Goal: Task Accomplishment & Management: Manage account settings

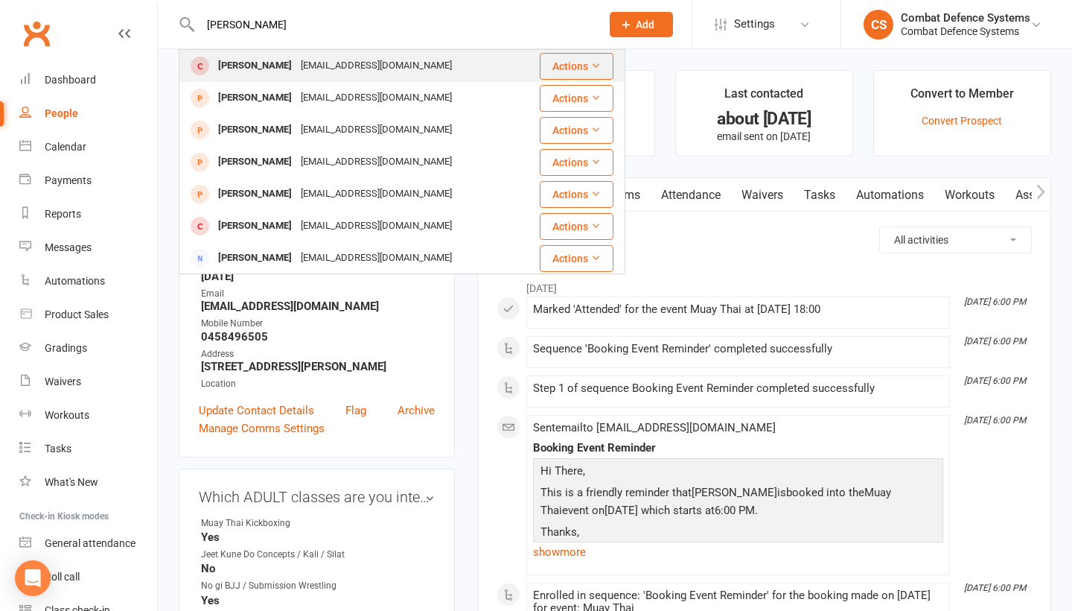
type input "Simon pal"
click at [281, 68] on div "Simon Pabalate" at bounding box center [255, 66] width 83 height 22
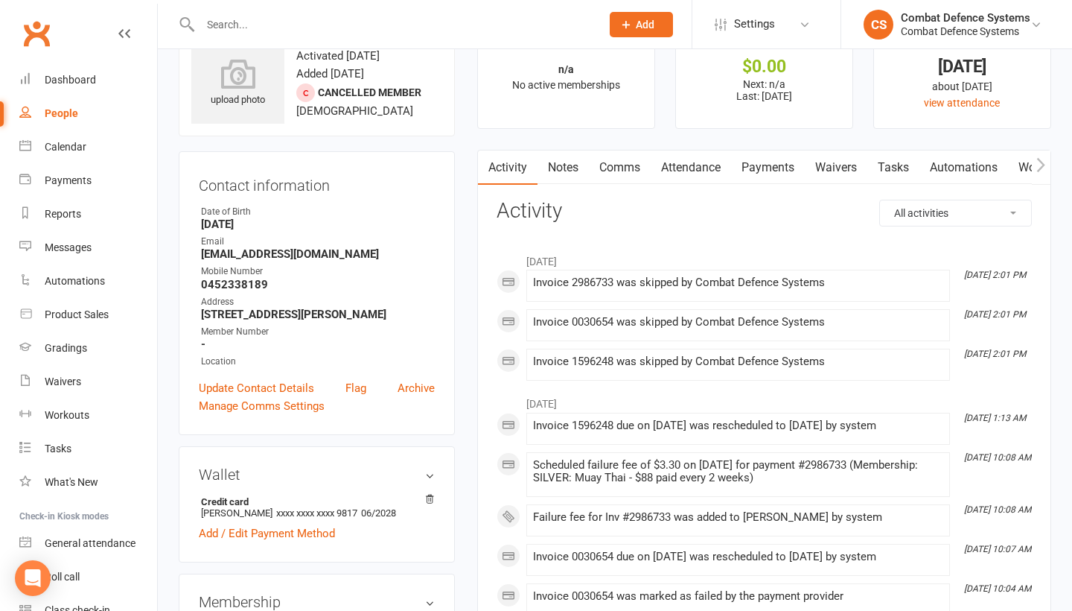
scroll to position [52, 0]
click at [766, 161] on link "Payments" at bounding box center [768, 167] width 74 height 34
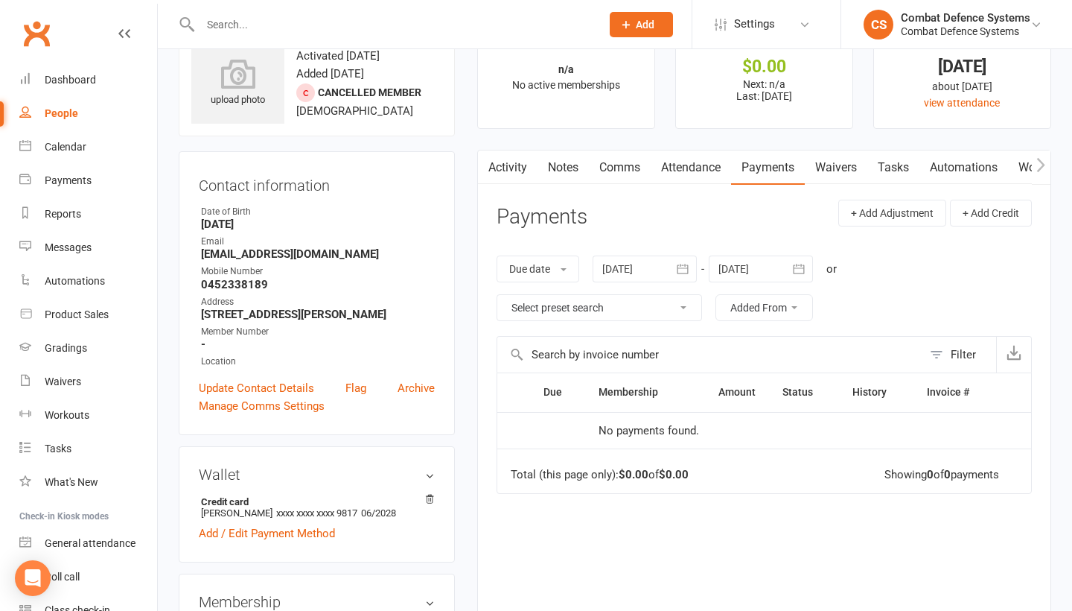
click at [631, 264] on div at bounding box center [645, 268] width 104 height 27
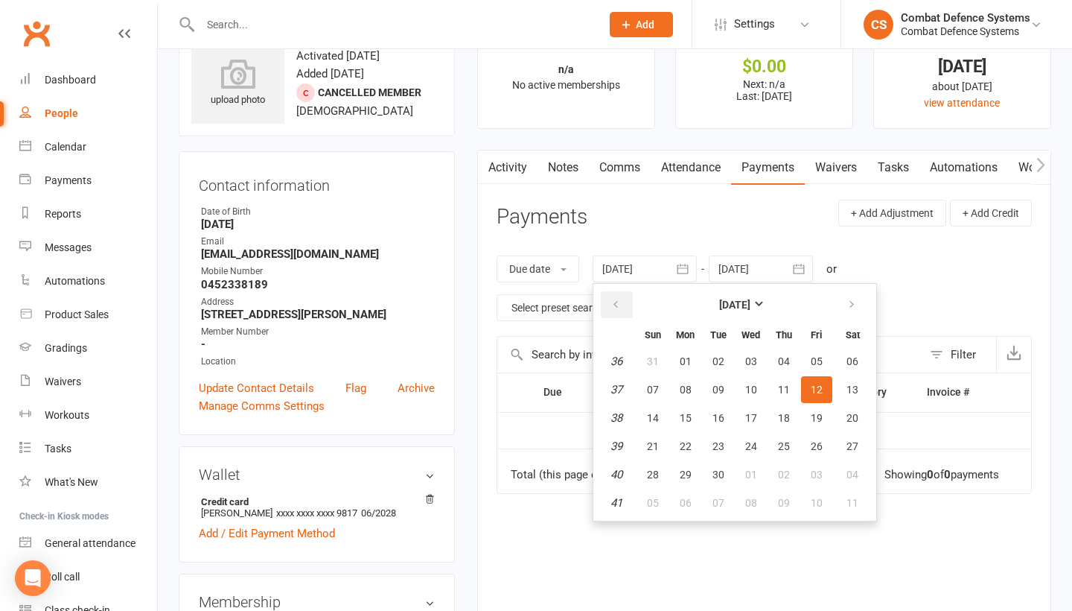
click at [612, 303] on button "button" at bounding box center [617, 304] width 32 height 27
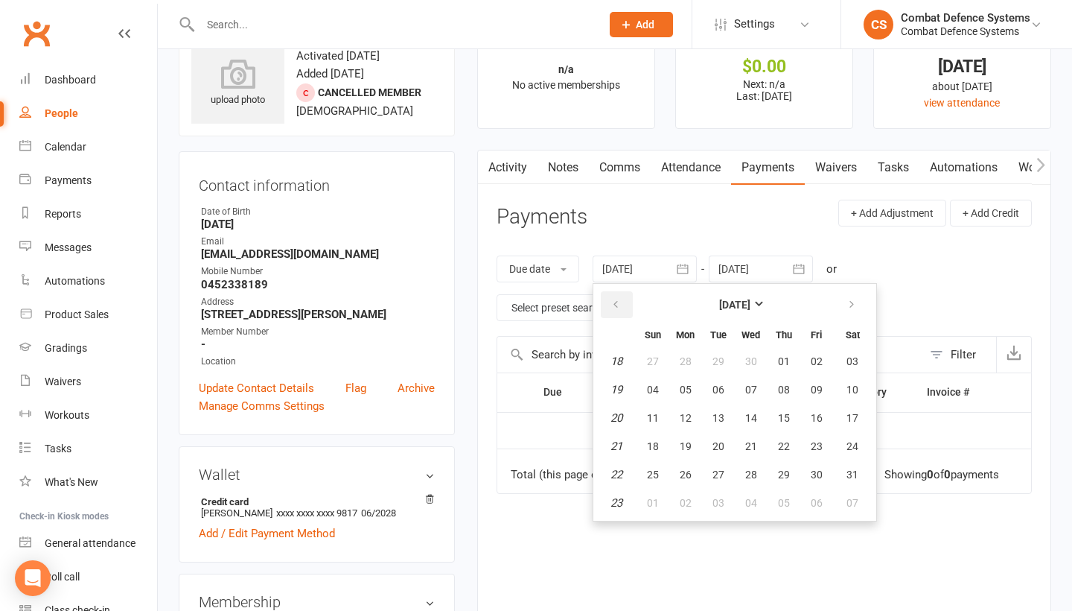
click at [612, 303] on button "button" at bounding box center [617, 304] width 32 height 27
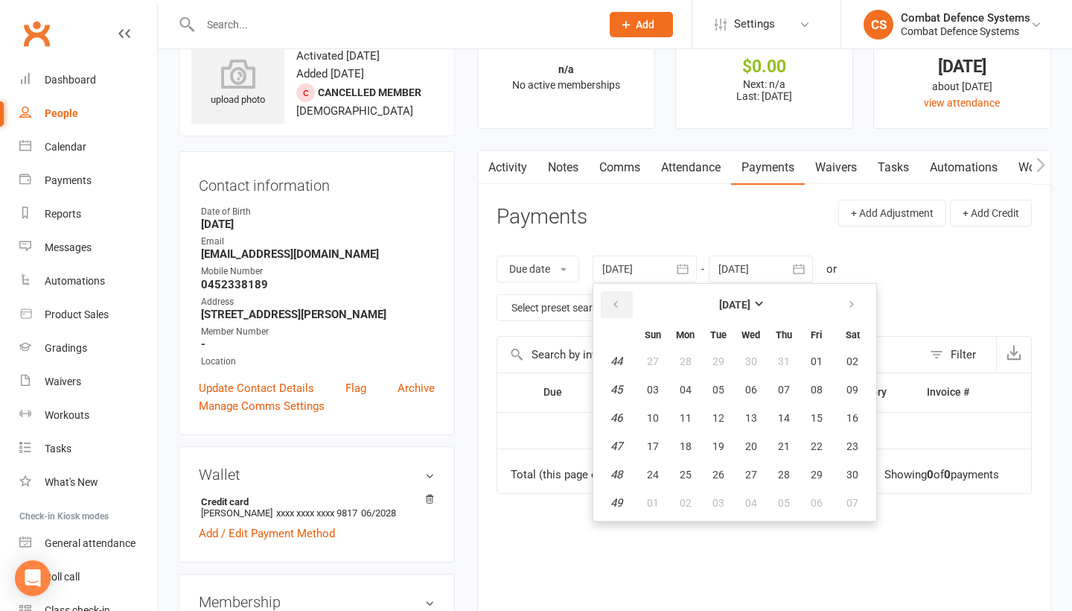
click at [612, 303] on button "button" at bounding box center [617, 304] width 32 height 27
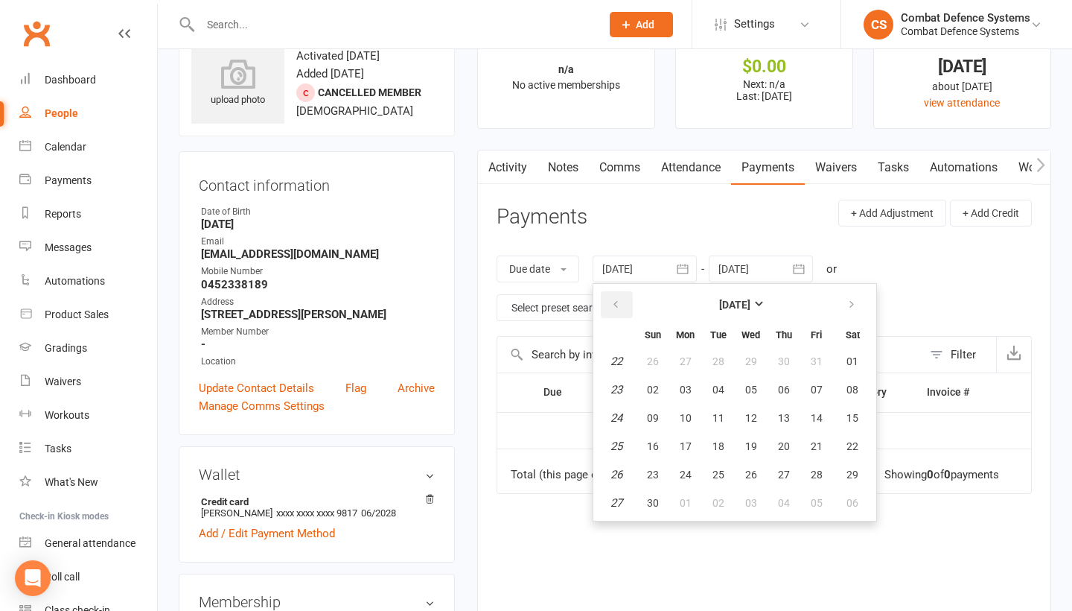
click at [612, 302] on button "button" at bounding box center [617, 304] width 32 height 27
click at [612, 293] on button "button" at bounding box center [617, 304] width 32 height 27
click at [656, 383] on span "07" at bounding box center [653, 389] width 12 height 12
type input "07 Apr 2024"
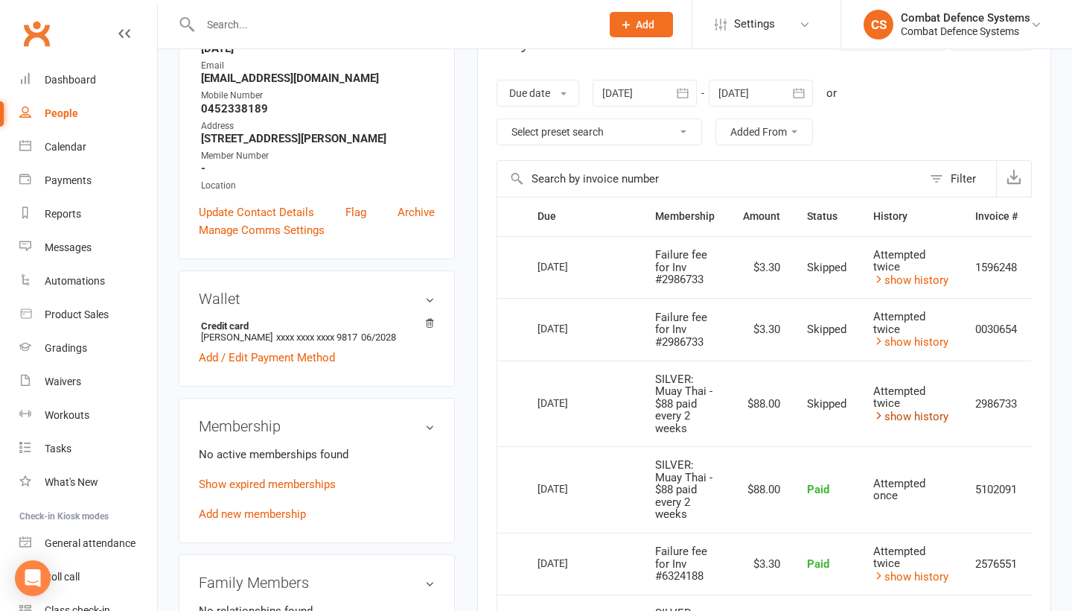
click at [898, 410] on link "show history" at bounding box center [910, 416] width 75 height 13
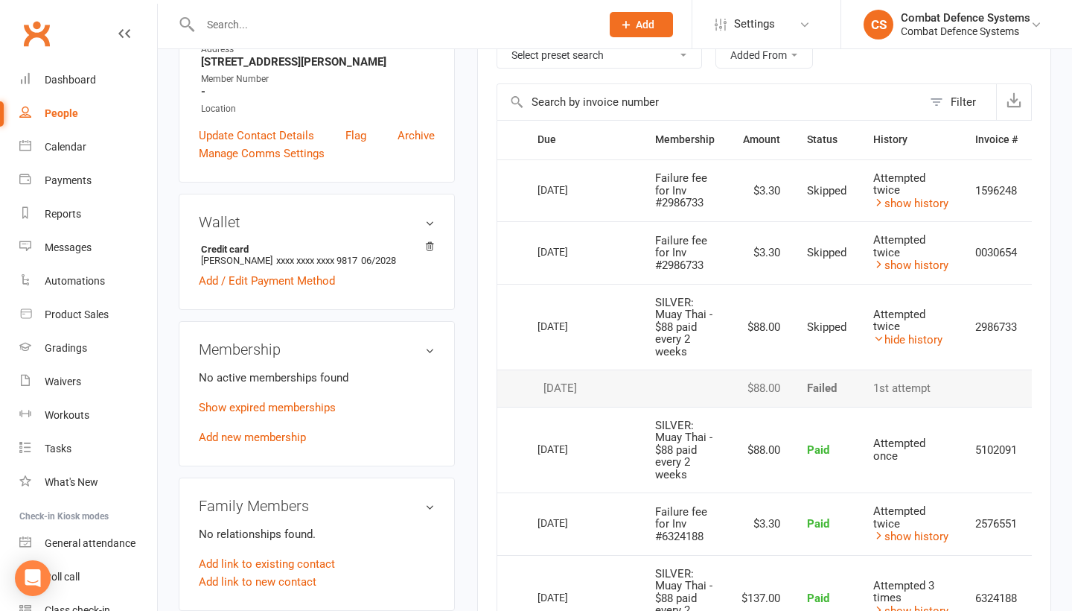
scroll to position [306, 0]
click at [337, 28] on input "text" at bounding box center [393, 24] width 395 height 21
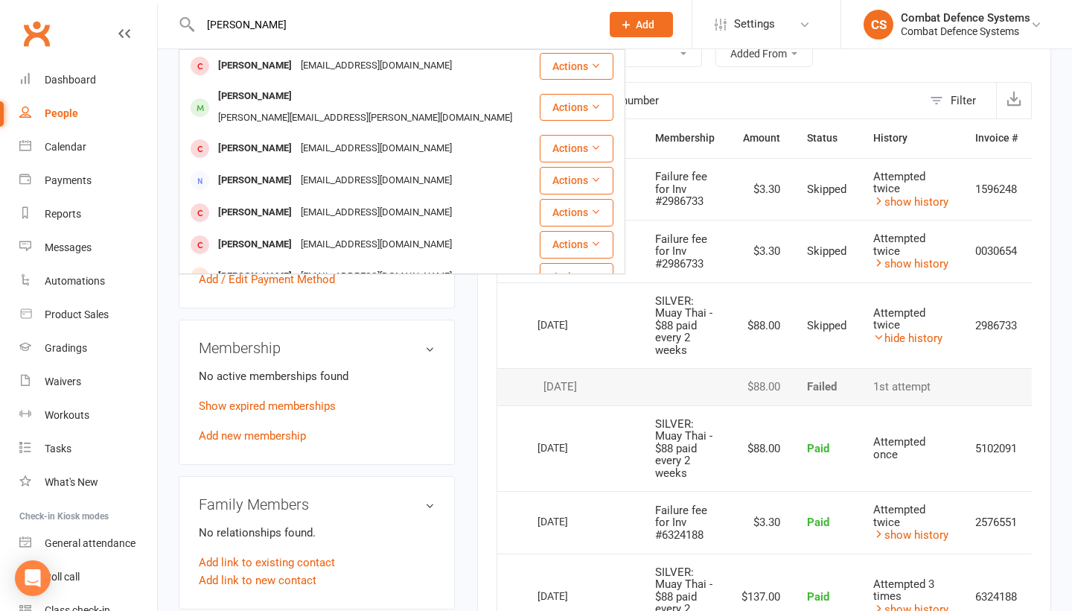
type input "Thomas r"
click at [273, 202] on div "Thomas Walsh" at bounding box center [255, 213] width 83 height 22
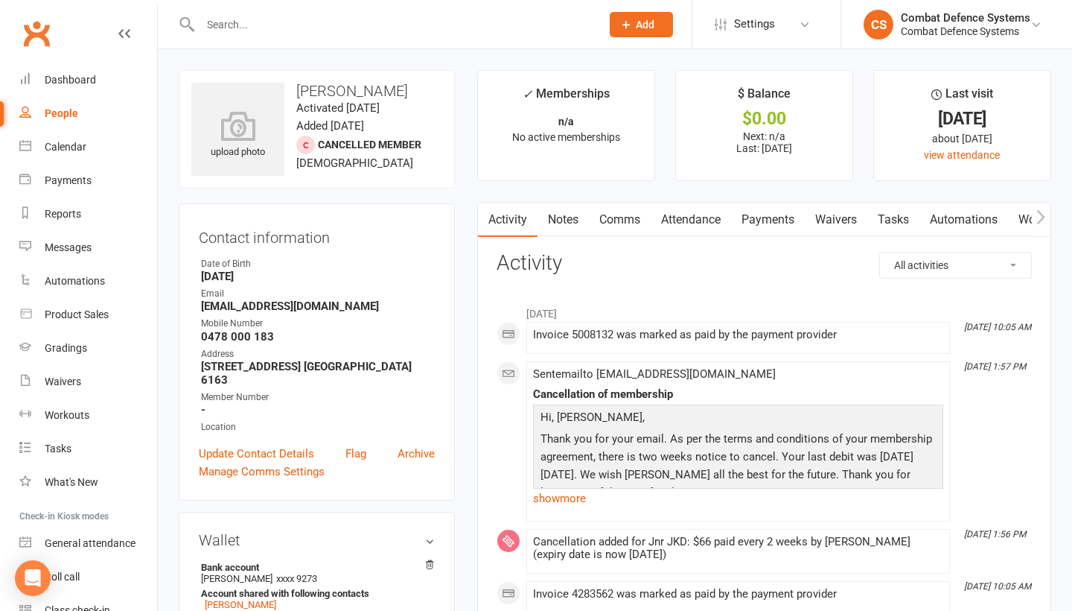
click at [293, 35] on div at bounding box center [385, 24] width 412 height 48
click at [290, 29] on input "text" at bounding box center [393, 24] width 395 height 21
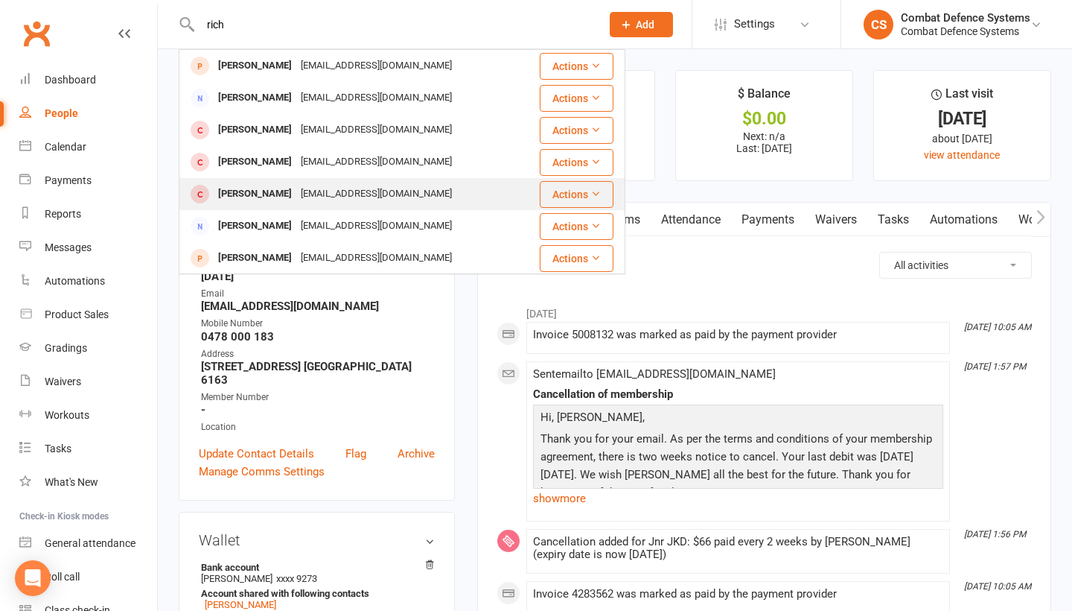
type input "rich"
click at [263, 192] on div "Thomas Rich" at bounding box center [255, 194] width 83 height 22
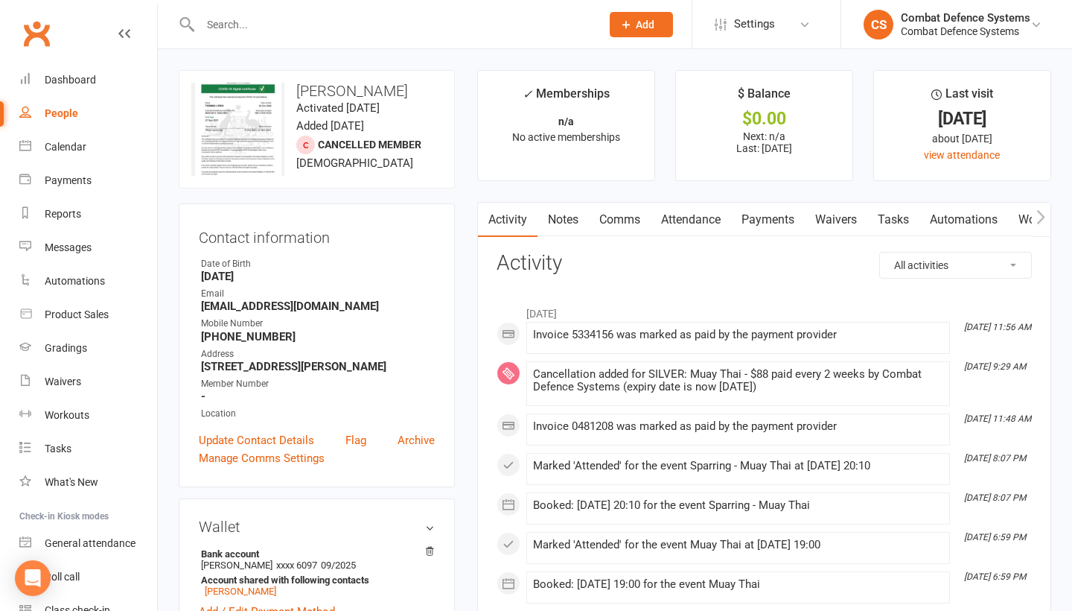
click at [341, 22] on input "text" at bounding box center [393, 24] width 395 height 21
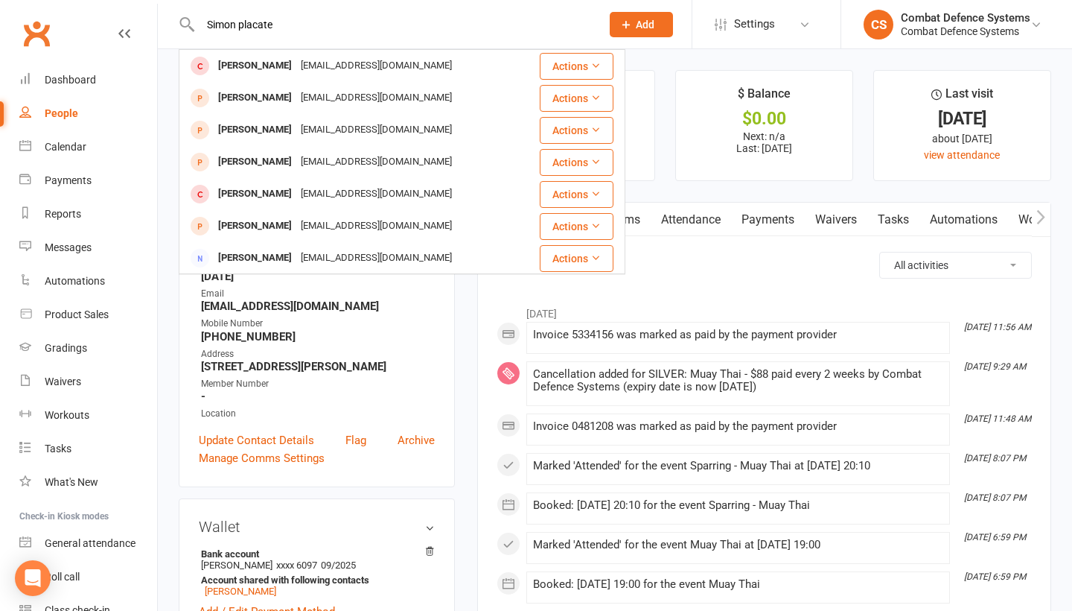
type input "Simon placate"
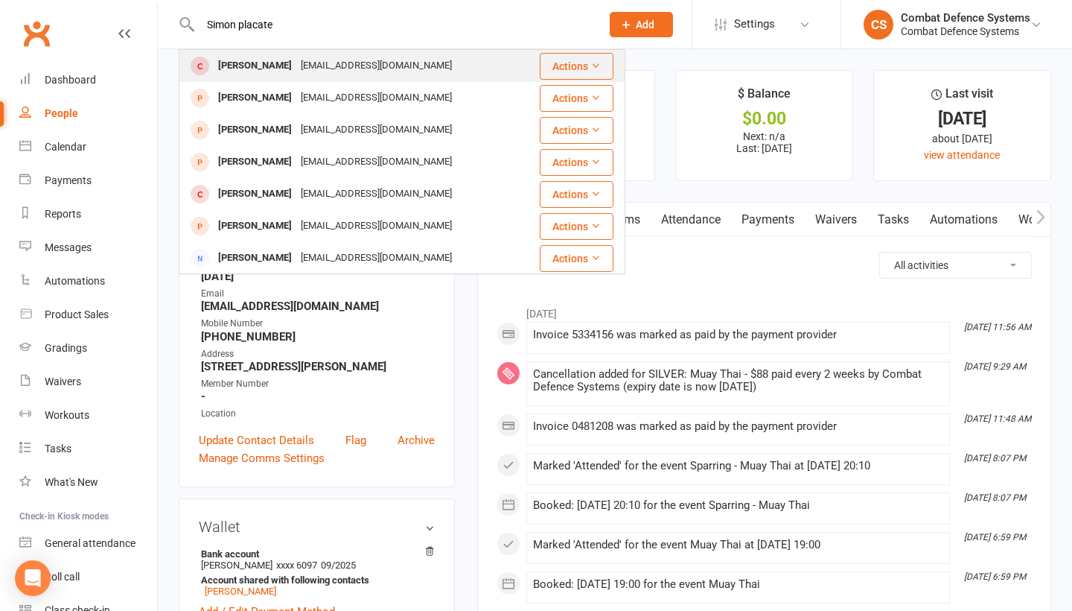
drag, startPoint x: 341, startPoint y: 22, endPoint x: 281, endPoint y: 68, distance: 75.9
click at [281, 68] on div "Simon Pabalate" at bounding box center [255, 66] width 83 height 22
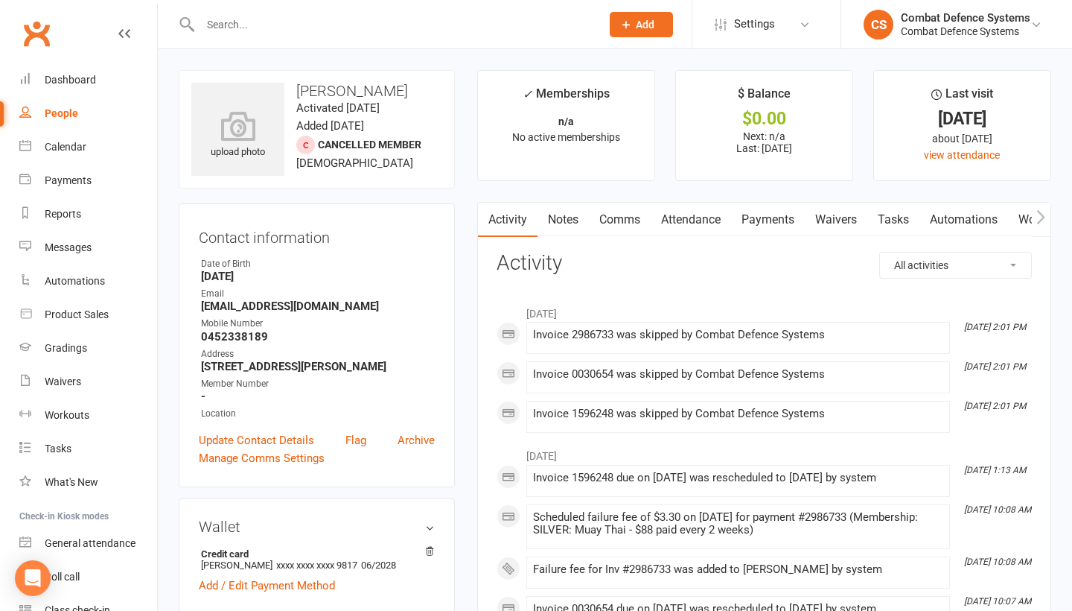
click at [775, 219] on link "Payments" at bounding box center [768, 220] width 74 height 34
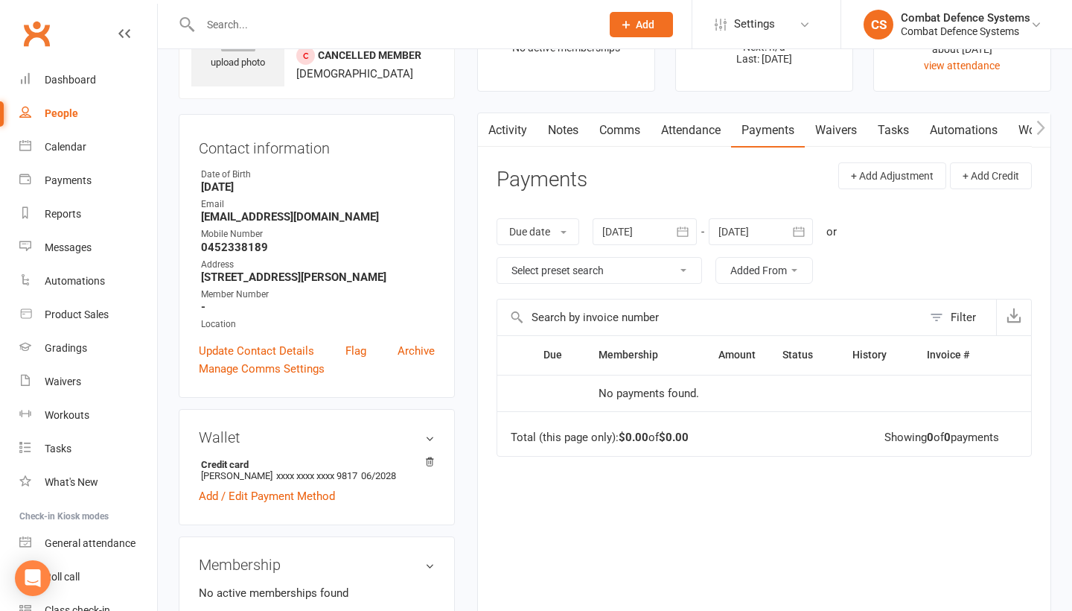
scroll to position [92, 0]
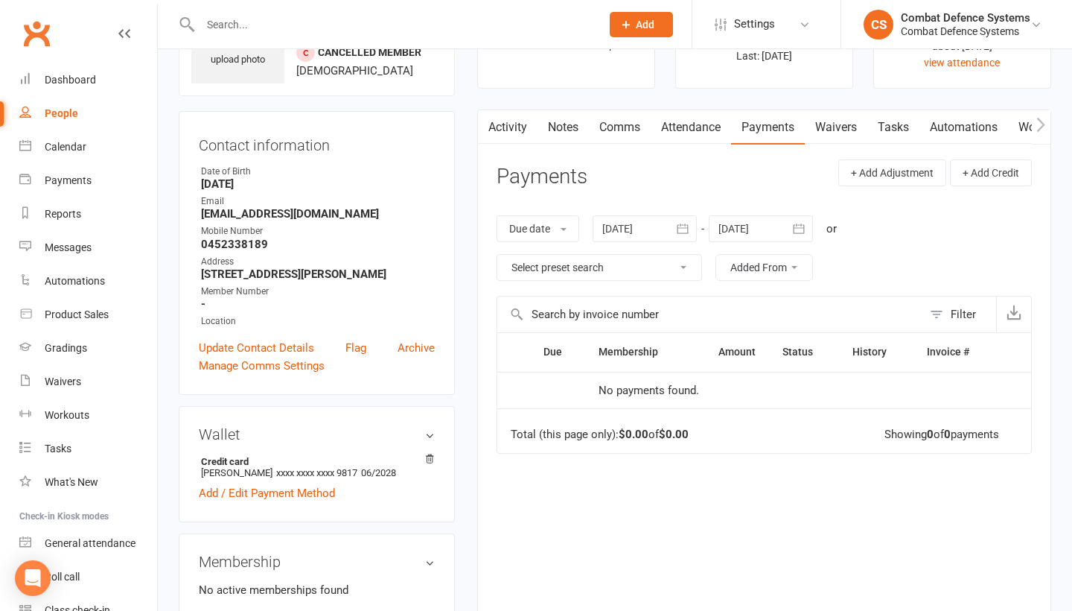
click at [610, 226] on div at bounding box center [645, 228] width 104 height 27
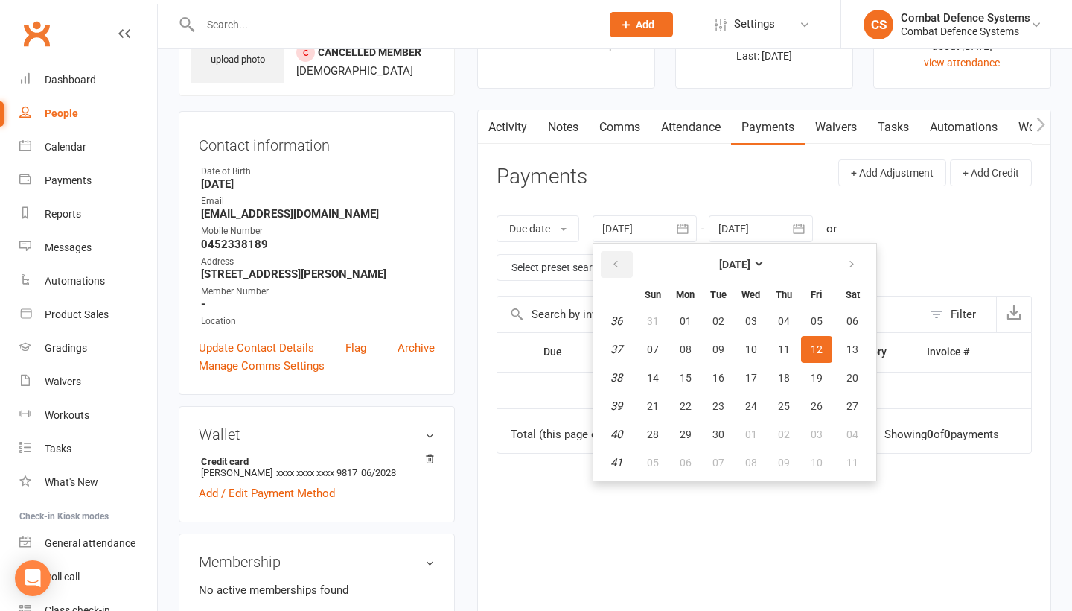
click at [617, 260] on icon "button" at bounding box center [616, 264] width 10 height 12
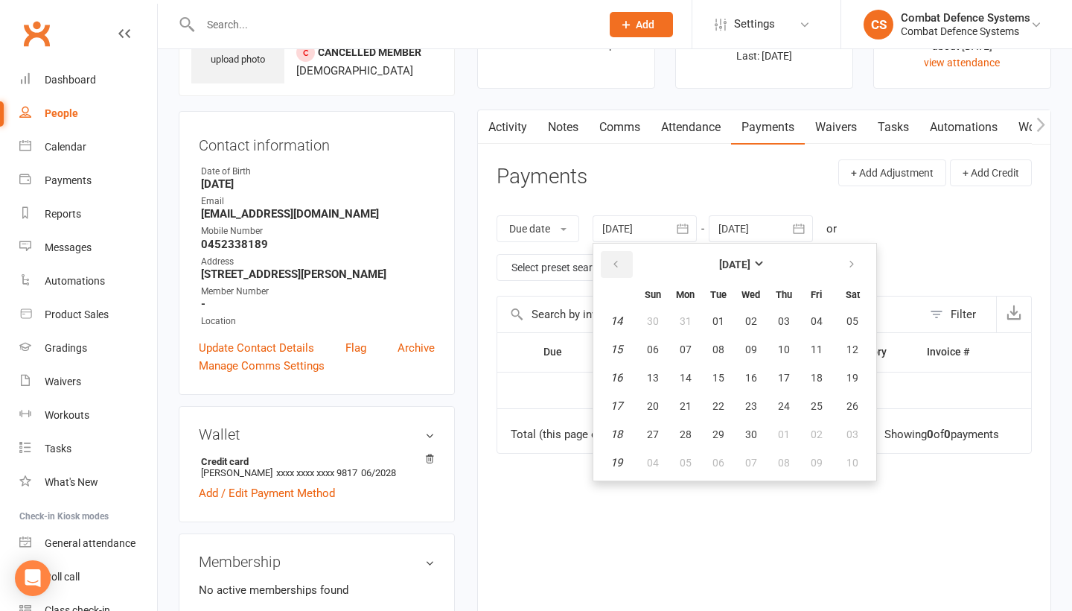
click at [617, 260] on icon "button" at bounding box center [616, 264] width 10 height 12
click at [751, 264] on strong "March 2025" at bounding box center [734, 264] width 31 height 12
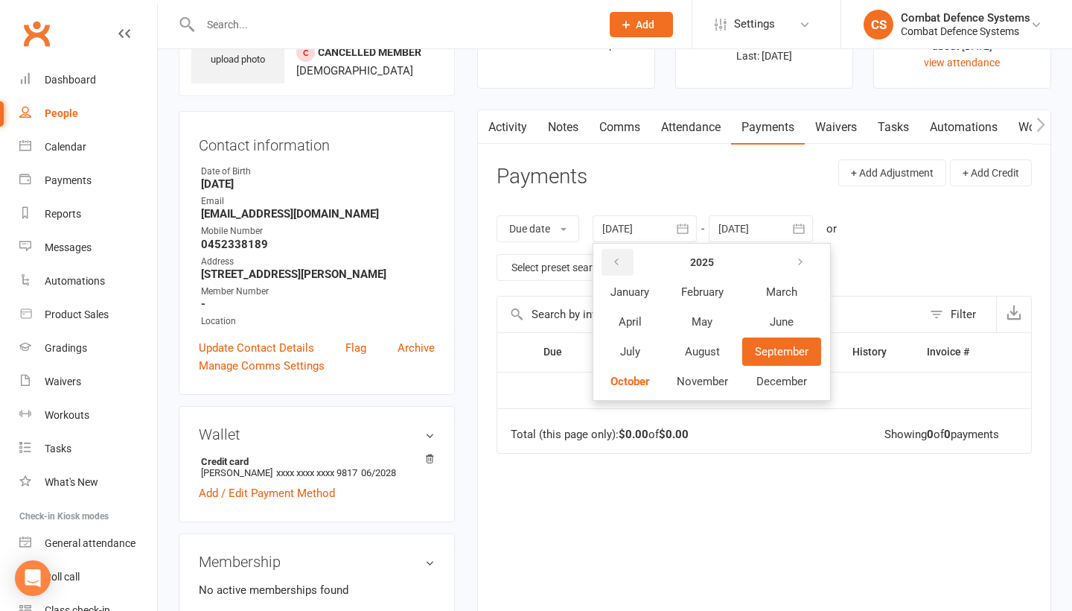
click at [616, 252] on button "button" at bounding box center [618, 262] width 32 height 27
click at [629, 285] on span "January" at bounding box center [630, 291] width 39 height 13
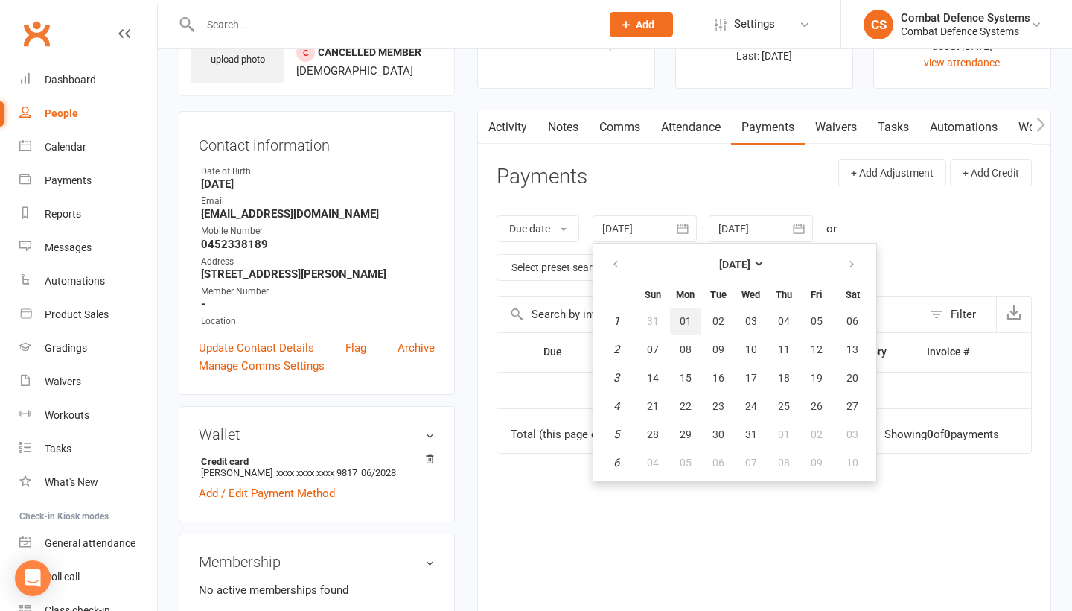
click at [692, 320] on span "01" at bounding box center [686, 321] width 12 height 12
type input "01 Jan 2024"
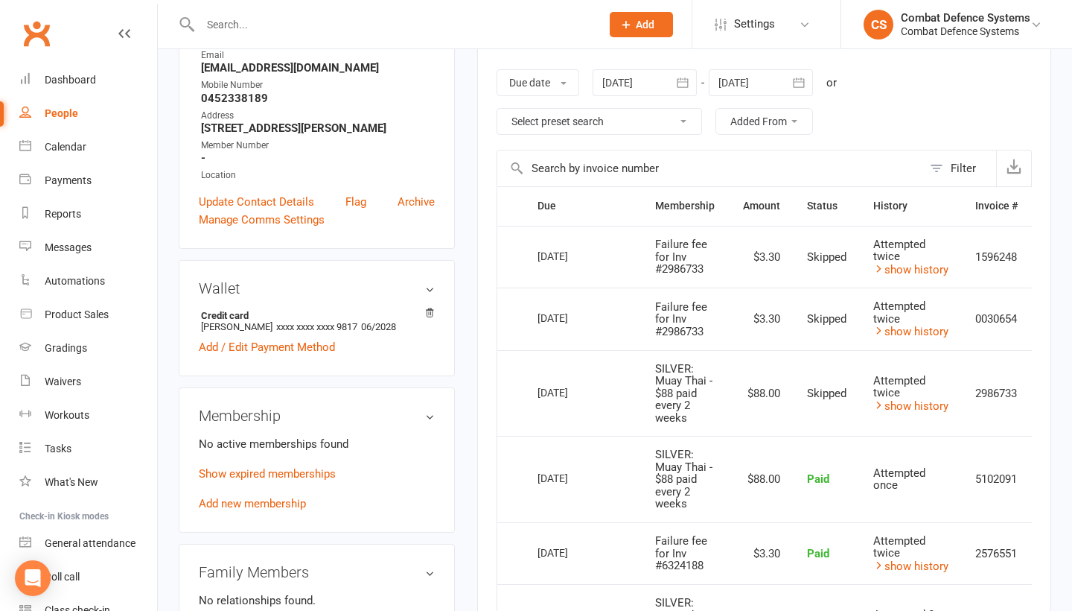
scroll to position [234, 0]
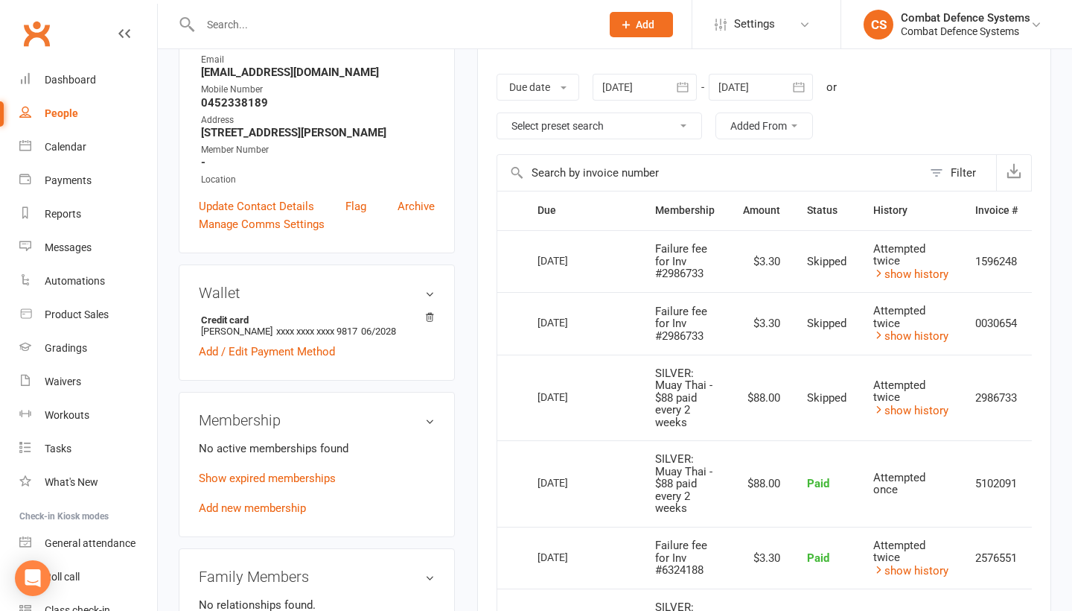
click at [235, 25] on input "text" at bounding box center [393, 24] width 395 height 21
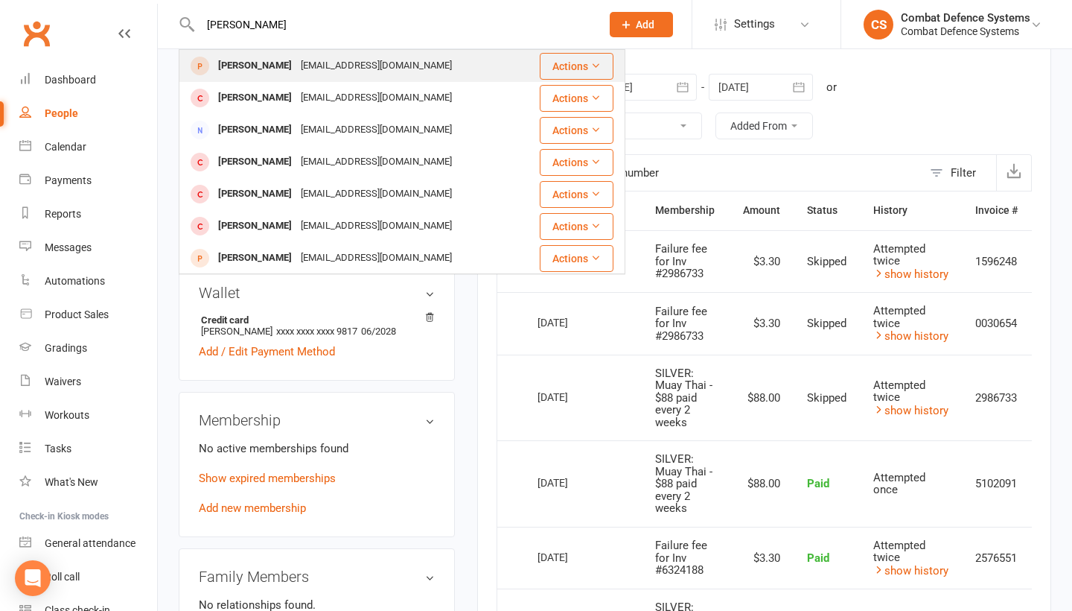
type input "bruce o"
click at [237, 60] on div "Bruce Ollman" at bounding box center [255, 66] width 83 height 22
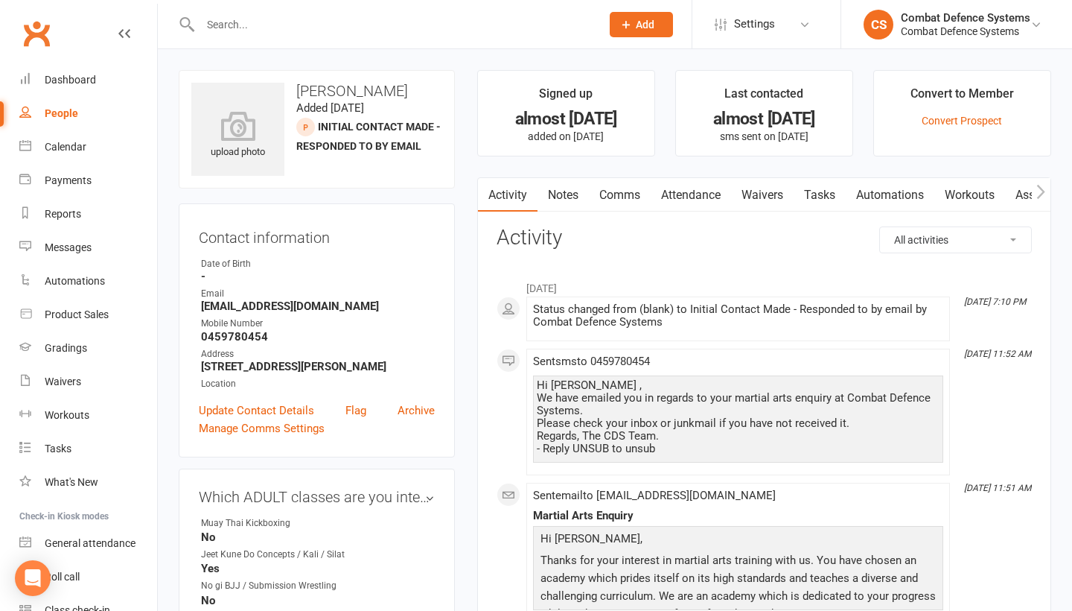
click at [261, 20] on input "text" at bounding box center [393, 24] width 395 height 21
type input "andrew"
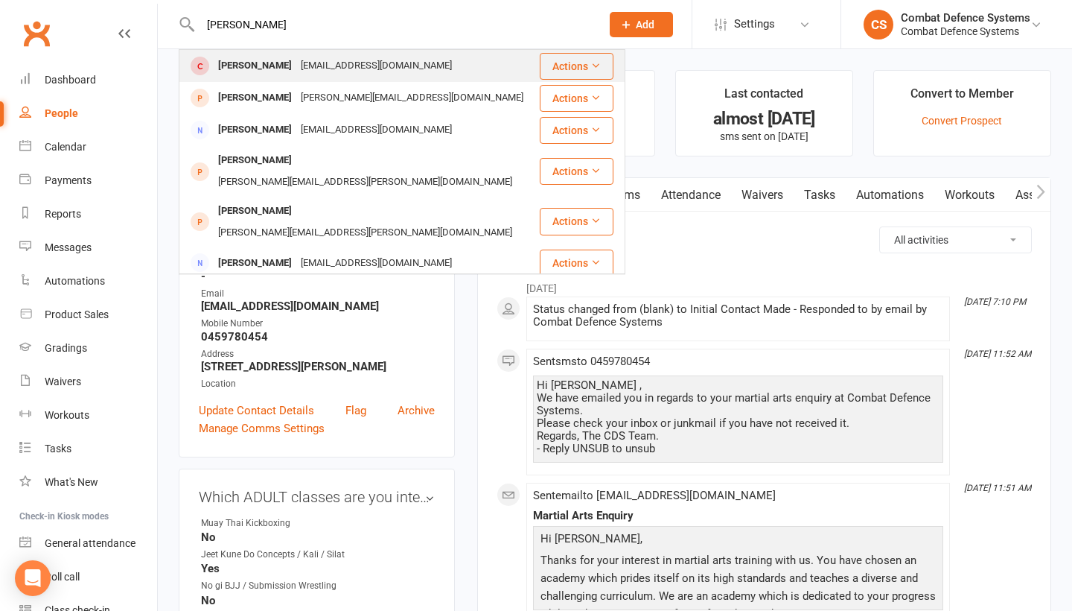
type input "Andrew smith"
click at [296, 66] on div "andrewsmithsemail83@gmail.com" at bounding box center [376, 66] width 160 height 22
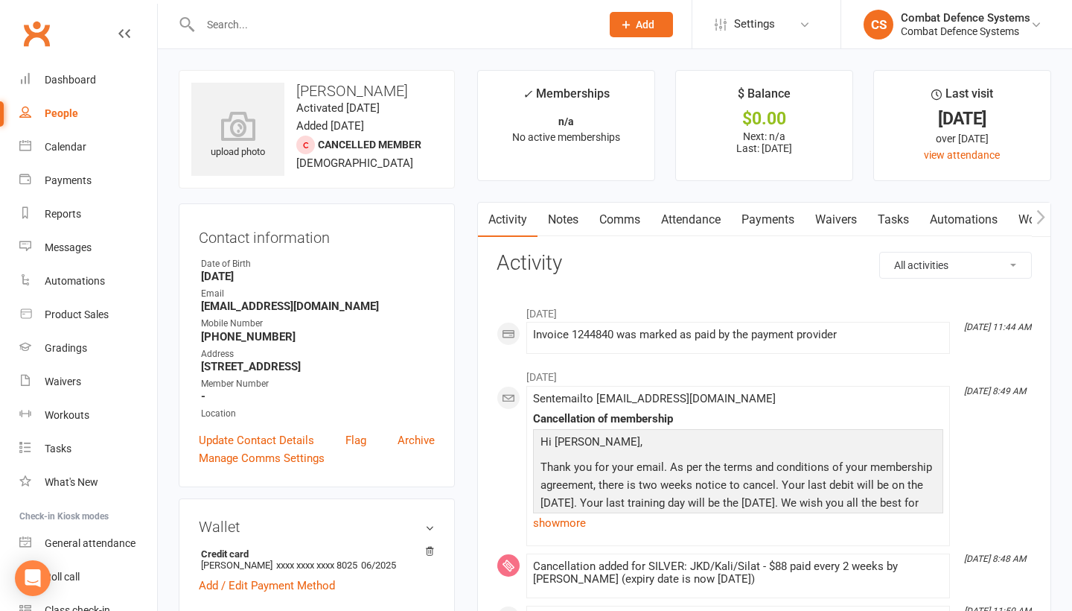
click at [709, 216] on link "Attendance" at bounding box center [691, 220] width 80 height 34
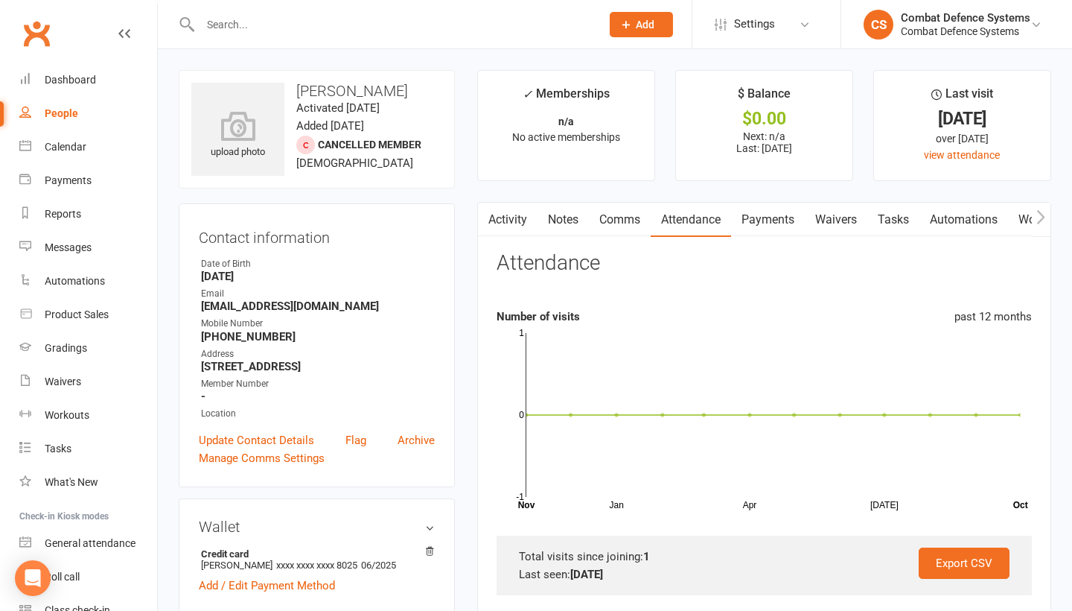
click at [782, 217] on link "Payments" at bounding box center [768, 220] width 74 height 34
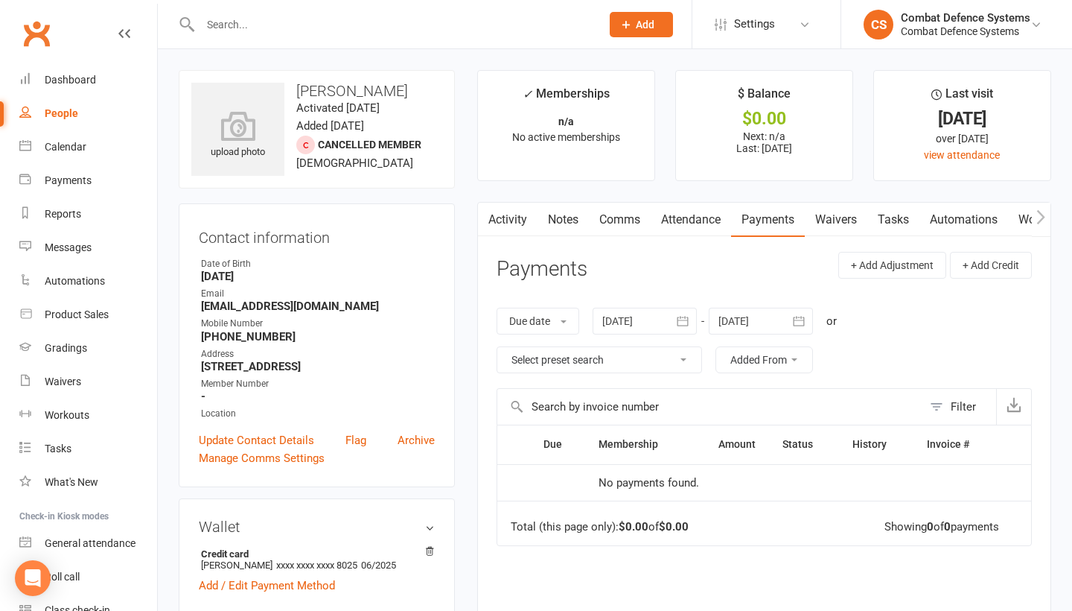
click at [631, 314] on div at bounding box center [645, 320] width 104 height 27
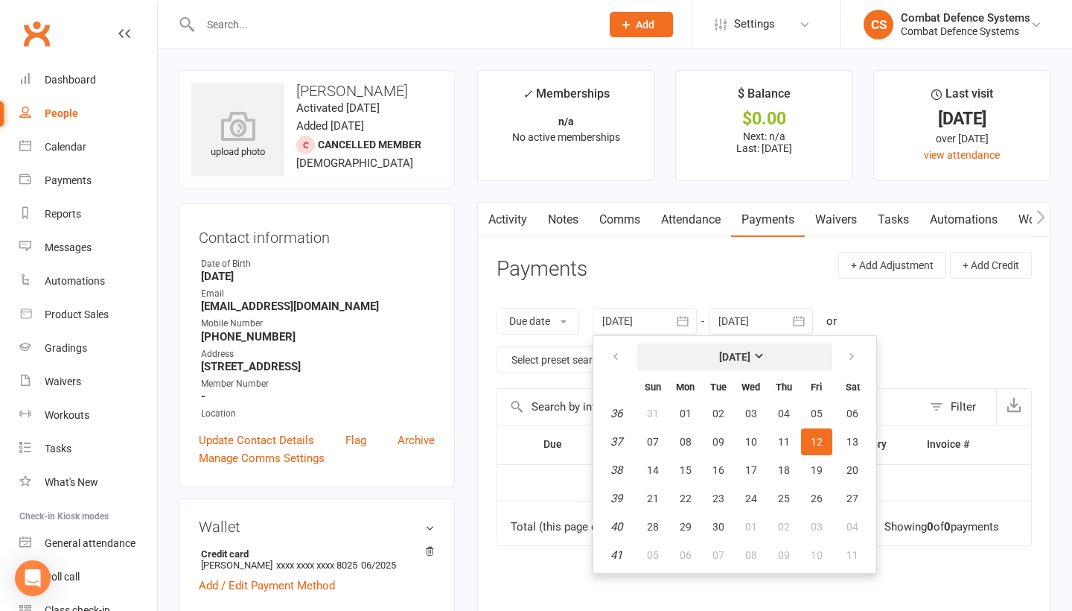
click at [751, 352] on strong "[DATE]" at bounding box center [734, 357] width 31 height 12
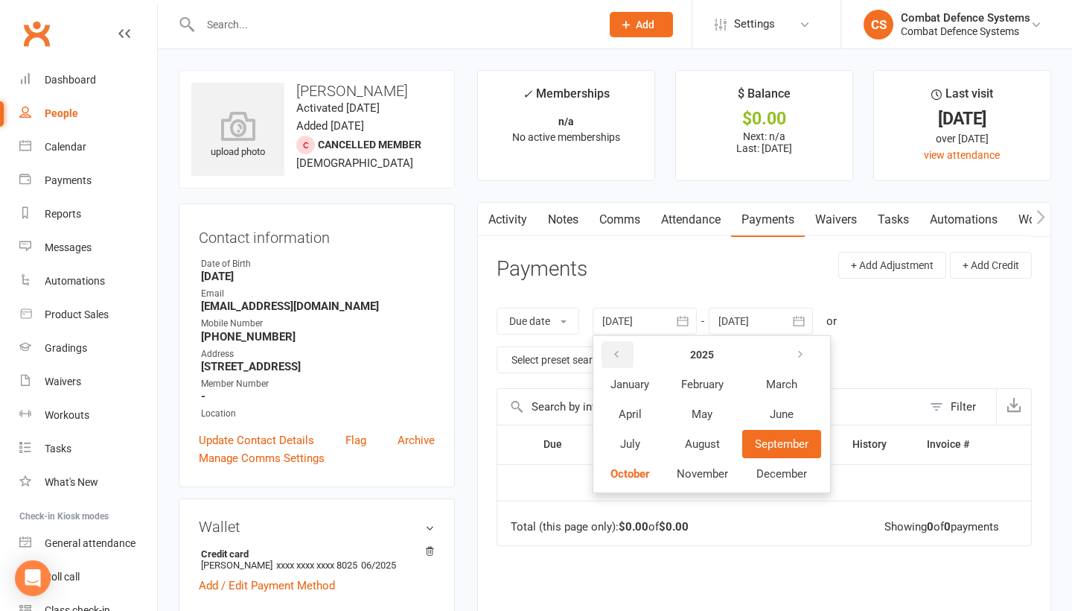
click at [616, 348] on icon "button" at bounding box center [616, 354] width 10 height 12
click at [617, 348] on icon "button" at bounding box center [616, 354] width 10 height 12
click at [641, 377] on span "January" at bounding box center [630, 383] width 39 height 13
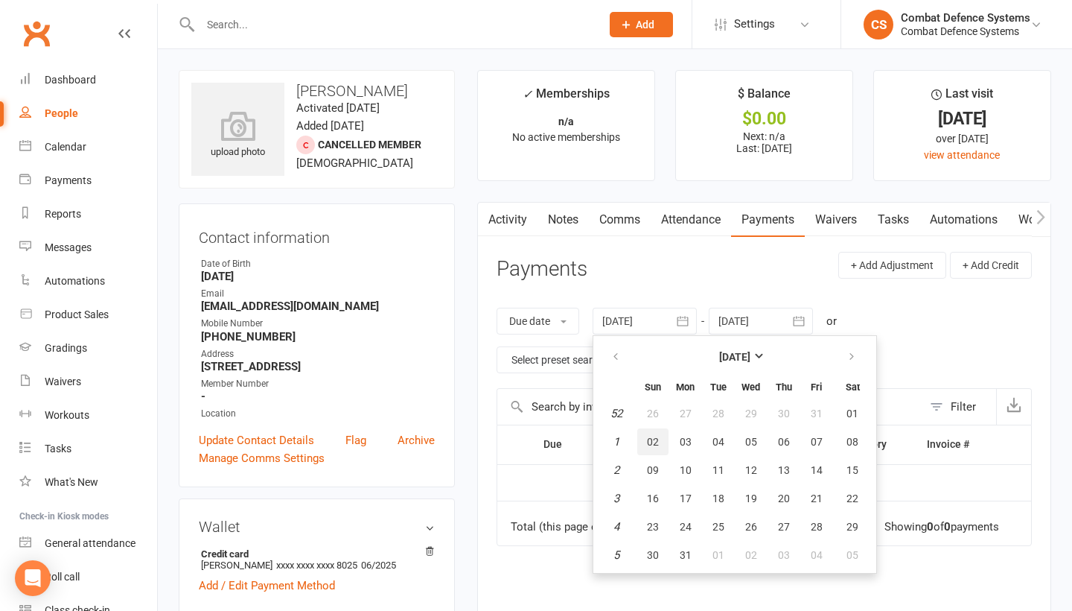
click at [646, 438] on button "02" at bounding box center [652, 441] width 31 height 27
type input "02 Jan 2022"
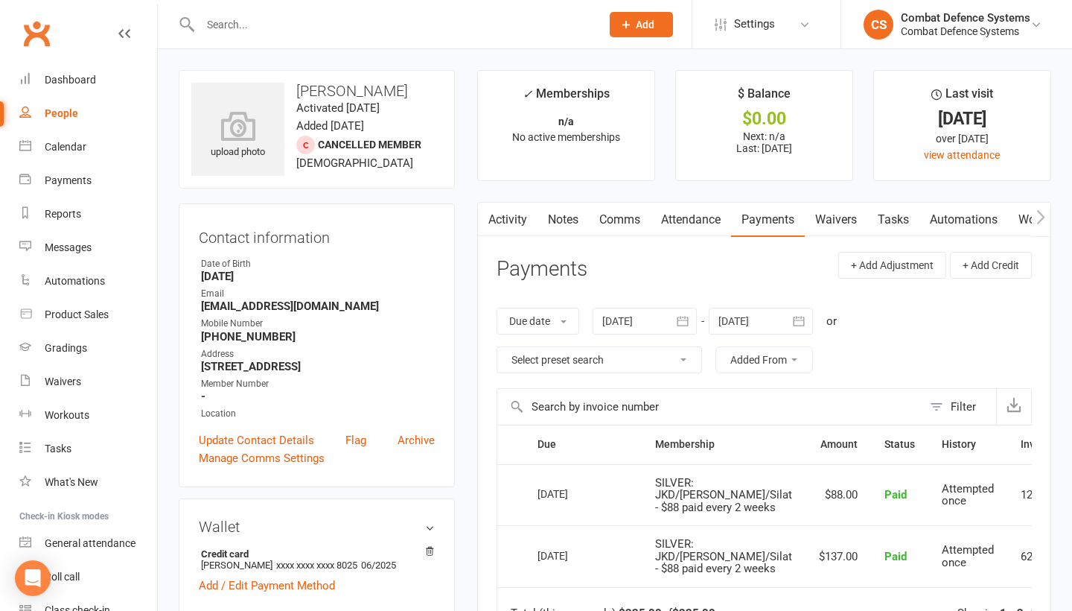
click at [249, 32] on input "text" at bounding box center [393, 24] width 395 height 21
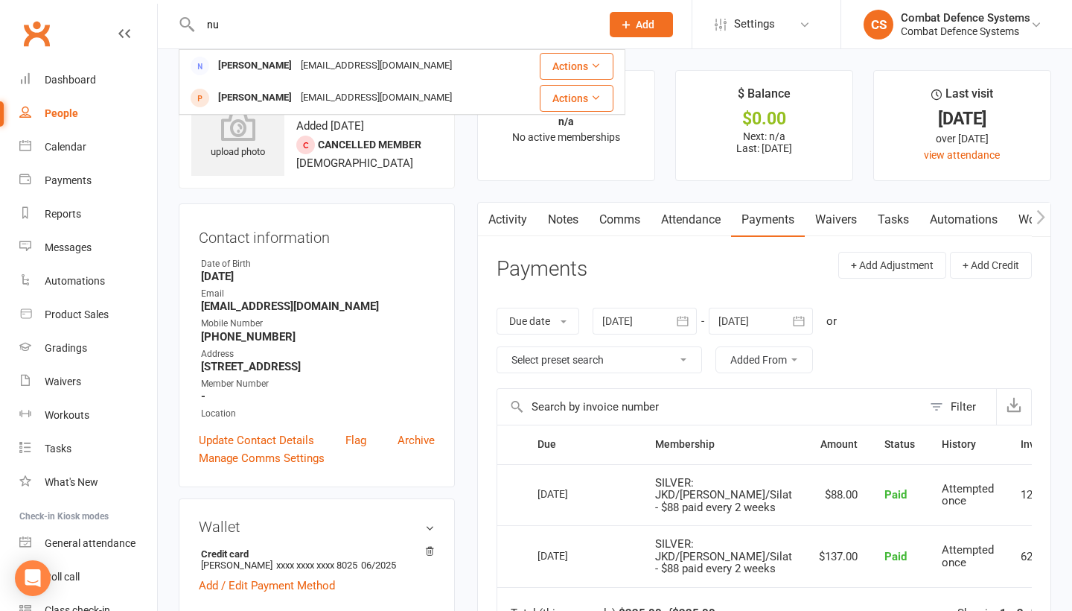
type input "n"
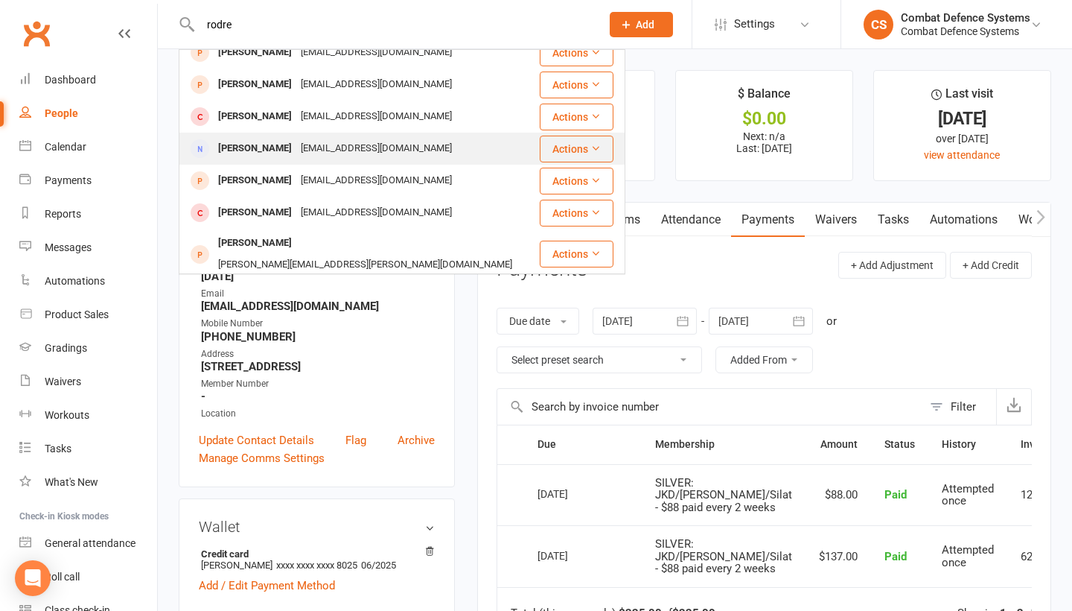
scroll to position [176, 0]
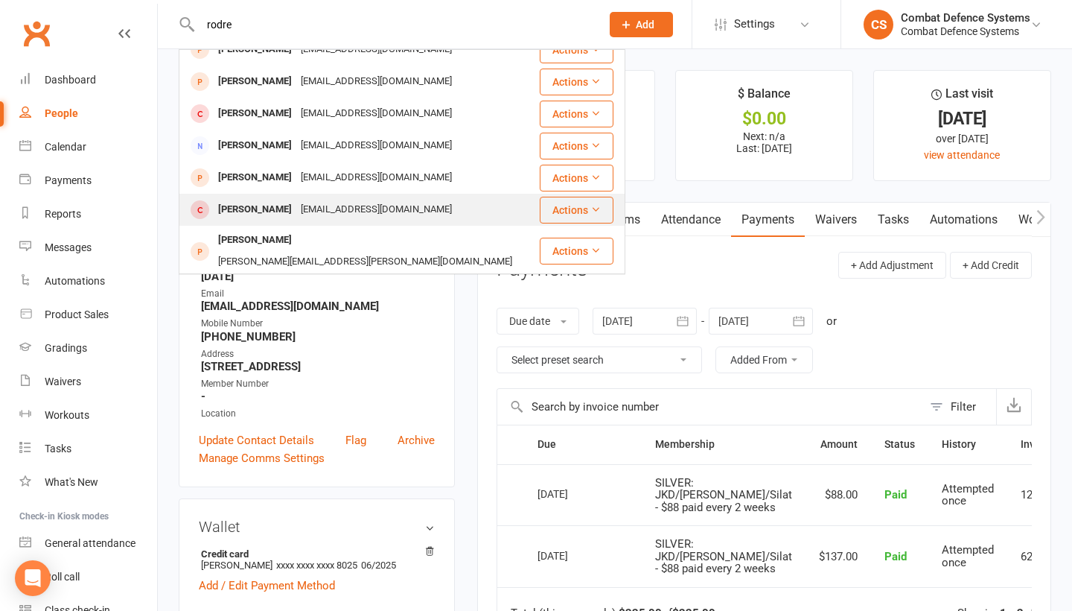
type input "rodre"
click at [296, 209] on div "latindragon1@live.com.au" at bounding box center [376, 210] width 160 height 22
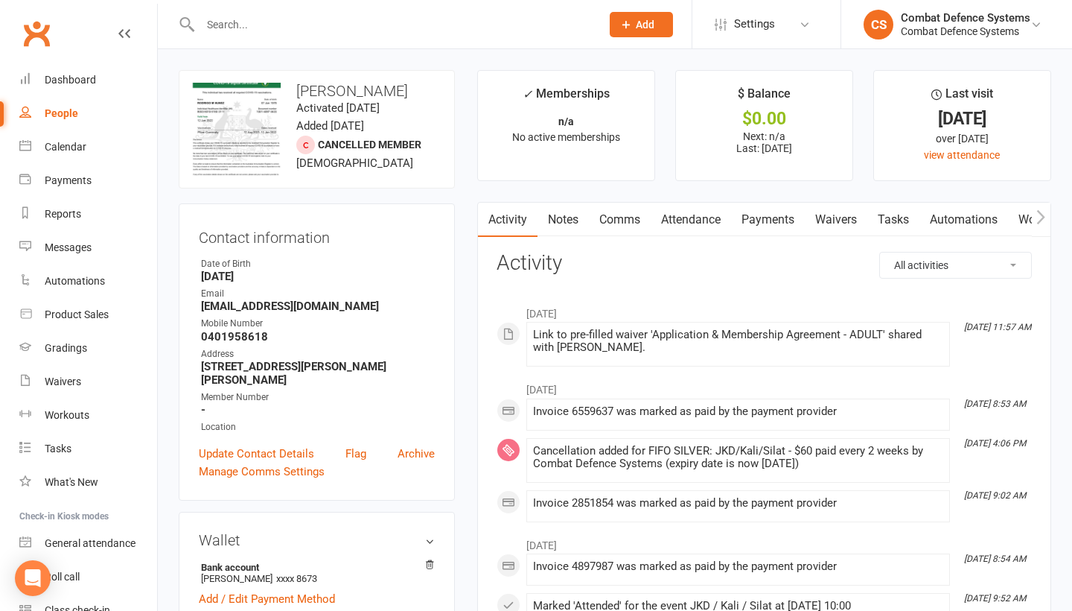
click at [237, 29] on input "text" at bounding box center [393, 24] width 395 height 21
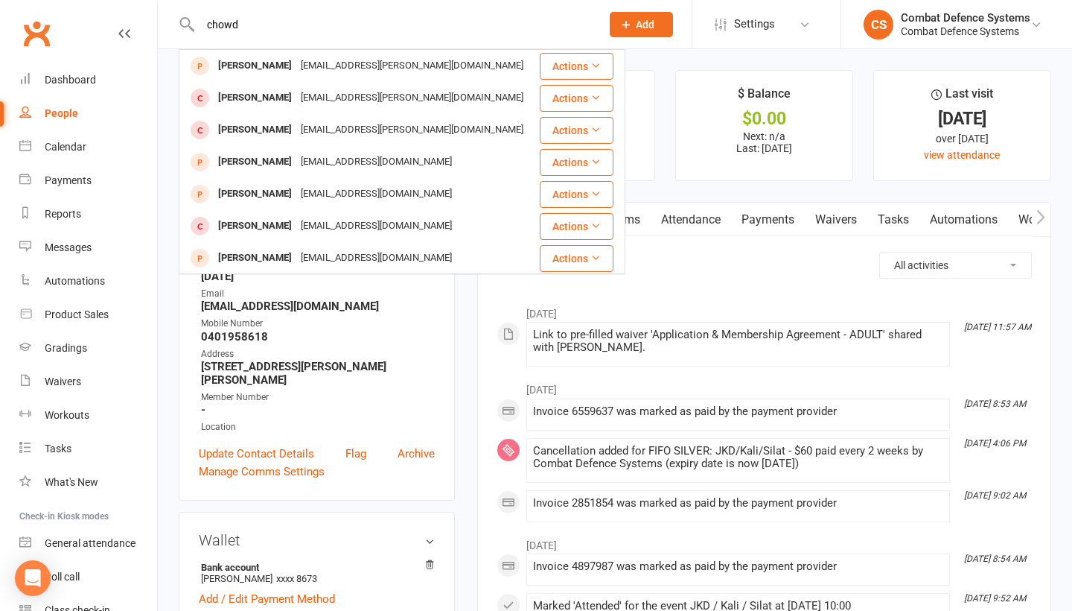
type input "crowd"
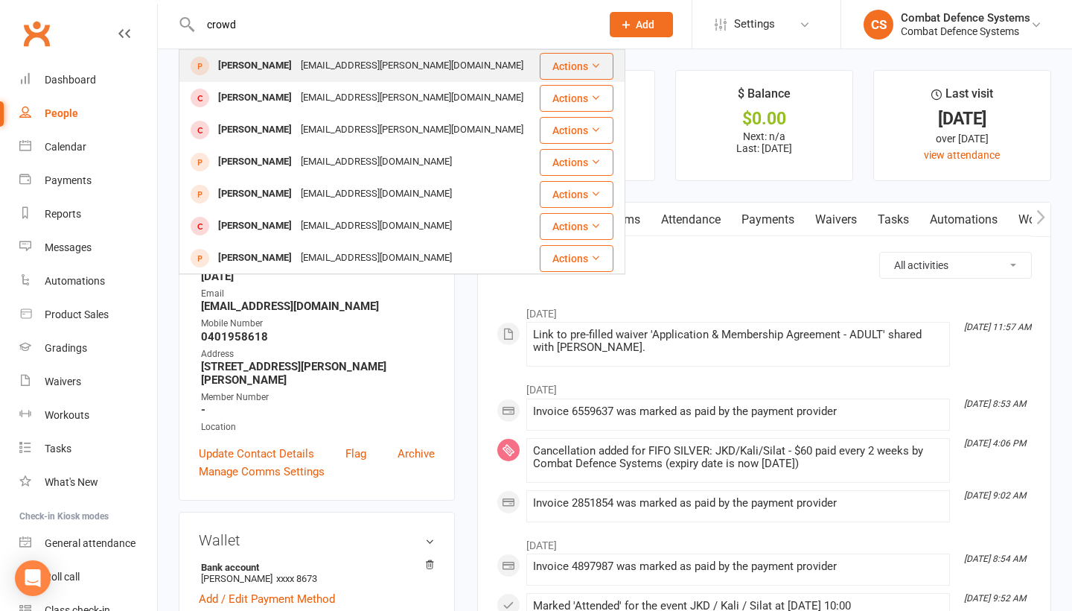
drag, startPoint x: 240, startPoint y: 48, endPoint x: 251, endPoint y: 65, distance: 19.8
click at [251, 65] on div "Mostafiz Chowdhury" at bounding box center [255, 66] width 83 height 22
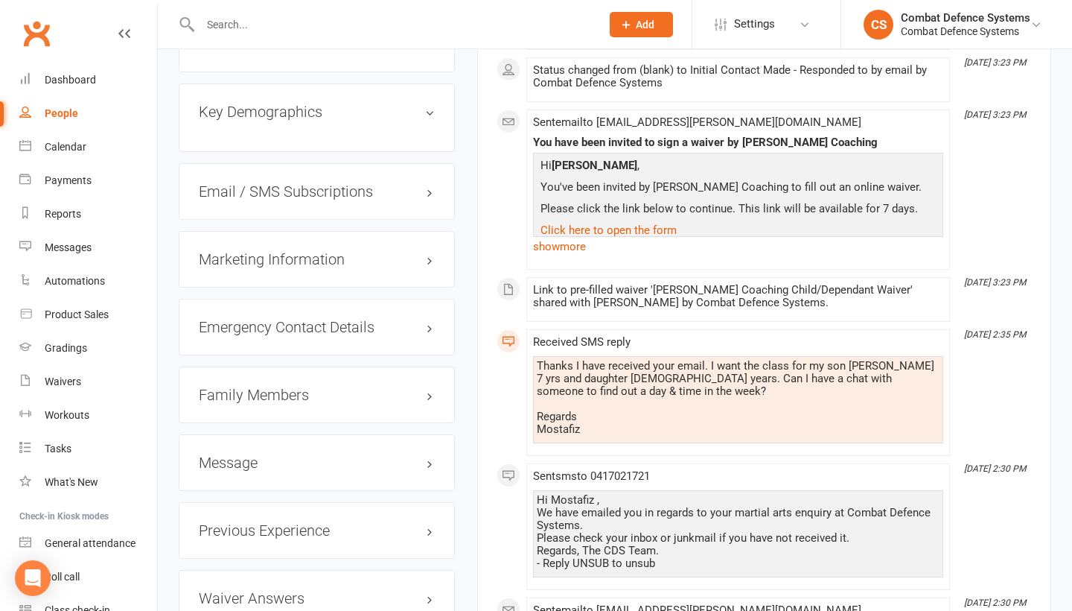
scroll to position [1371, 0]
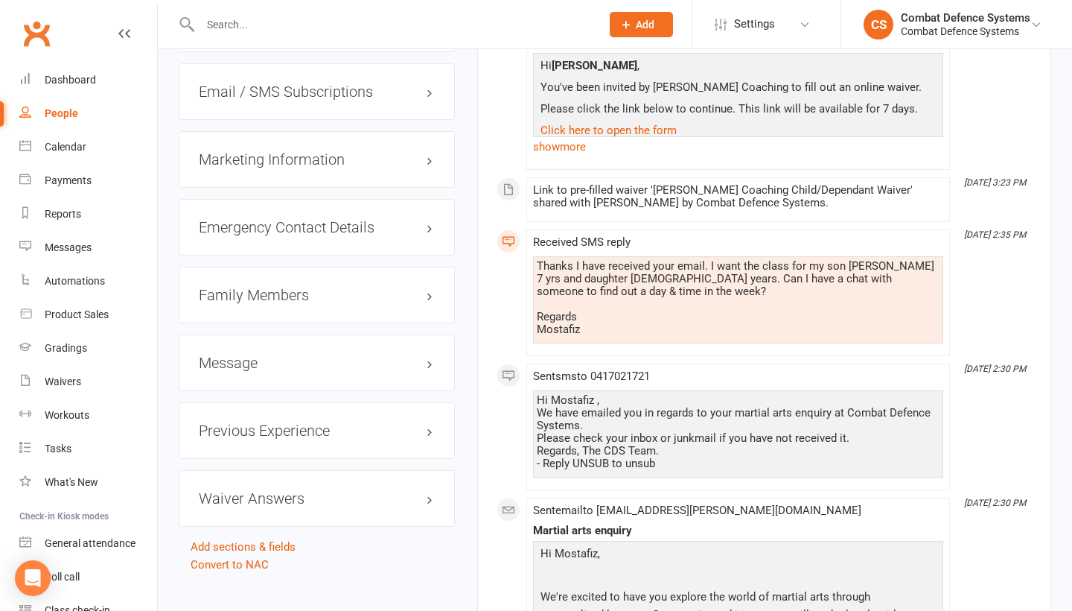
click at [264, 287] on h3 "Family Members" at bounding box center [317, 295] width 236 height 16
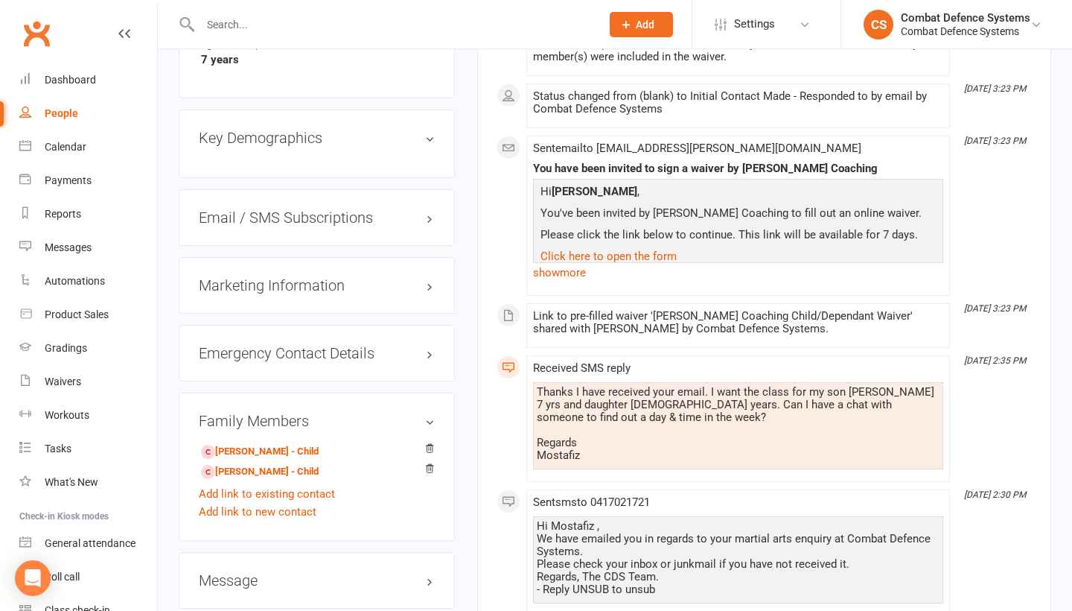
scroll to position [1300, 0]
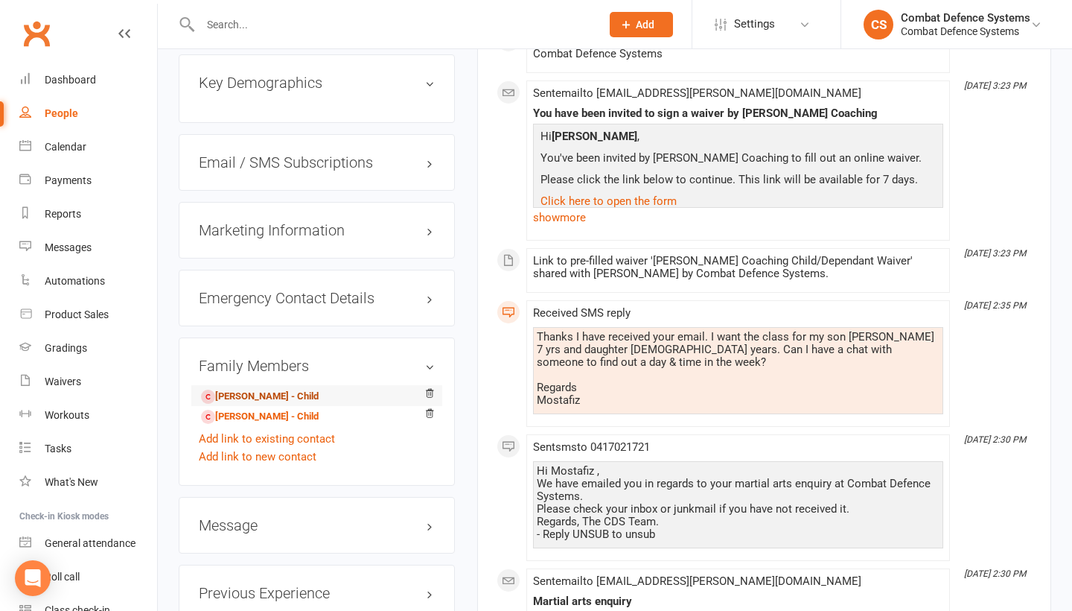
click at [278, 389] on link "Omeir Chowdhury - Child" at bounding box center [260, 397] width 118 height 16
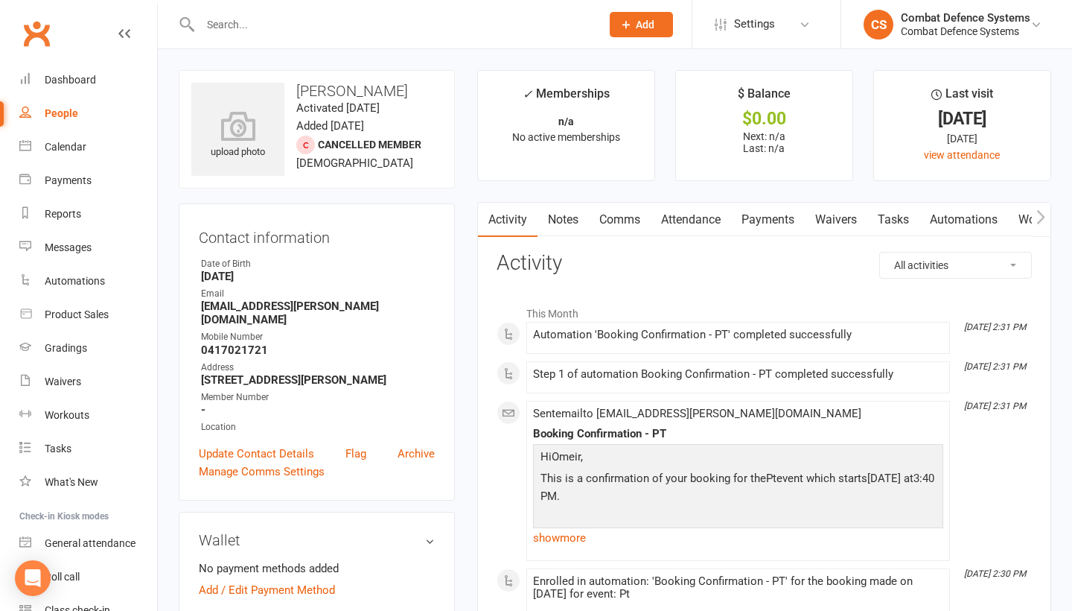
click at [377, 28] on input "text" at bounding box center [393, 24] width 395 height 21
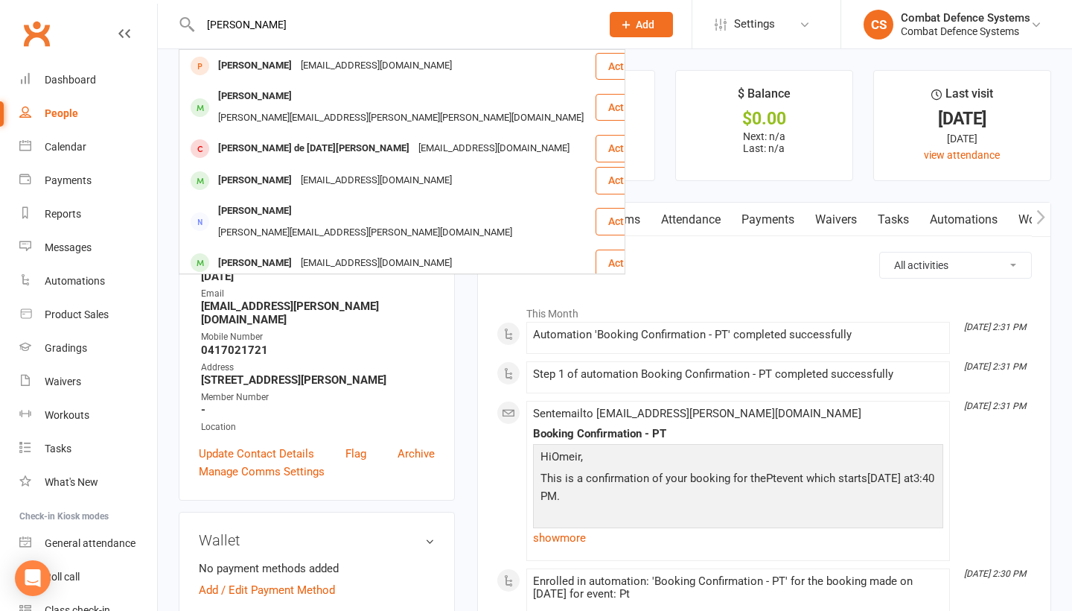
type input "Isaac"
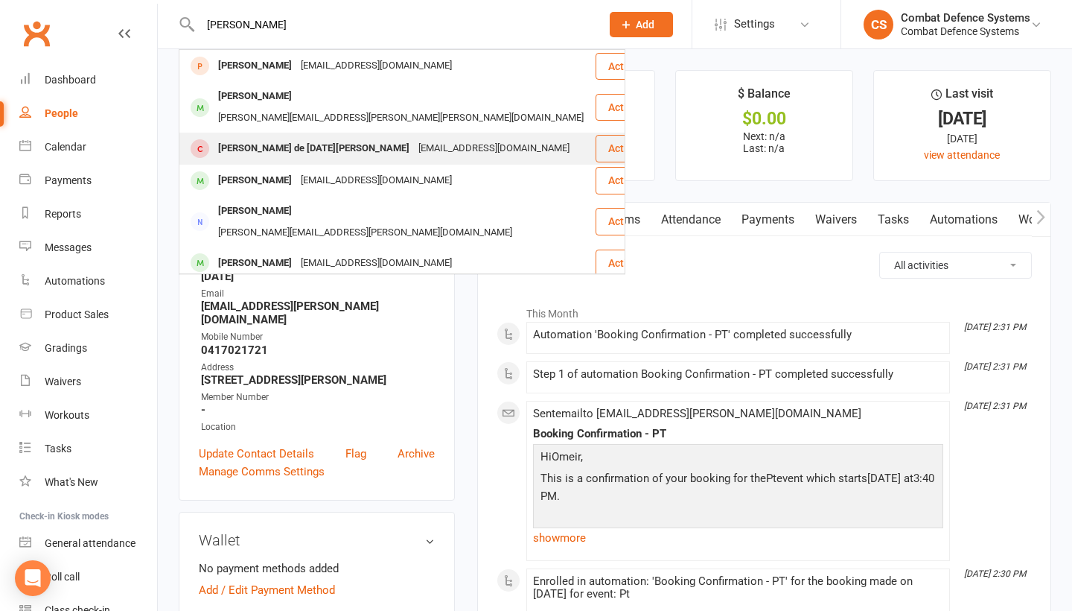
drag, startPoint x: 377, startPoint y: 28, endPoint x: 260, endPoint y: 131, distance: 156.2
click at [260, 138] on div "Isaac de San Miguel" at bounding box center [314, 149] width 200 height 22
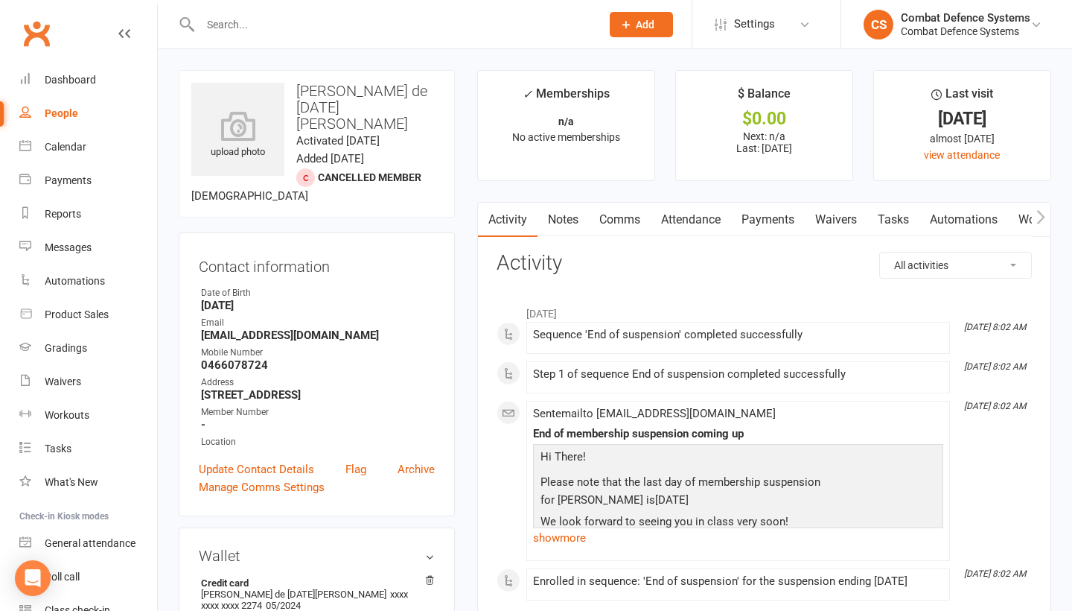
click at [198, 22] on input "text" at bounding box center [393, 24] width 395 height 21
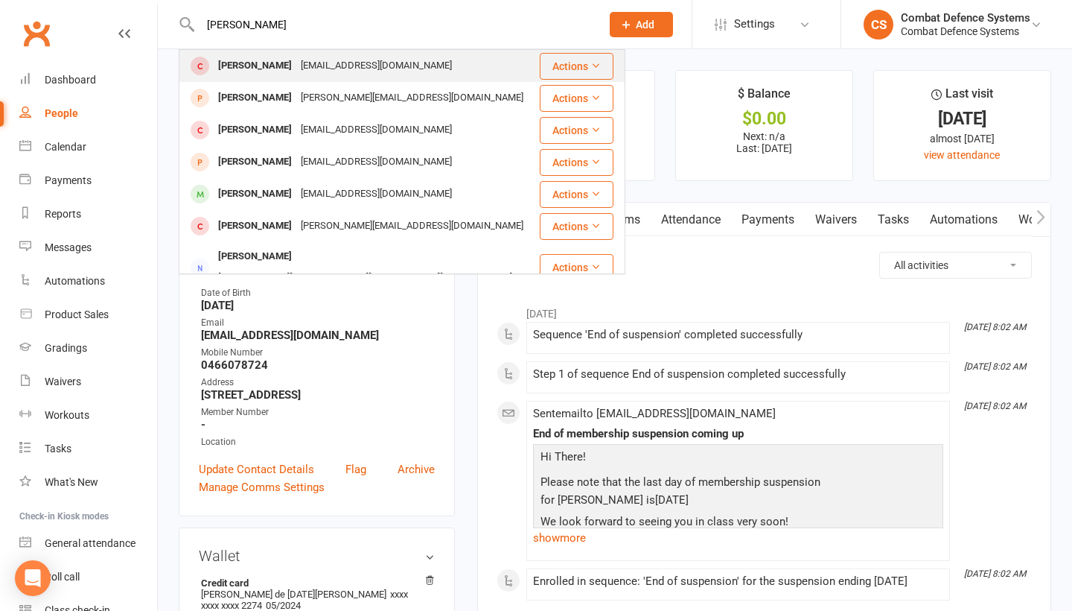
type input "[PERSON_NAME]"
click at [243, 66] on div "[PERSON_NAME]" at bounding box center [255, 66] width 83 height 22
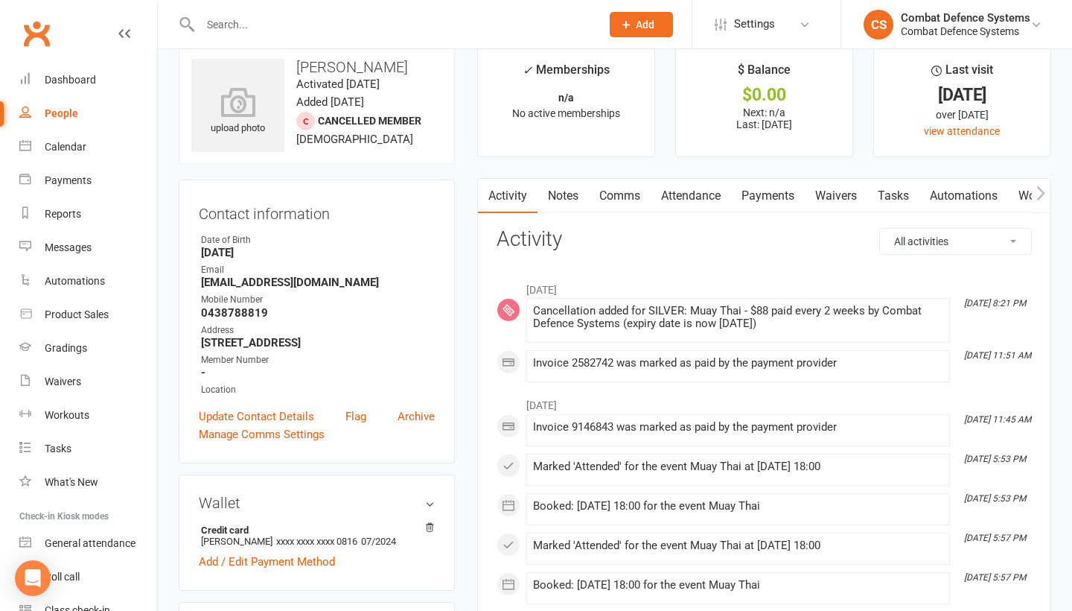
scroll to position [25, 0]
click at [700, 191] on link "Attendance" at bounding box center [691, 195] width 80 height 34
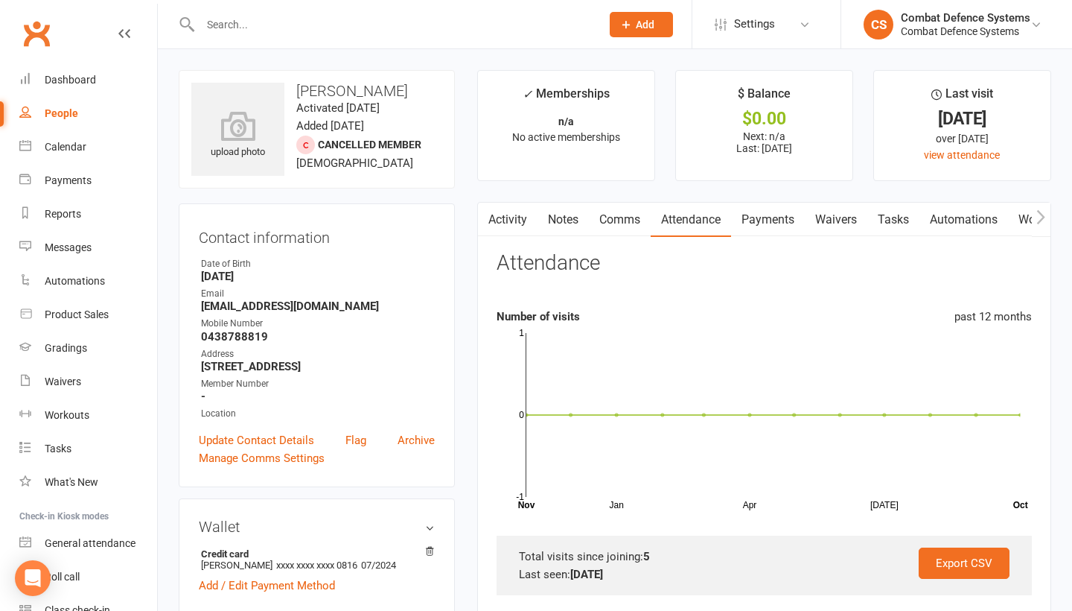
click at [509, 217] on link "Activity" at bounding box center [508, 220] width 60 height 34
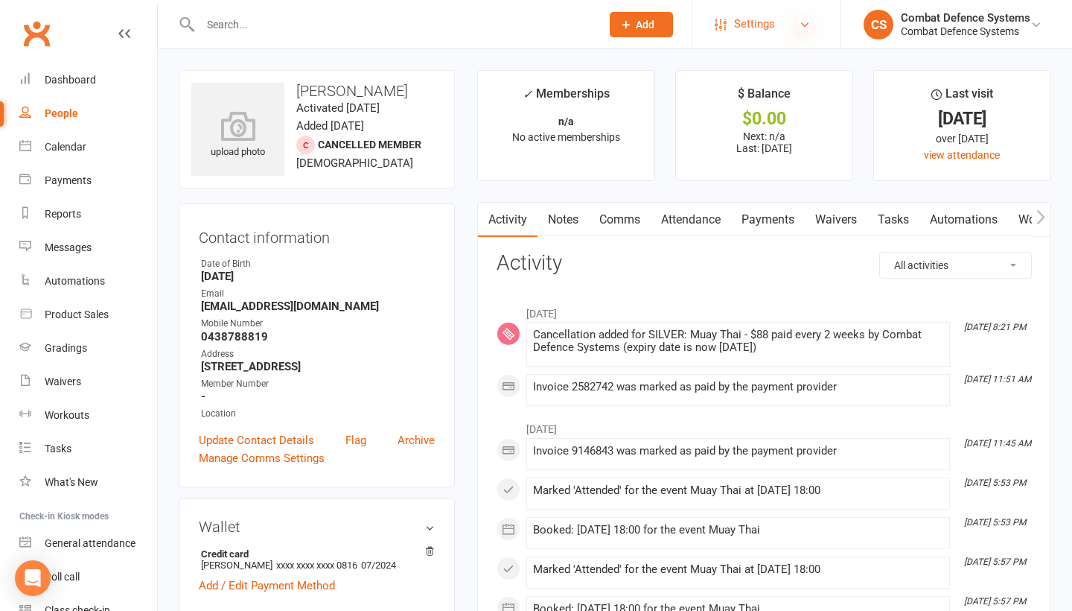
click at [800, 23] on icon at bounding box center [805, 25] width 12 height 12
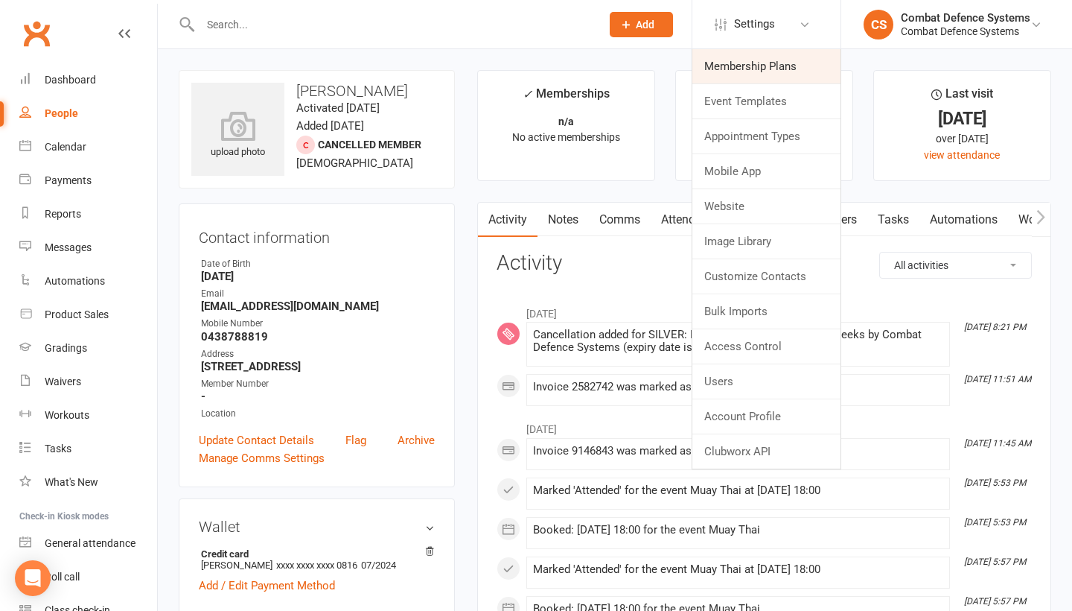
click at [777, 70] on link "Membership Plans" at bounding box center [766, 66] width 148 height 34
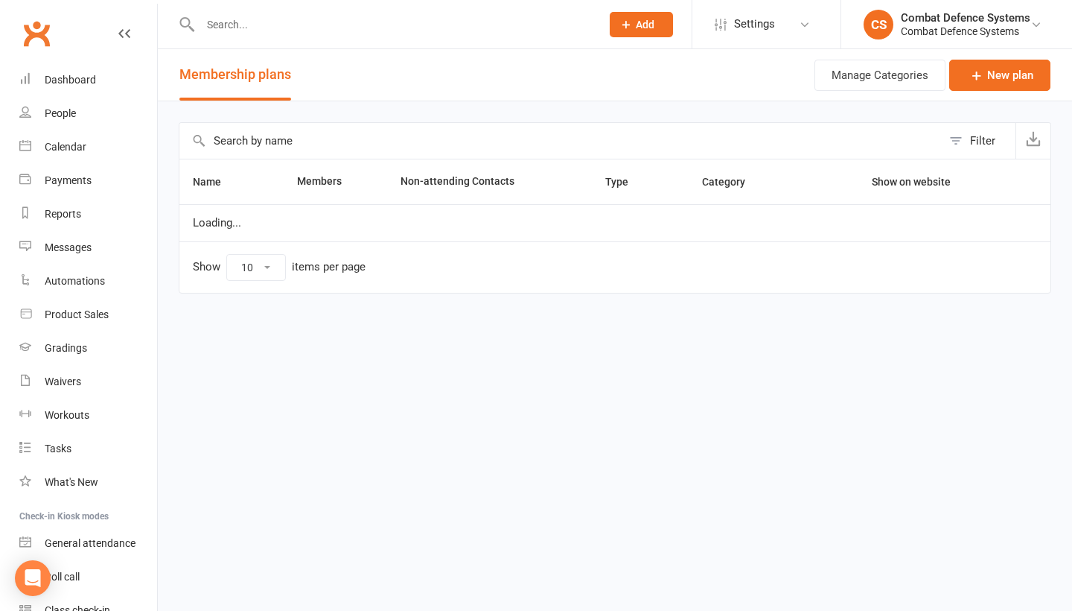
select select "50"
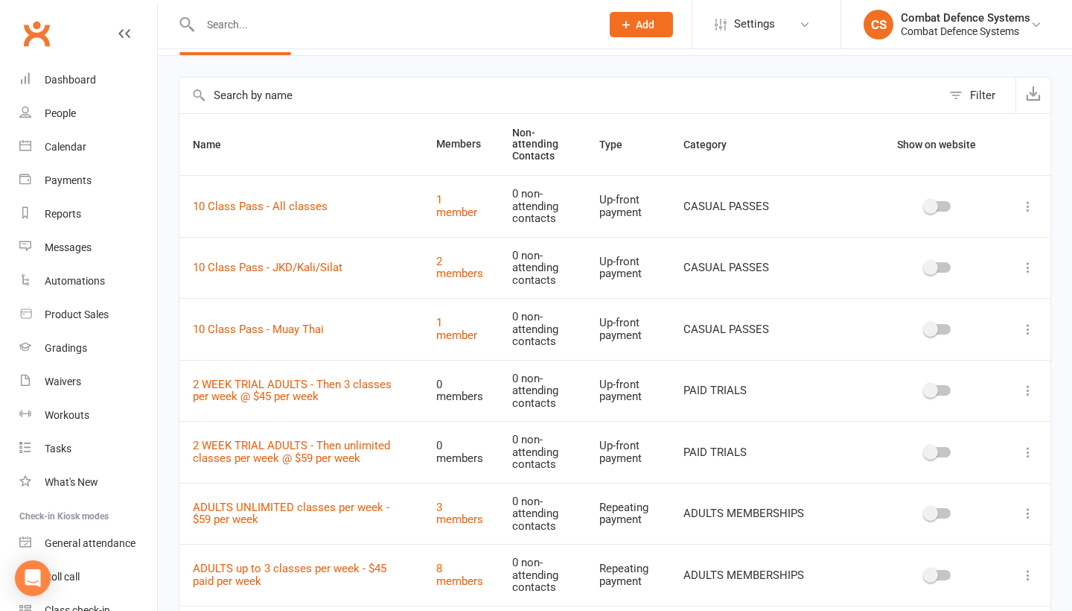
scroll to position [45, 0]
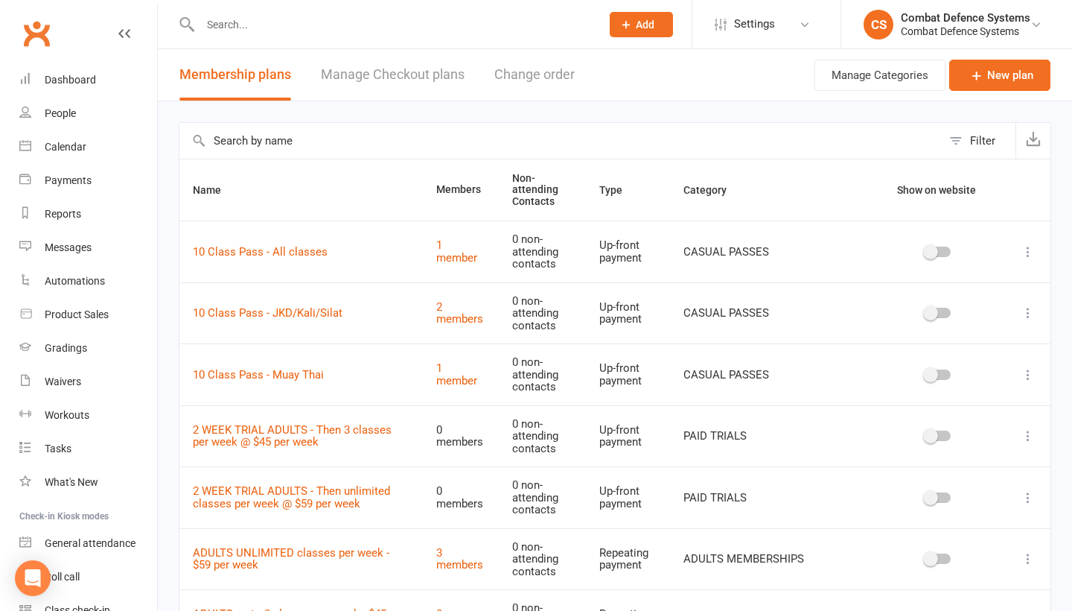
select select "50"
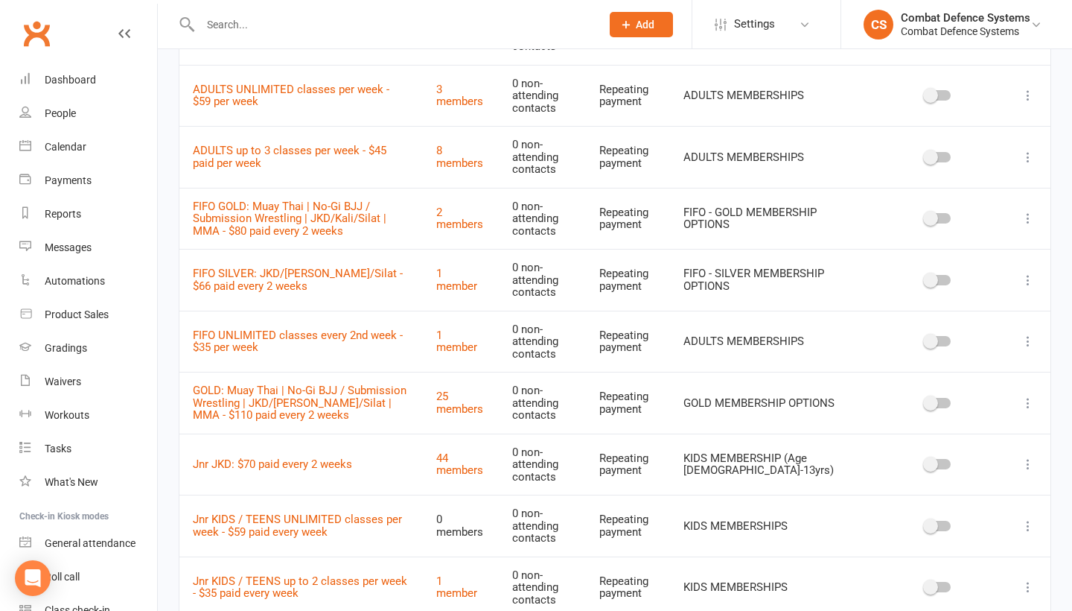
scroll to position [459, 0]
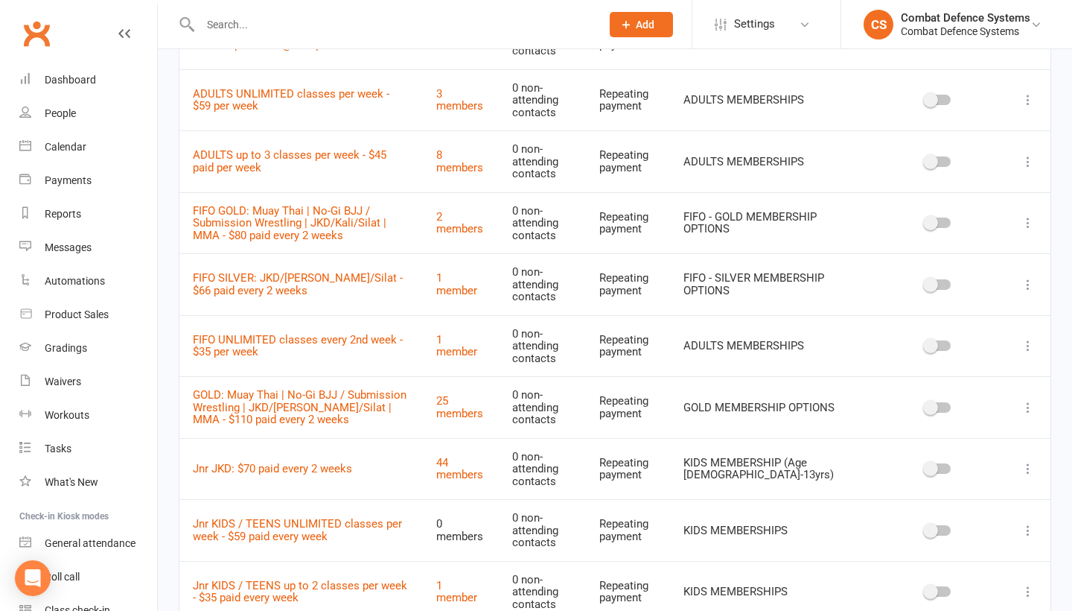
click at [249, 27] on input "text" at bounding box center [393, 24] width 395 height 21
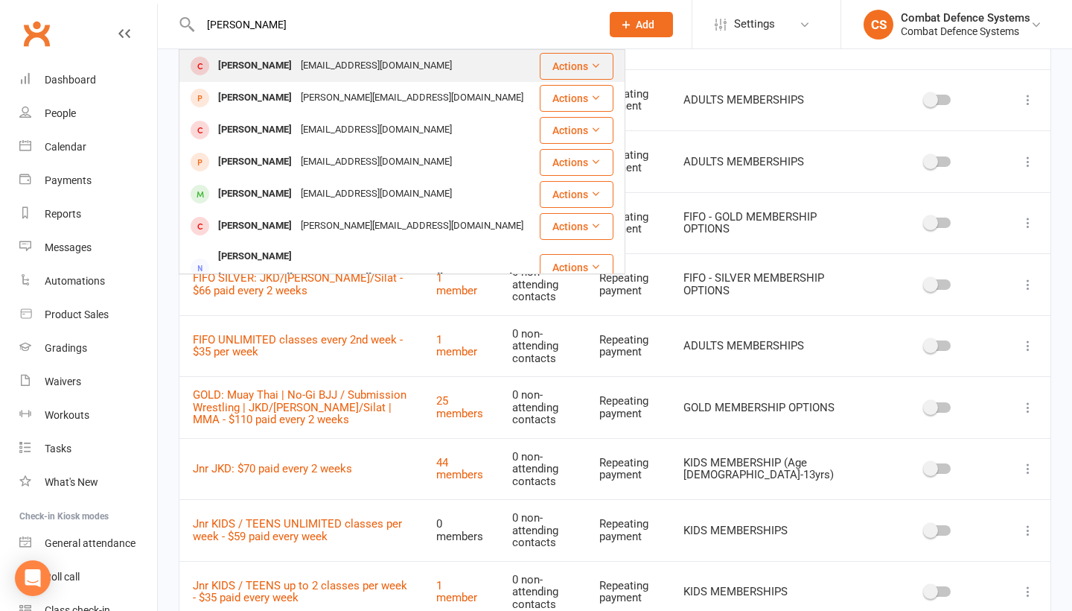
type input "[PERSON_NAME]"
click at [267, 65] on div "[PERSON_NAME]" at bounding box center [255, 66] width 83 height 22
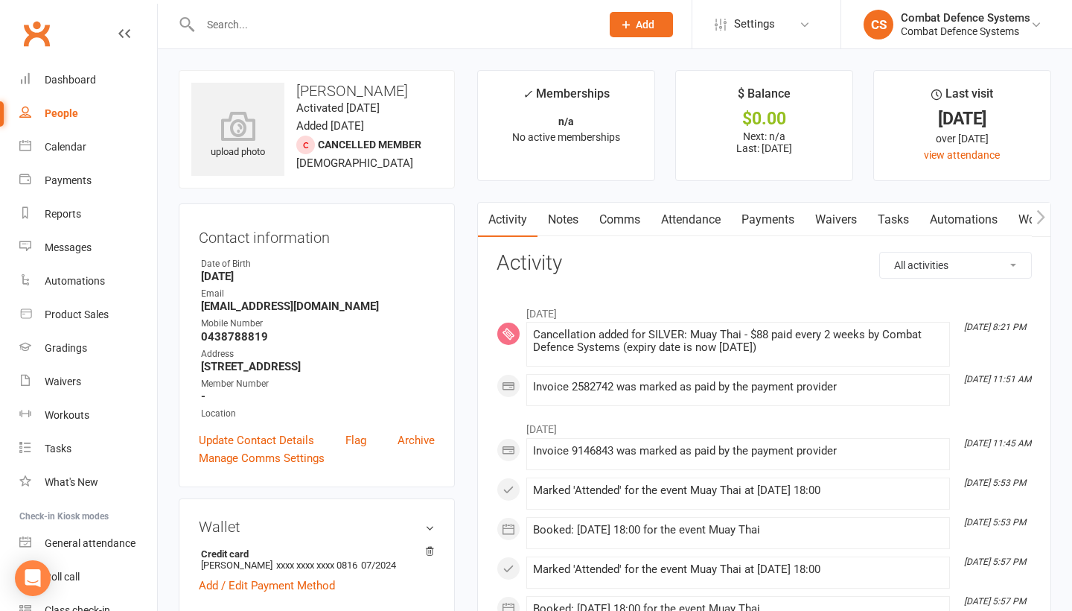
click at [835, 212] on link "Waivers" at bounding box center [836, 220] width 63 height 34
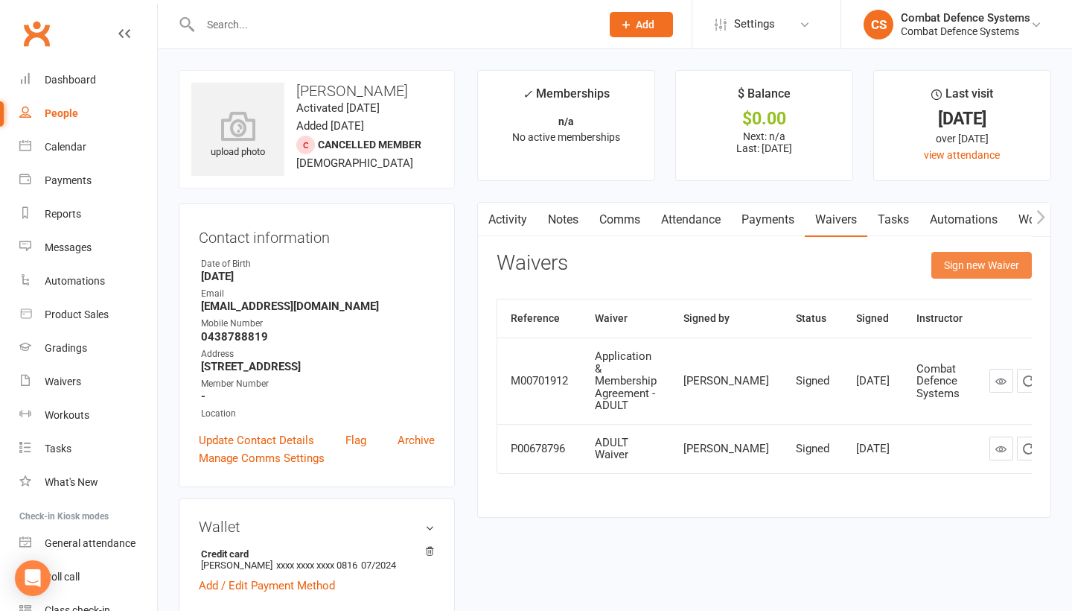
click at [957, 258] on button "Sign new Waiver" at bounding box center [981, 265] width 101 height 27
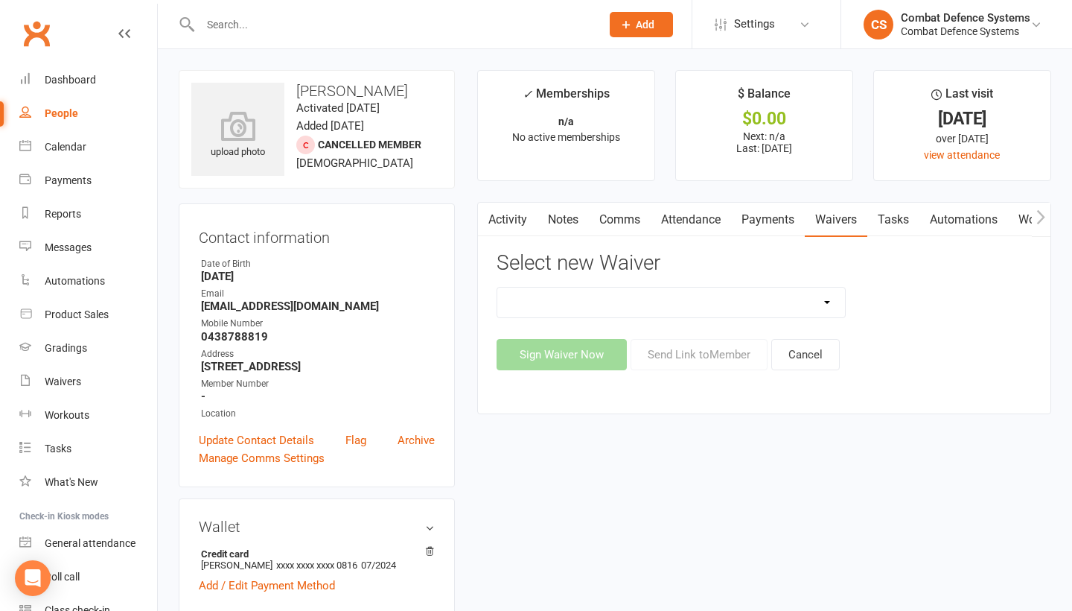
select select "5364"
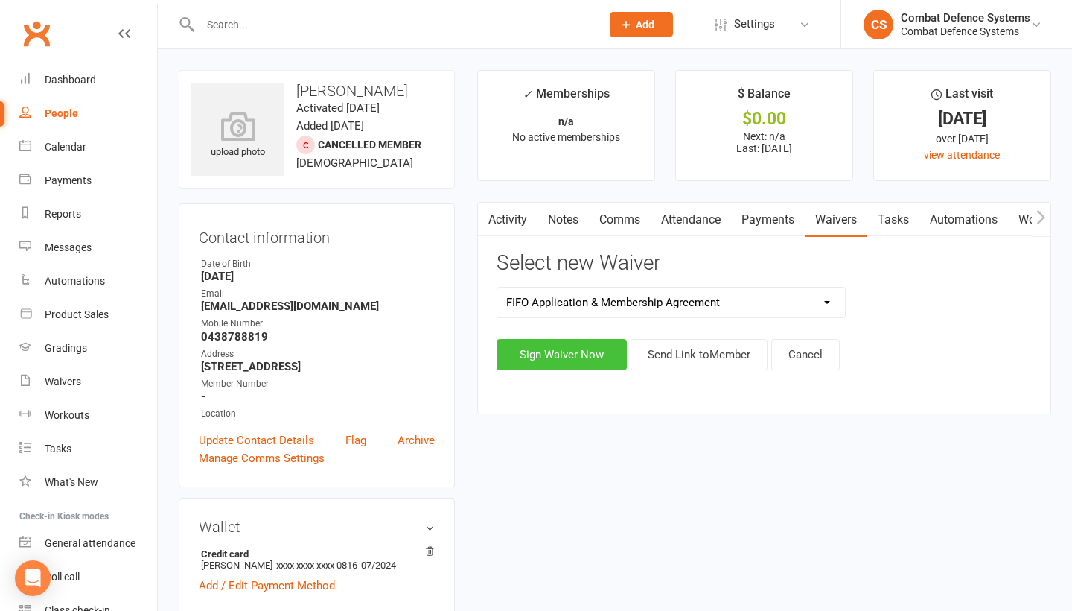
click at [585, 348] on button "Sign Waiver Now" at bounding box center [562, 354] width 130 height 31
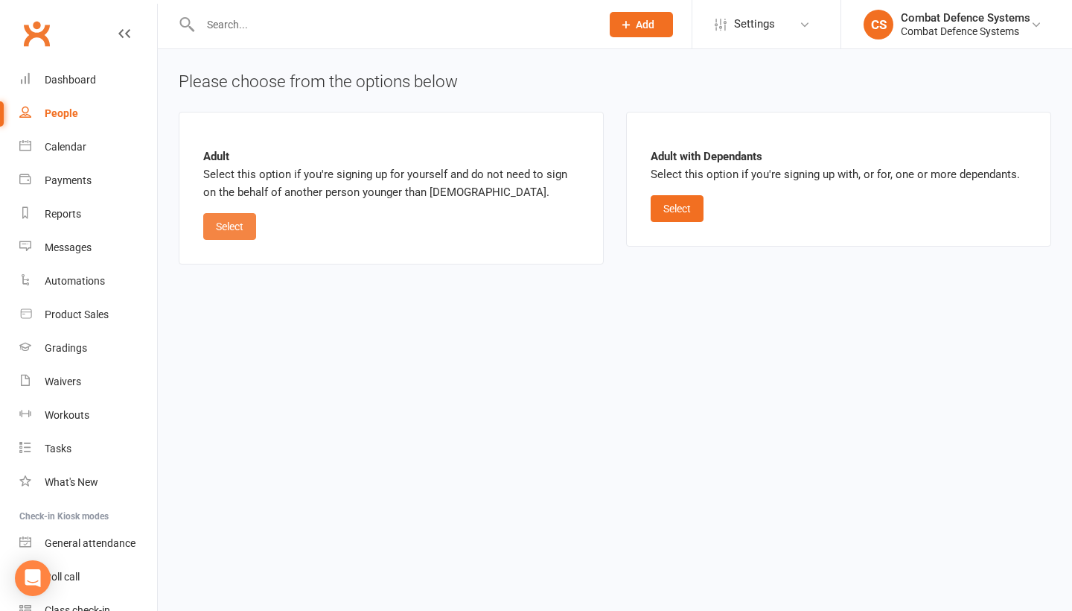
click at [223, 218] on button "Select" at bounding box center [229, 226] width 53 height 27
select select "07"
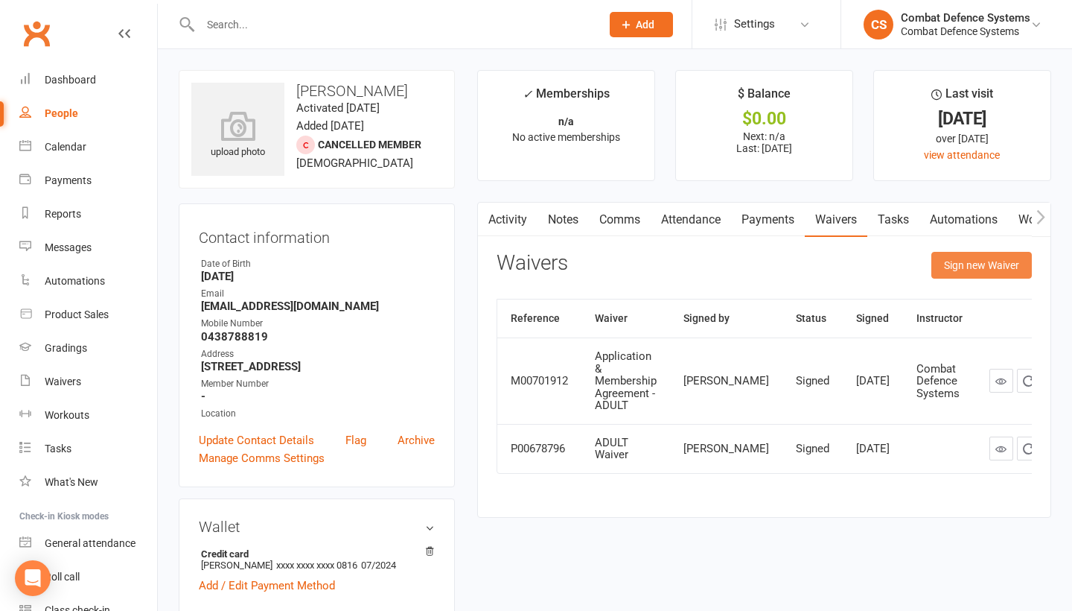
click at [952, 264] on button "Sign new Waiver" at bounding box center [981, 265] width 101 height 27
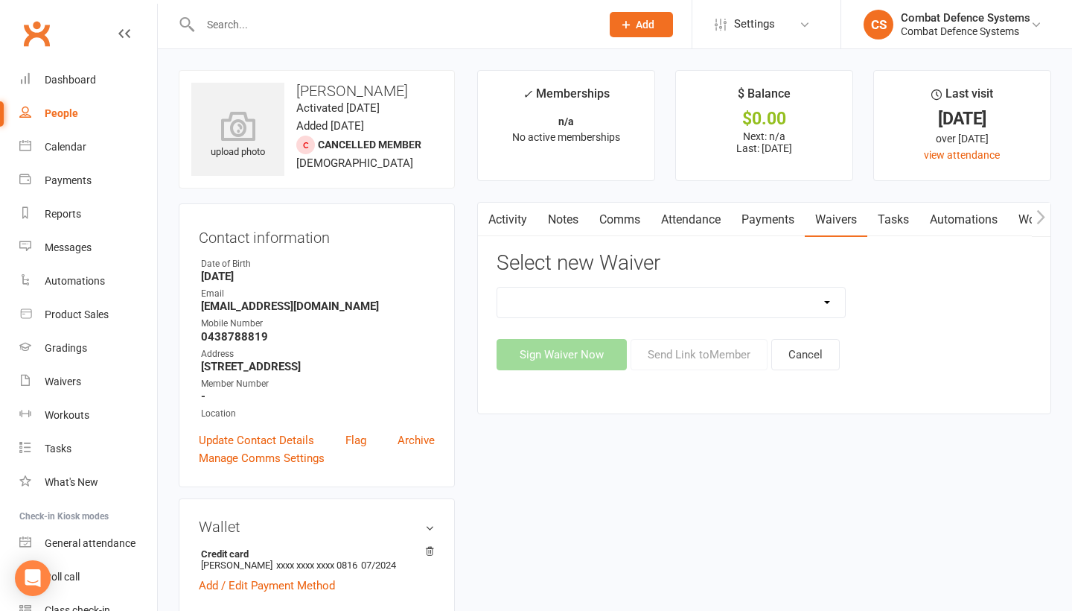
select select "5364"
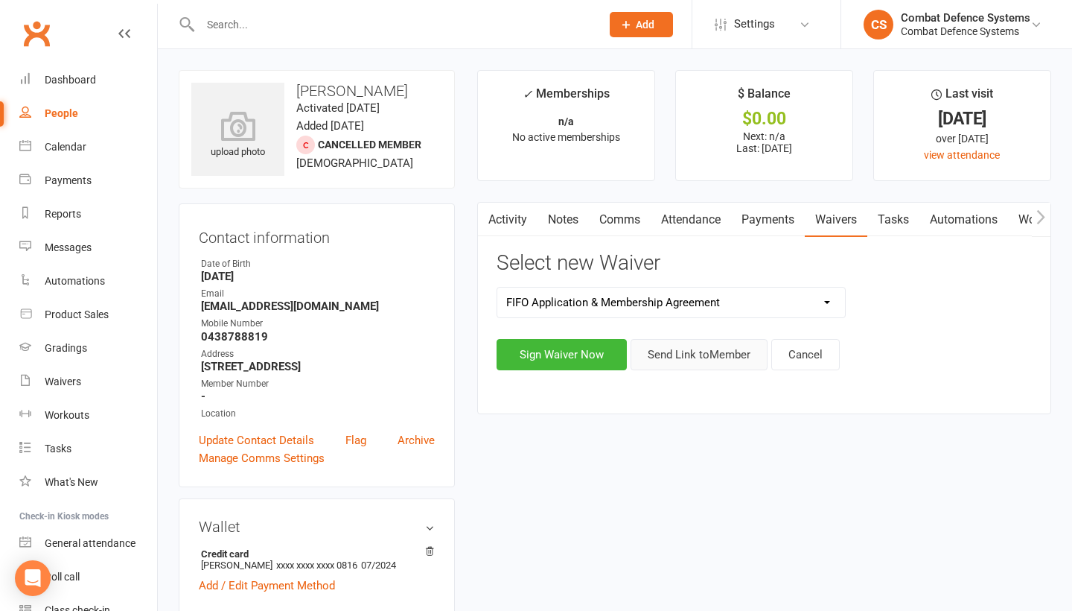
click at [674, 353] on button "Send Link to Member" at bounding box center [699, 354] width 137 height 31
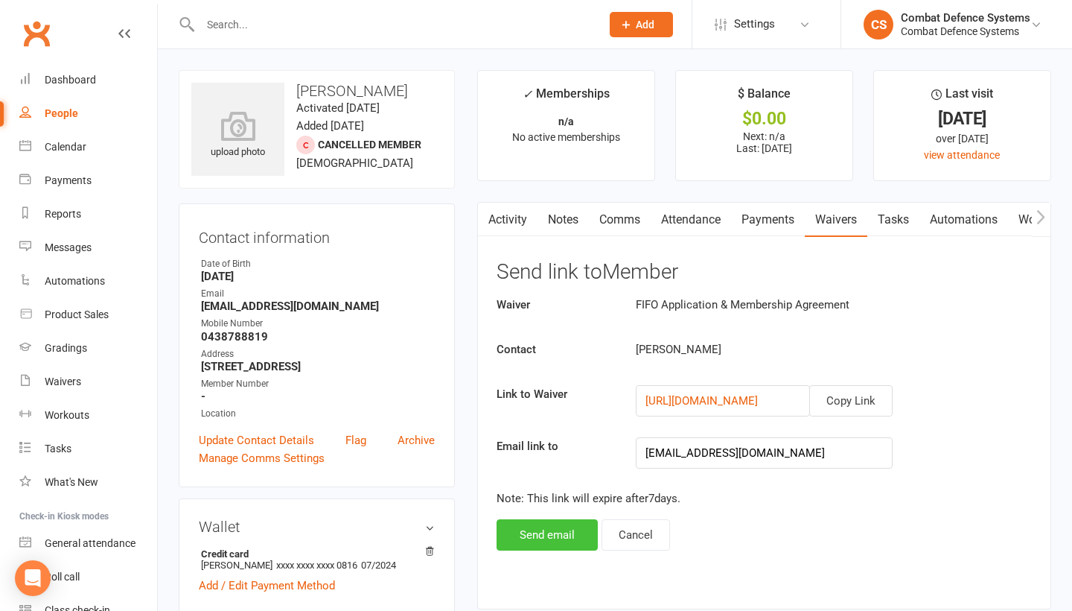
click at [554, 538] on button "Send email" at bounding box center [547, 534] width 101 height 31
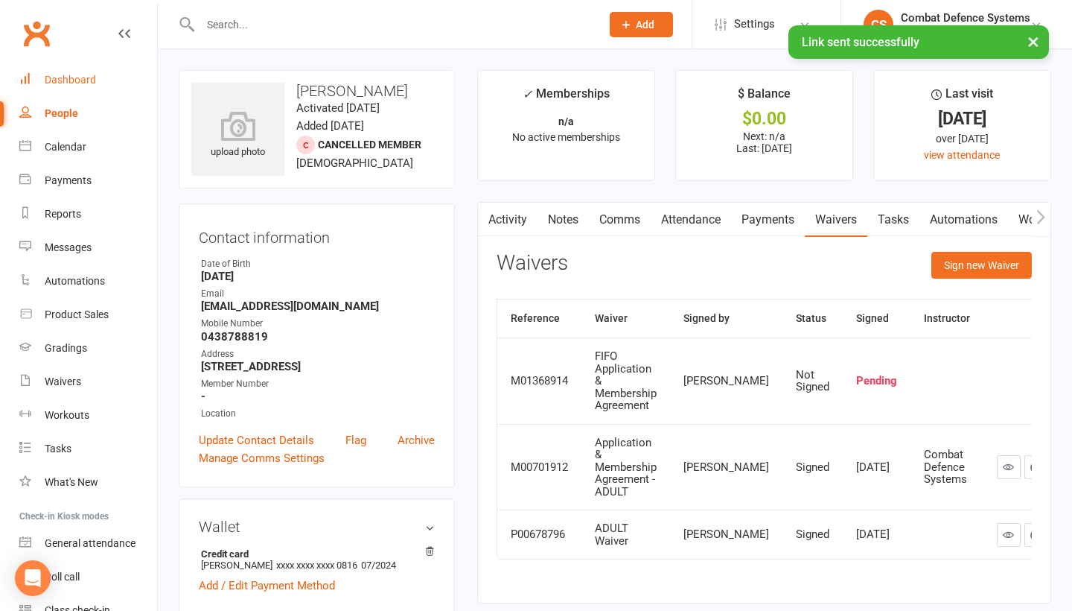
click at [86, 80] on div "Dashboard" at bounding box center [70, 80] width 51 height 12
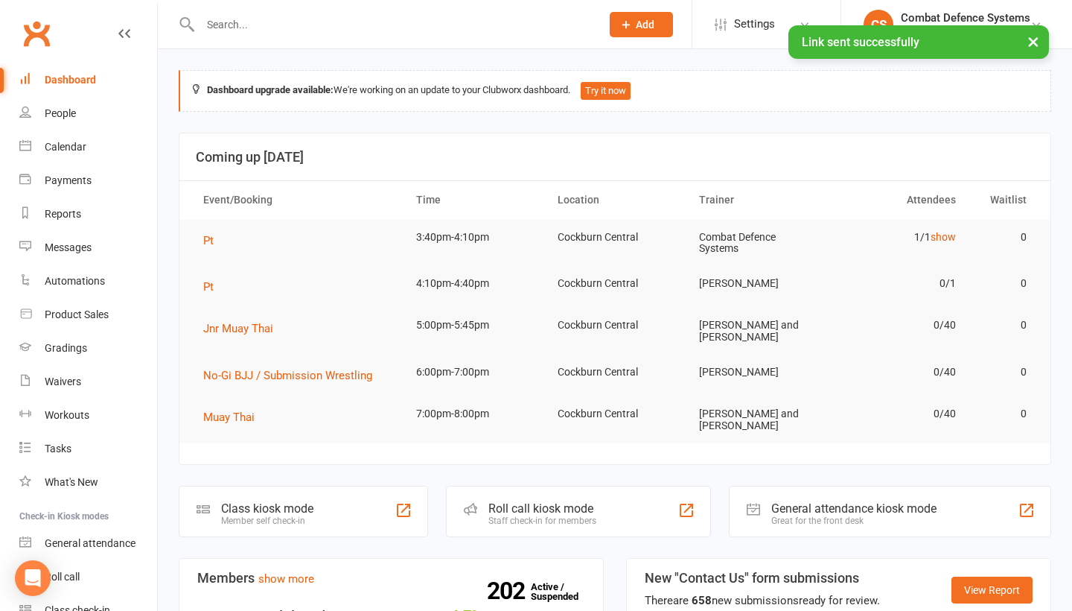
click at [1030, 44] on button "×" at bounding box center [1033, 41] width 27 height 32
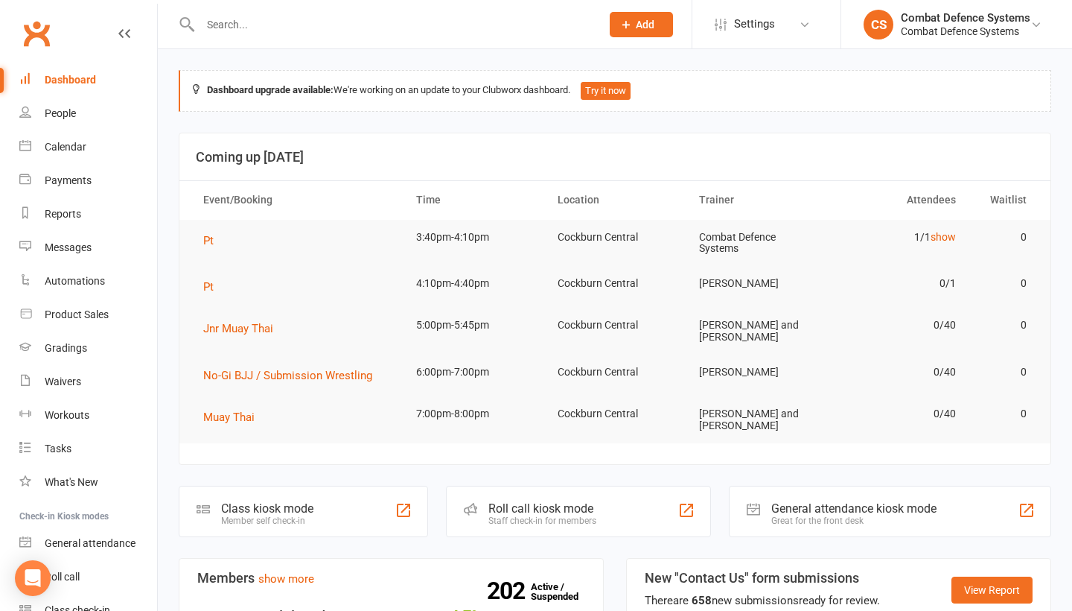
click at [370, 34] on input "text" at bounding box center [393, 24] width 395 height 21
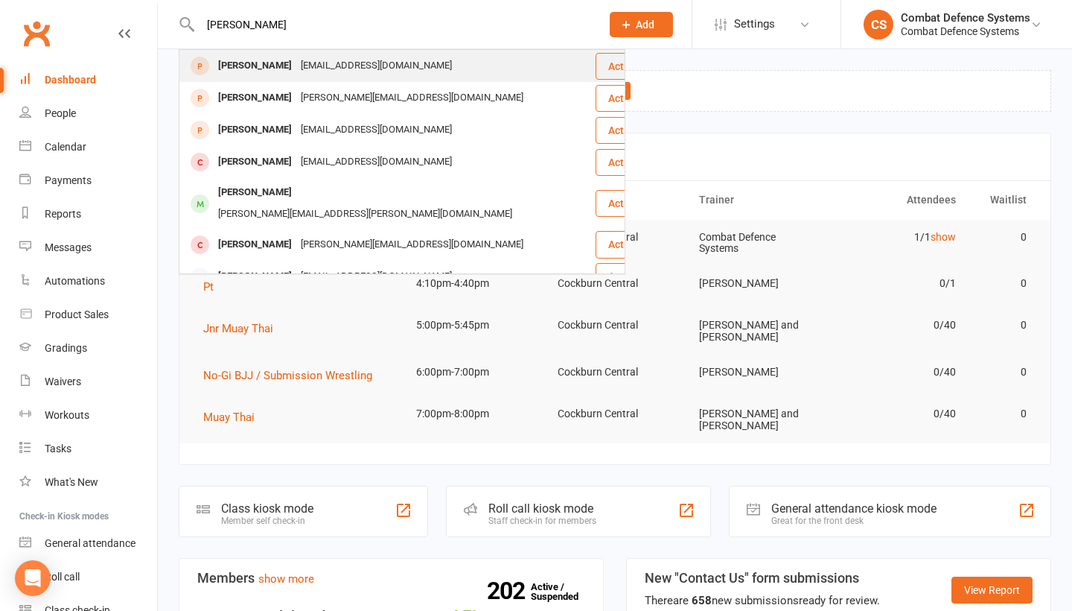
type input "[PERSON_NAME]"
click at [296, 64] on div "[EMAIL_ADDRESS][DOMAIN_NAME]" at bounding box center [376, 66] width 160 height 22
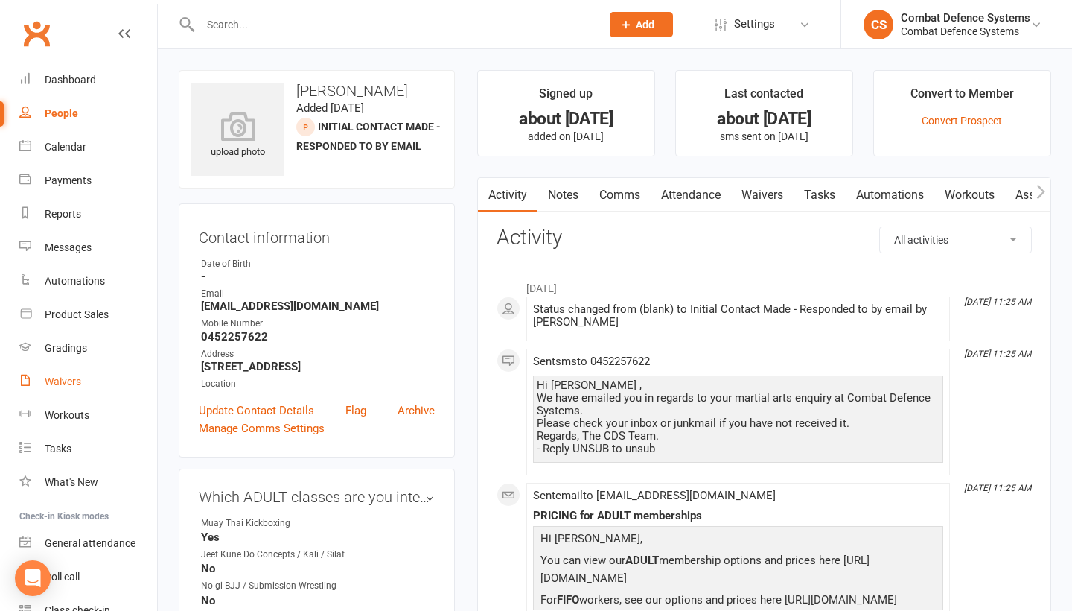
click at [71, 379] on div "Waivers" at bounding box center [63, 381] width 36 height 12
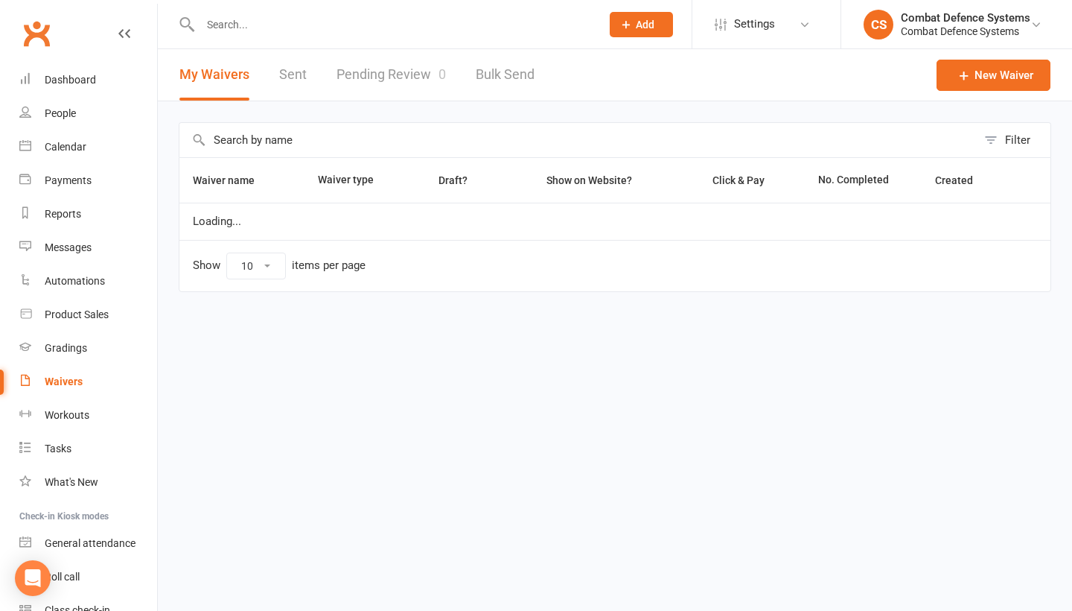
select select "50"
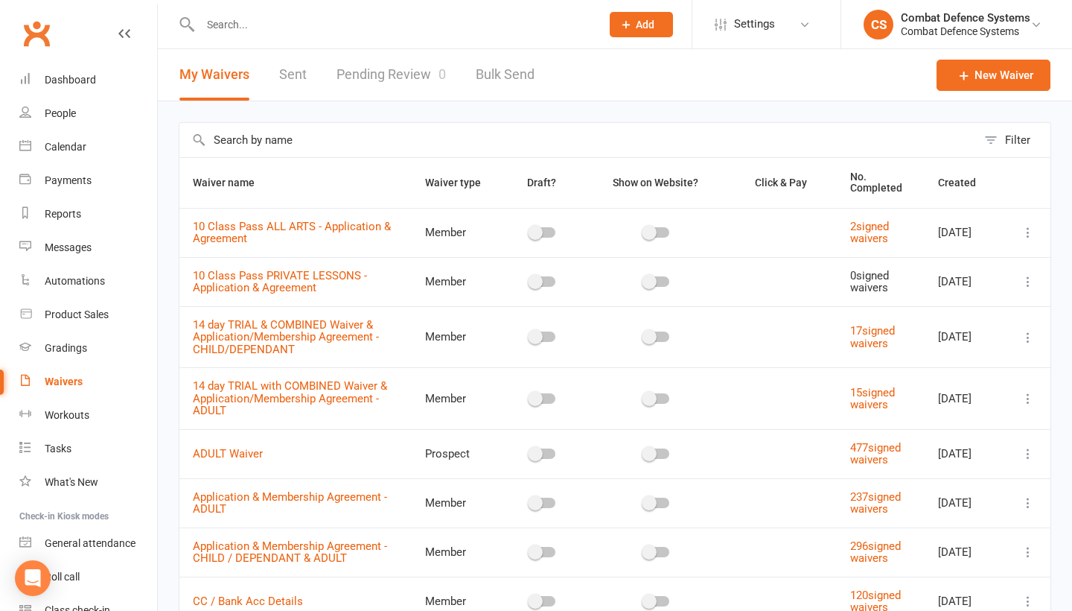
click at [397, 71] on link "Pending Review 0" at bounding box center [391, 74] width 109 height 51
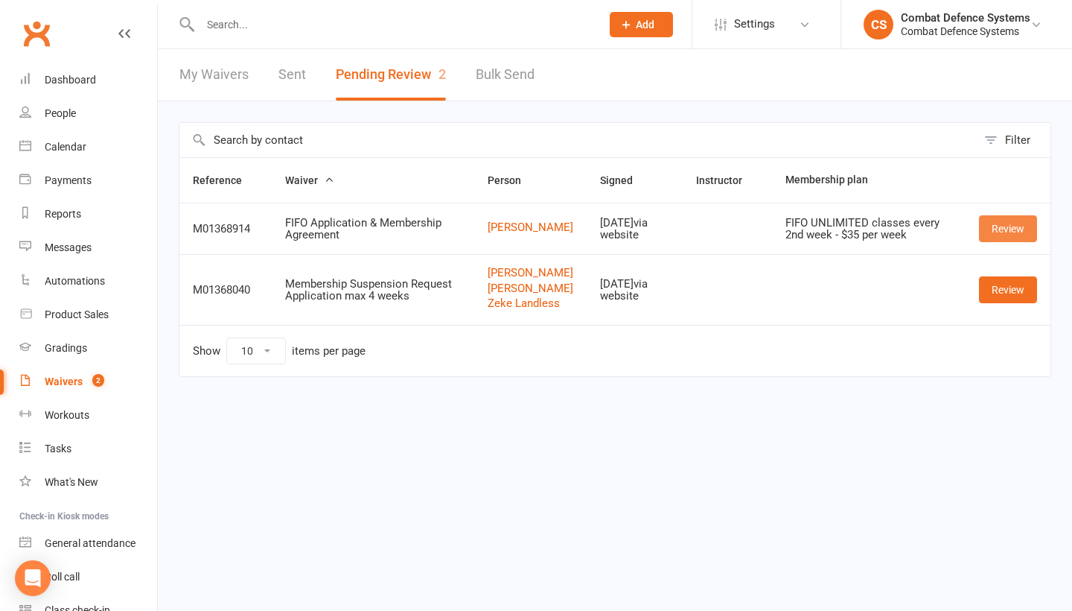
click at [1006, 227] on link "Review" at bounding box center [1008, 228] width 58 height 27
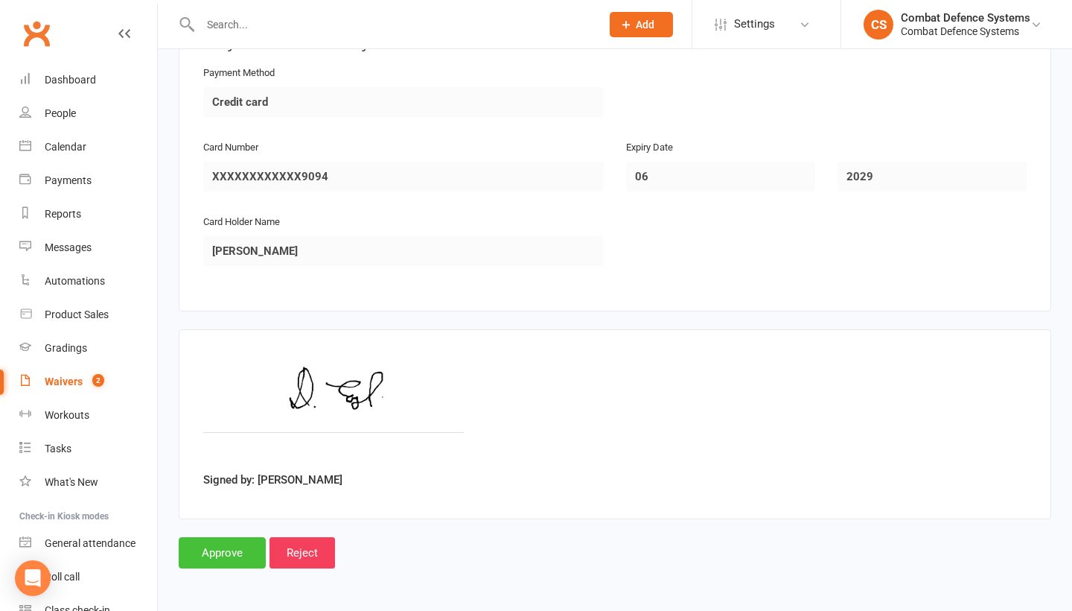
scroll to position [1338, 0]
click at [244, 540] on input "Approve" at bounding box center [222, 552] width 87 height 31
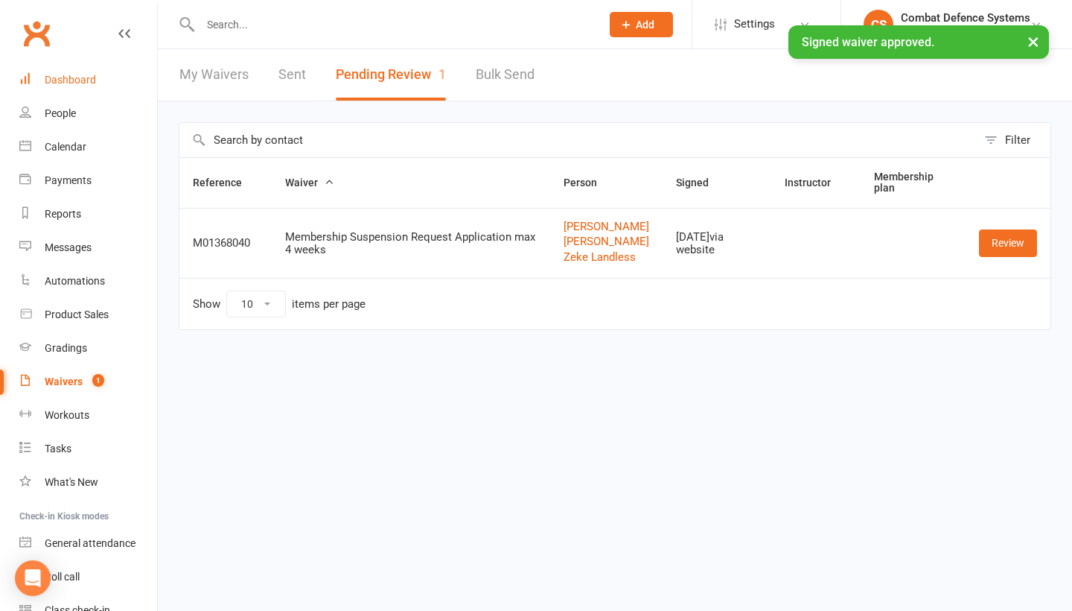
click at [75, 82] on div "Dashboard" at bounding box center [70, 80] width 51 height 12
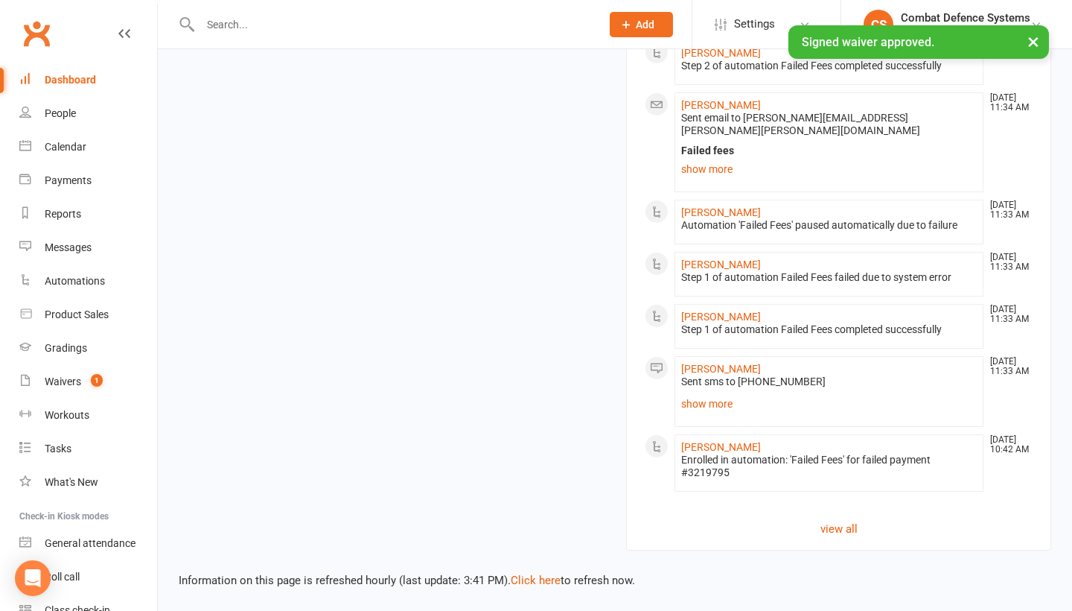
scroll to position [1568, 0]
click at [541, 573] on link "Click here" at bounding box center [536, 579] width 50 height 13
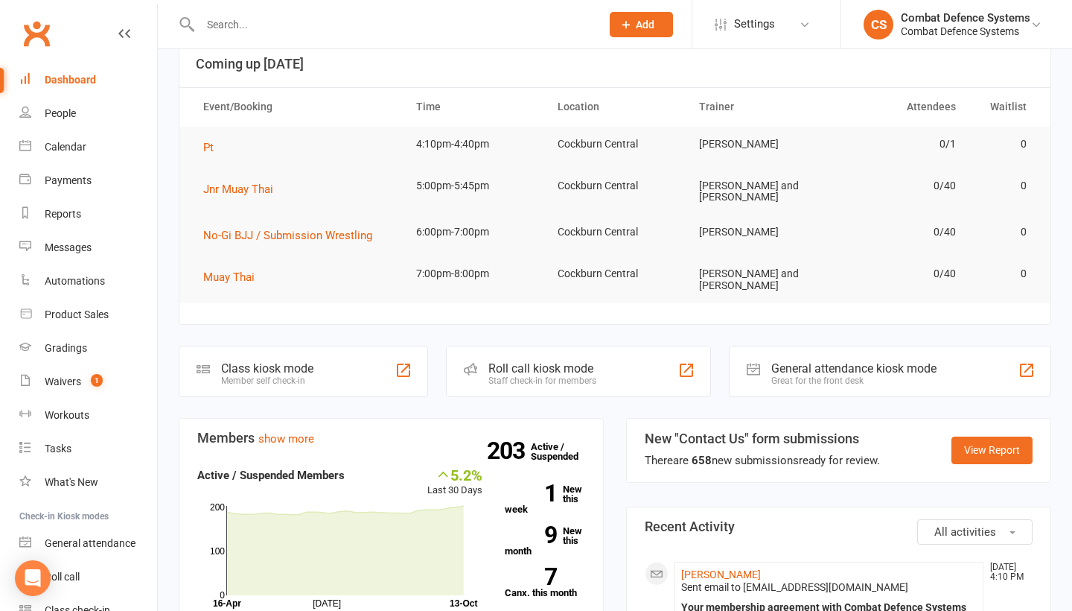
scroll to position [94, 0]
click at [66, 389] on link "Waivers 1" at bounding box center [88, 382] width 138 height 34
select select "50"
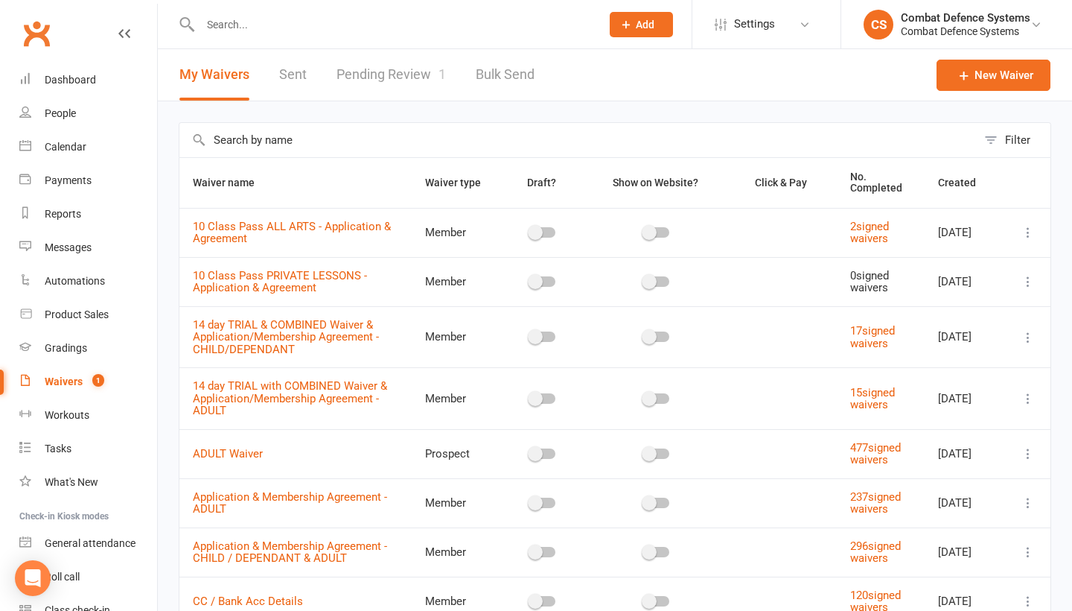
click at [380, 70] on link "Pending Review 1" at bounding box center [391, 74] width 109 height 51
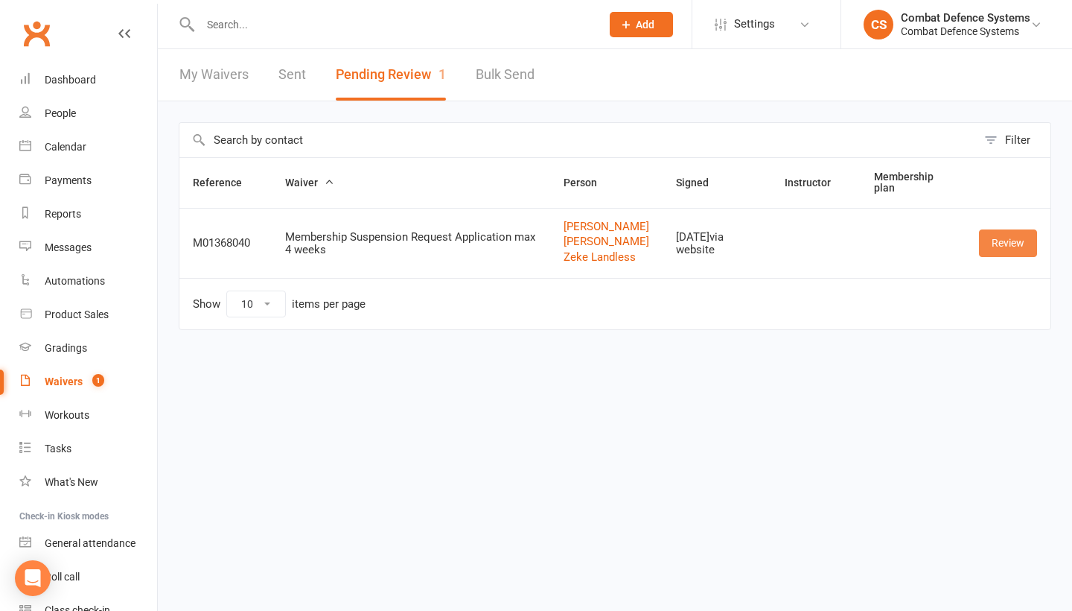
click at [997, 256] on link "Review" at bounding box center [1008, 242] width 58 height 27
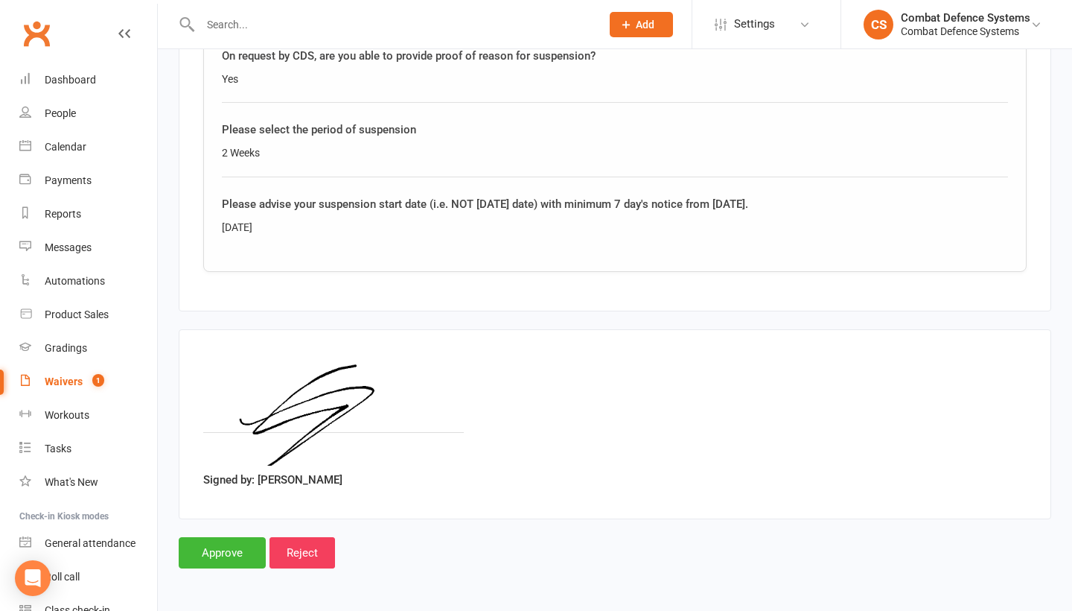
scroll to position [1915, 0]
click at [238, 537] on input "Approve" at bounding box center [222, 552] width 87 height 31
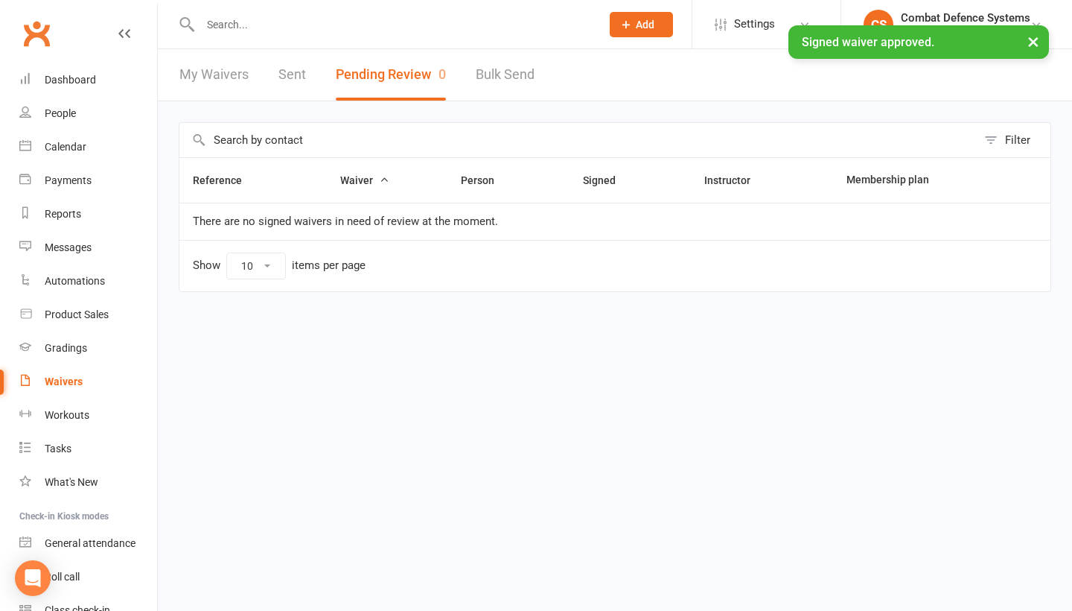
click at [211, 74] on link "My Waivers" at bounding box center [213, 74] width 69 height 51
select select "50"
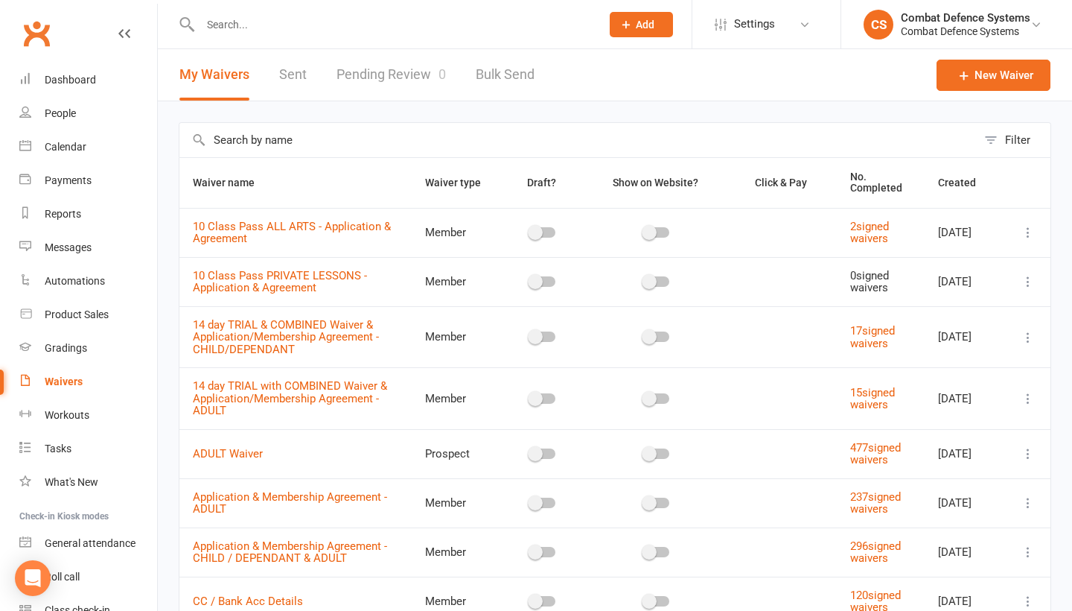
click at [309, 29] on input "text" at bounding box center [393, 24] width 395 height 21
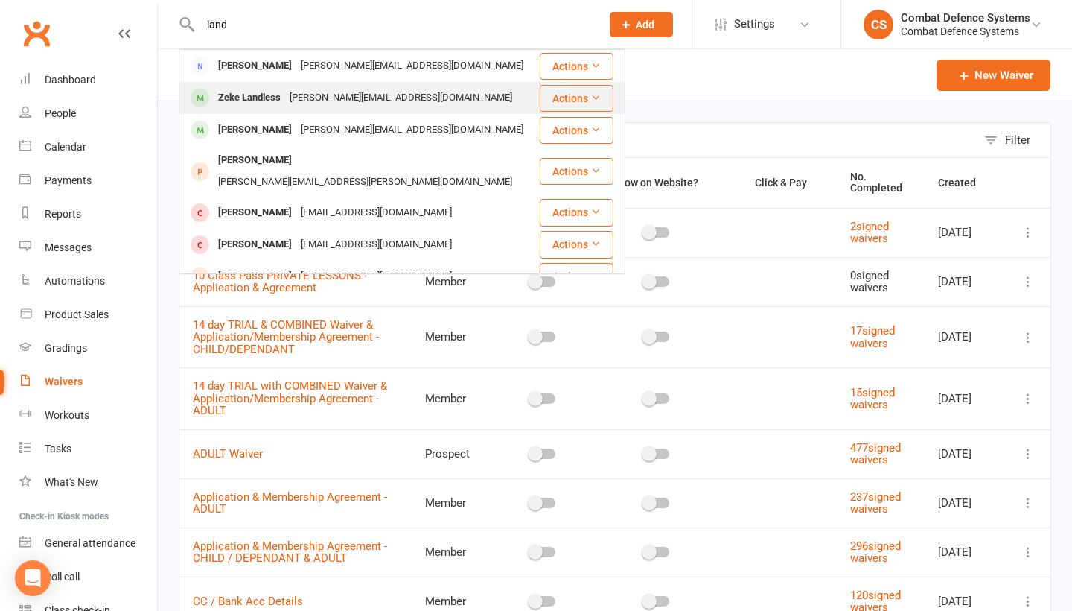
type input "land"
click at [295, 95] on div "[PERSON_NAME][EMAIL_ADDRESS][DOMAIN_NAME]" at bounding box center [401, 98] width 232 height 22
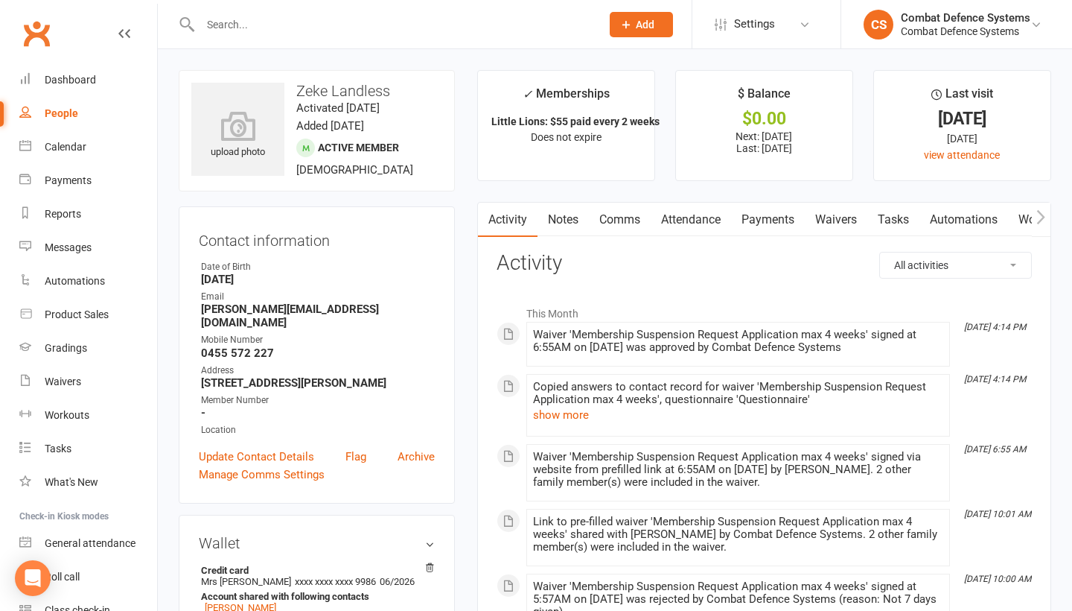
click at [1024, 214] on link "Workouts" at bounding box center [1043, 220] width 71 height 34
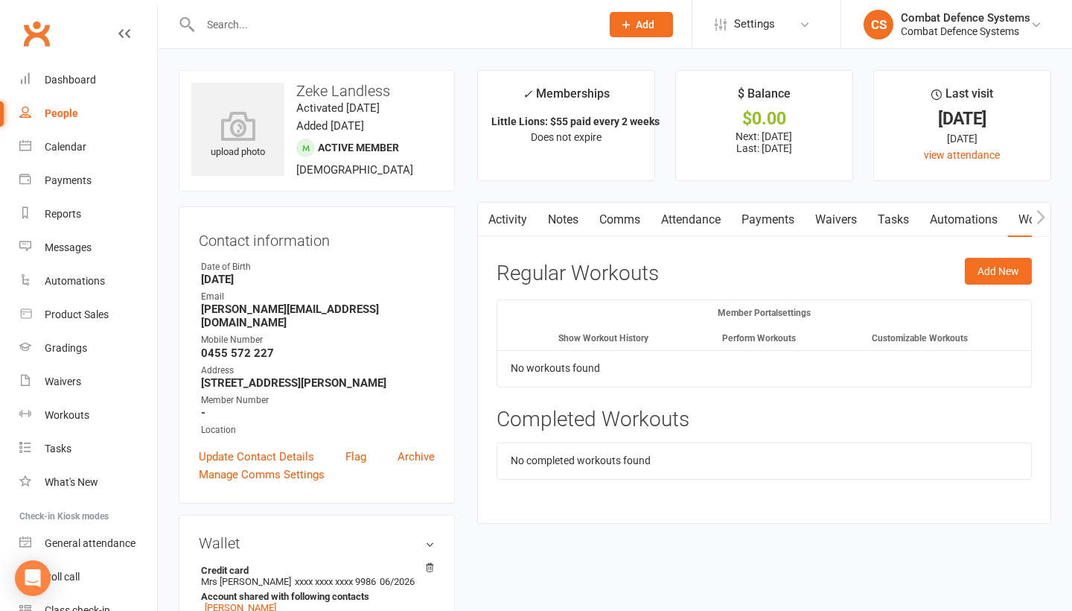
click at [837, 218] on link "Waivers" at bounding box center [836, 220] width 63 height 34
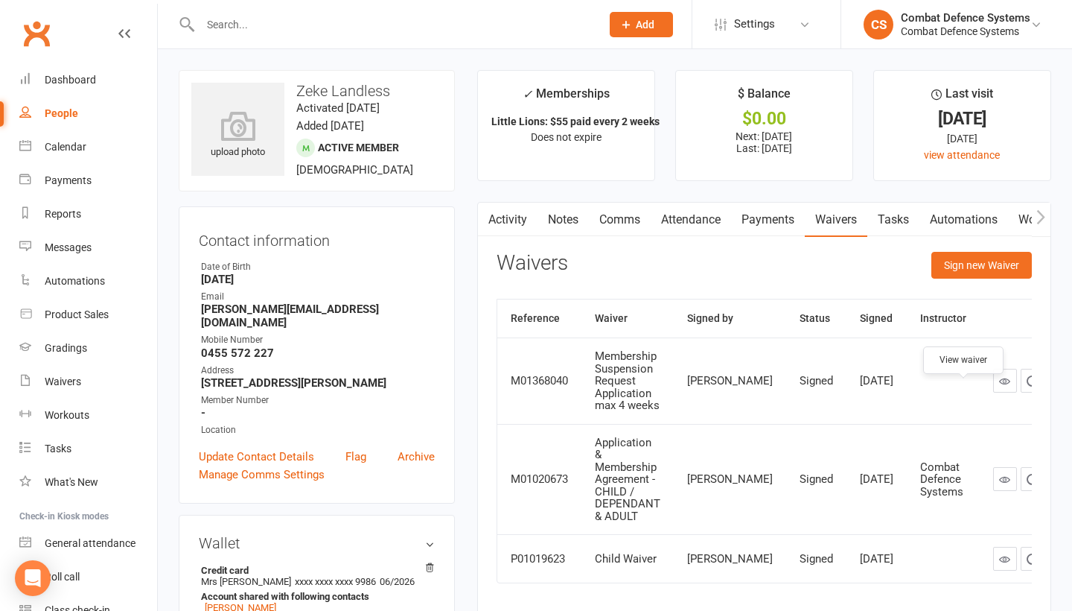
click at [999, 386] on icon at bounding box center [1004, 380] width 11 height 11
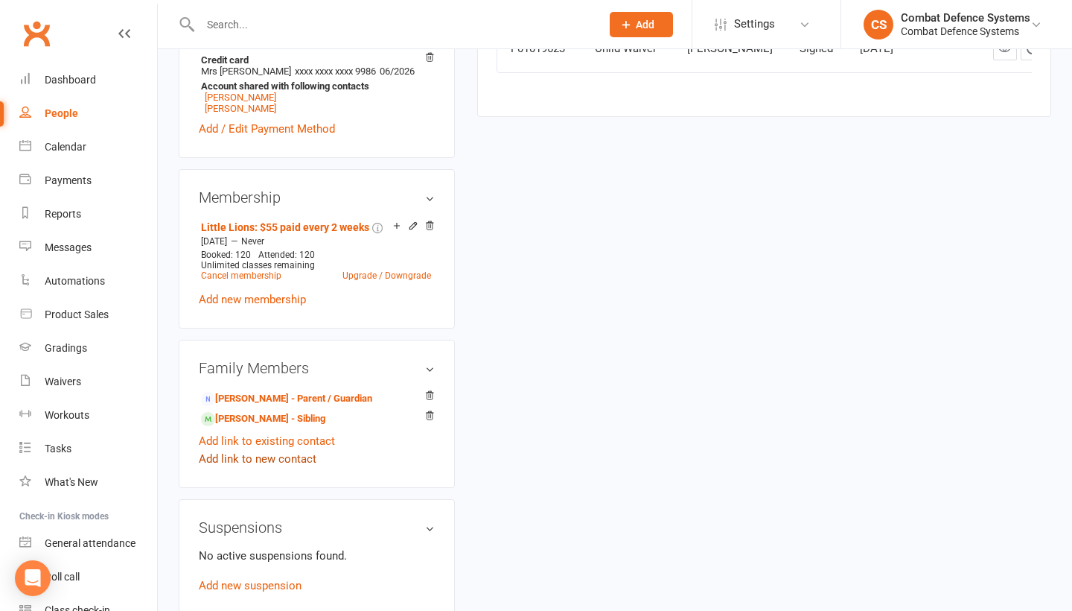
scroll to position [698, 0]
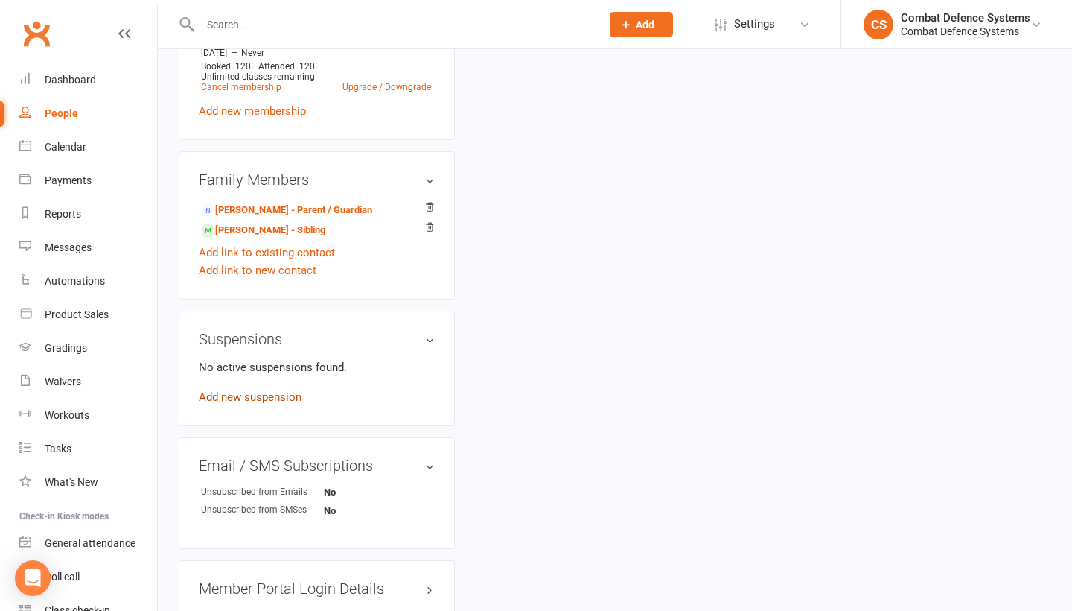
click at [267, 390] on link "Add new suspension" at bounding box center [250, 396] width 103 height 13
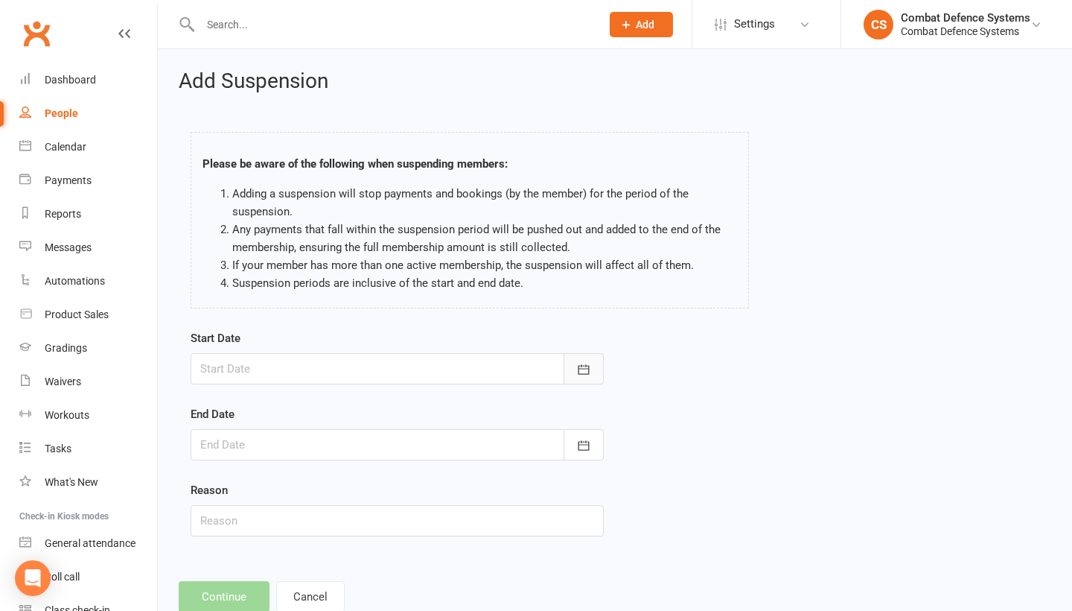
click at [580, 362] on icon "button" at bounding box center [583, 369] width 15 height 15
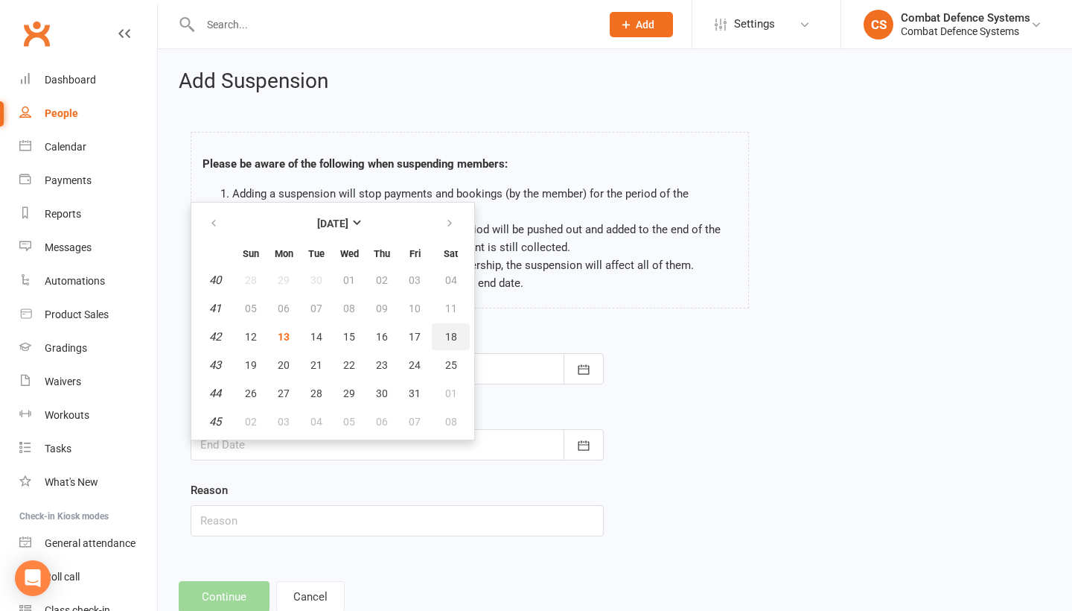
click at [450, 336] on span "18" at bounding box center [451, 337] width 12 height 12
type input "[DATE]"
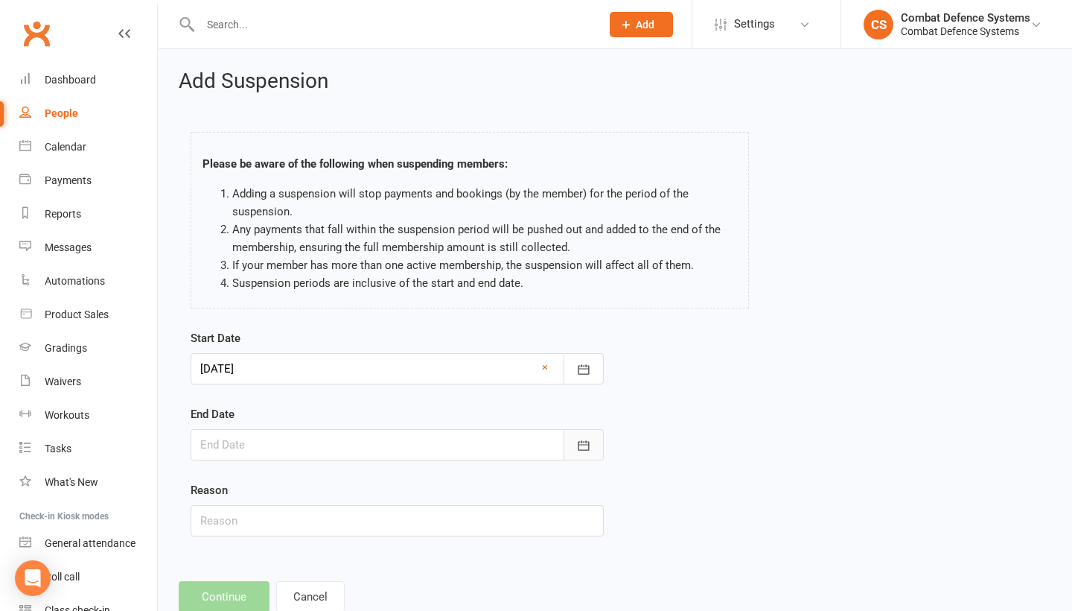
click at [579, 446] on icon "button" at bounding box center [583, 445] width 15 height 15
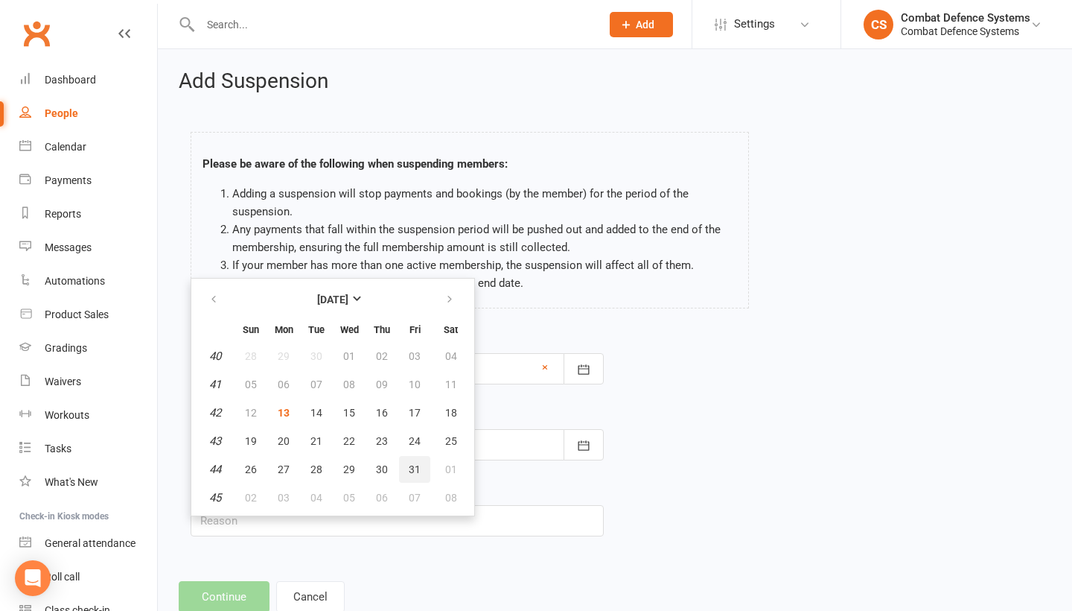
click at [413, 467] on span "31" at bounding box center [415, 469] width 12 height 12
type input "[DATE]"
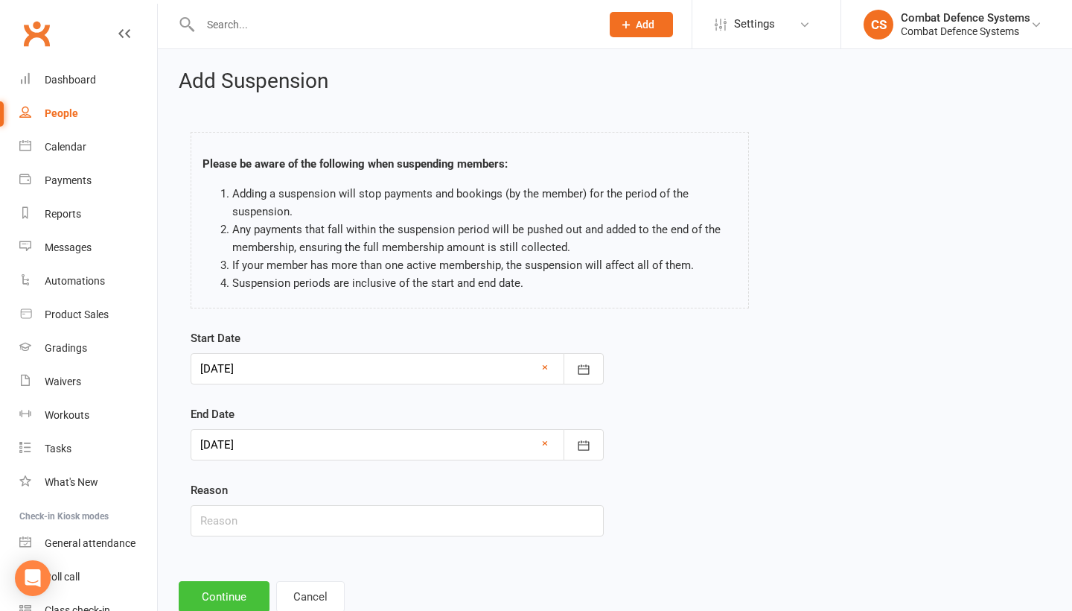
click at [226, 596] on button "Continue" at bounding box center [224, 596] width 91 height 31
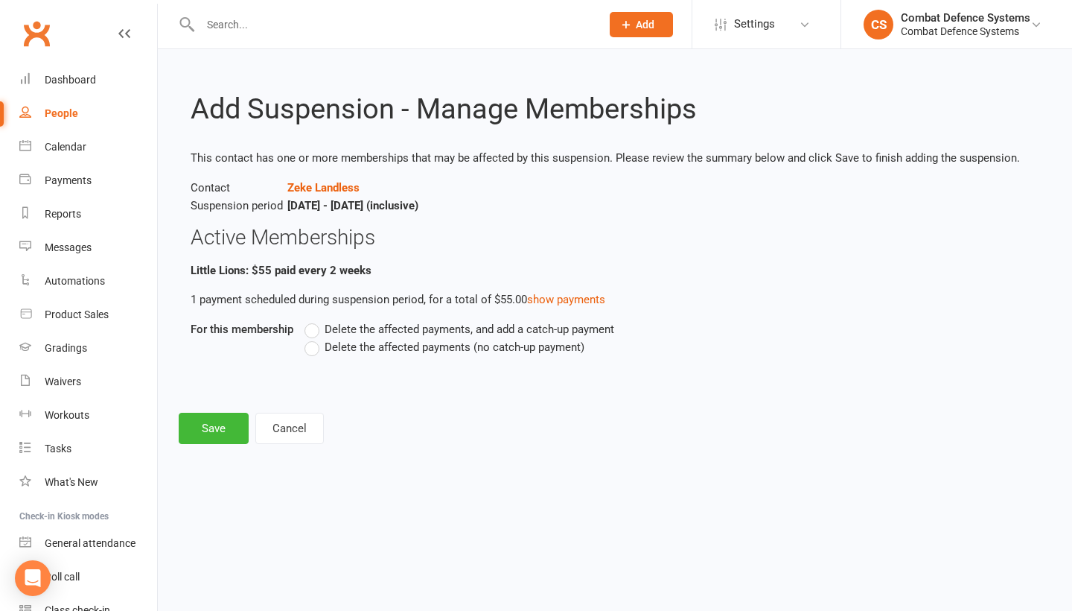
click at [312, 348] on label "Delete the affected payments (no catch-up payment)" at bounding box center [445, 347] width 280 height 18
click at [312, 338] on input "Delete the affected payments (no catch-up payment)" at bounding box center [310, 338] width 10 height 0
click at [217, 425] on button "Save" at bounding box center [214, 427] width 70 height 31
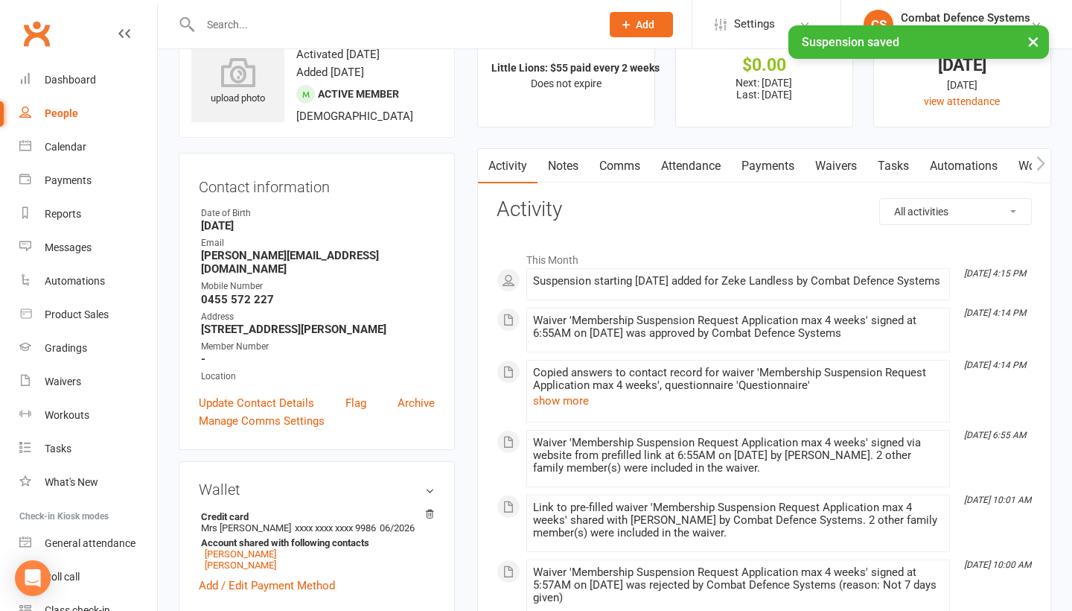
scroll to position [98, 0]
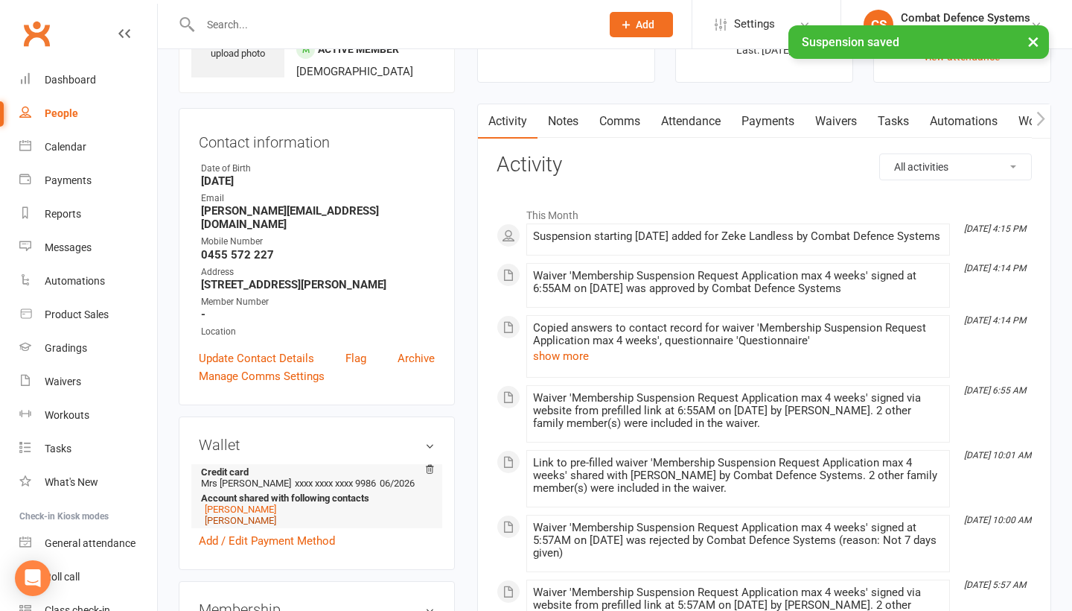
click at [226, 514] on link "[PERSON_NAME]" at bounding box center [240, 519] width 71 height 11
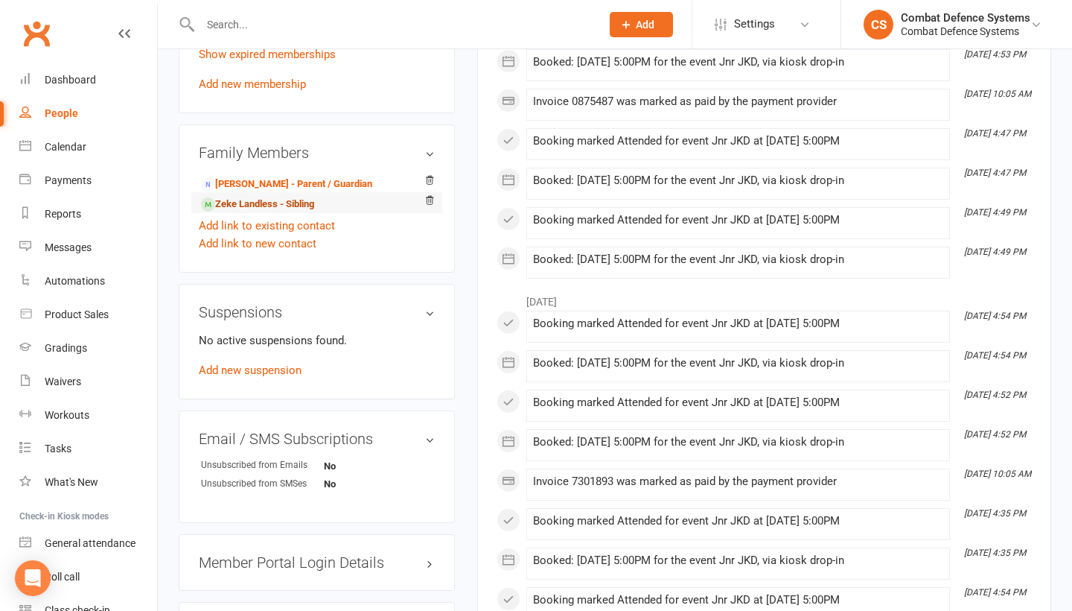
scroll to position [828, 0]
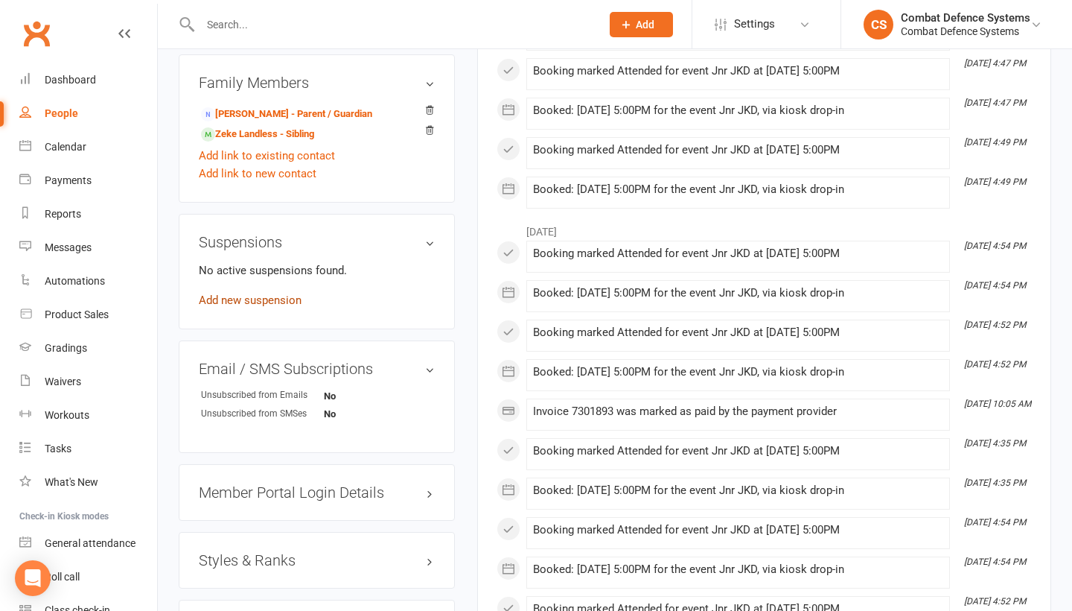
click at [267, 293] on link "Add new suspension" at bounding box center [250, 299] width 103 height 13
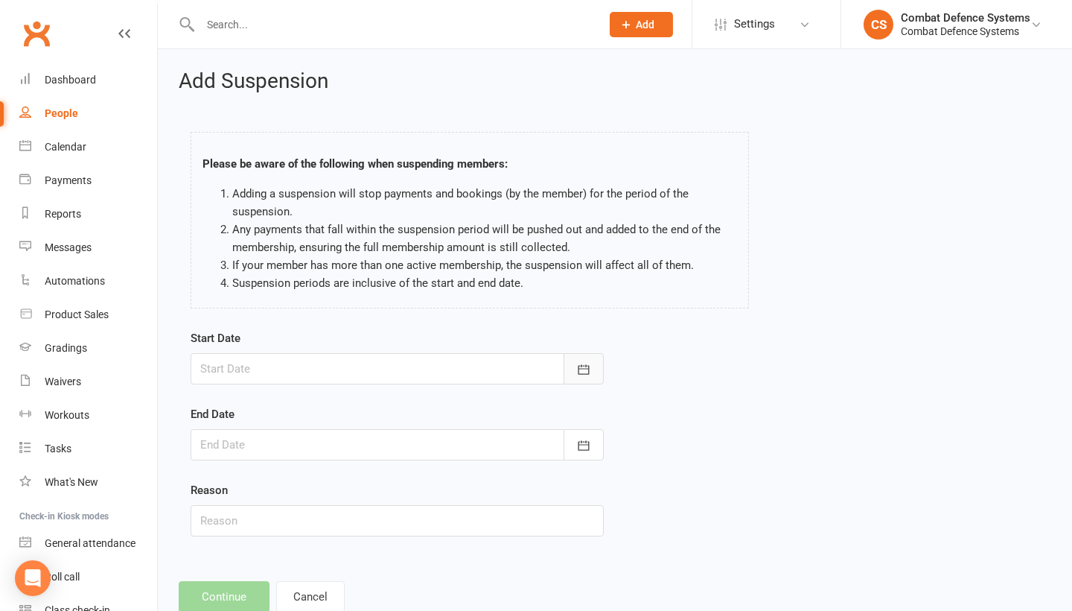
click at [581, 369] on icon "button" at bounding box center [583, 369] width 15 height 15
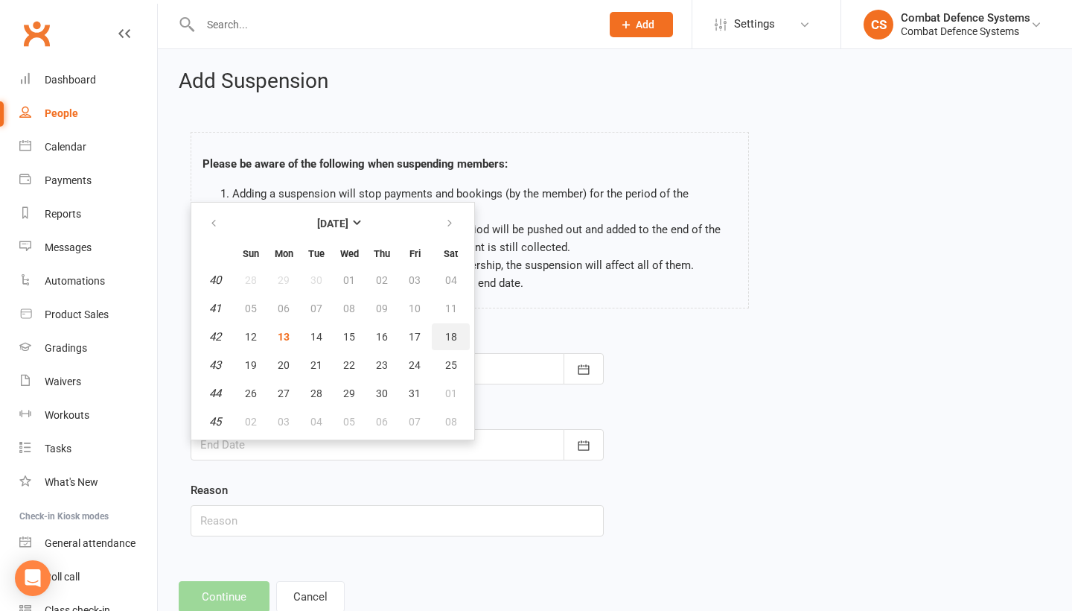
click at [447, 337] on span "18" at bounding box center [451, 337] width 12 height 12
type input "[DATE]"
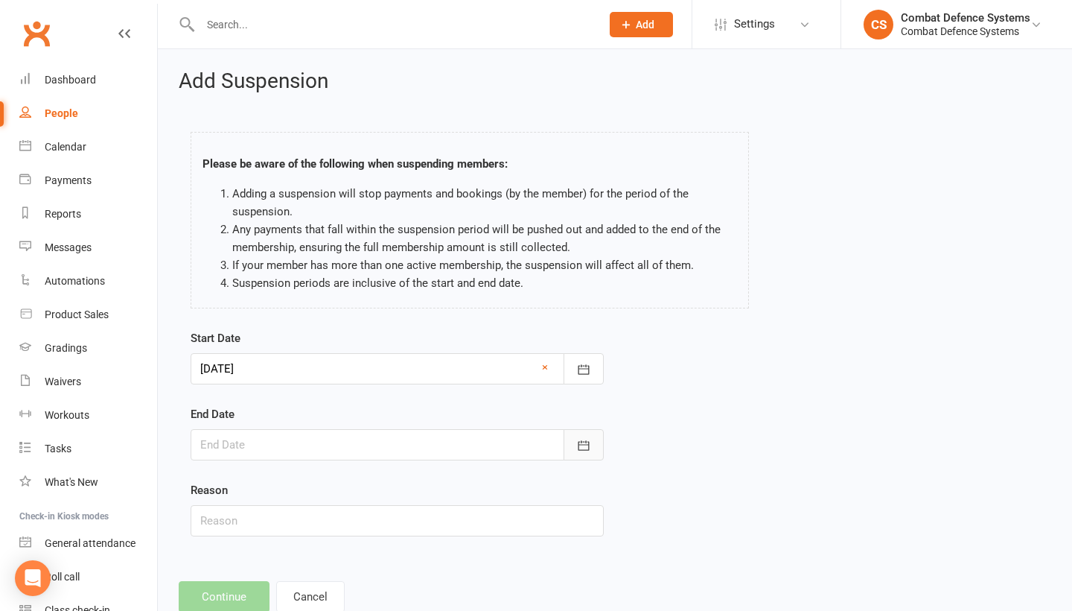
click at [587, 438] on icon "button" at bounding box center [583, 445] width 15 height 15
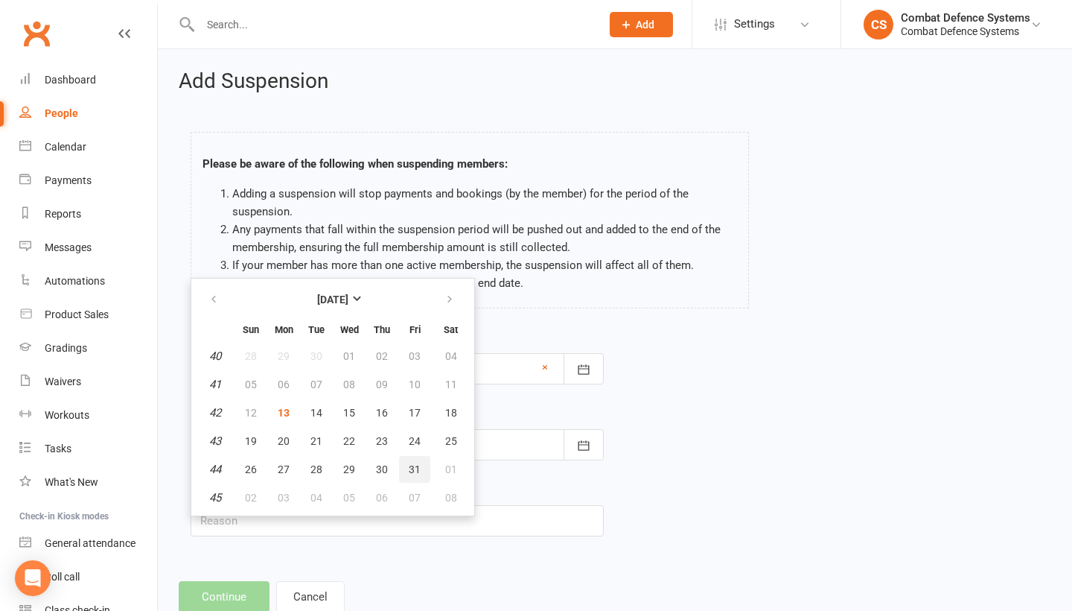
click at [412, 466] on span "31" at bounding box center [415, 469] width 12 height 12
type input "[DATE]"
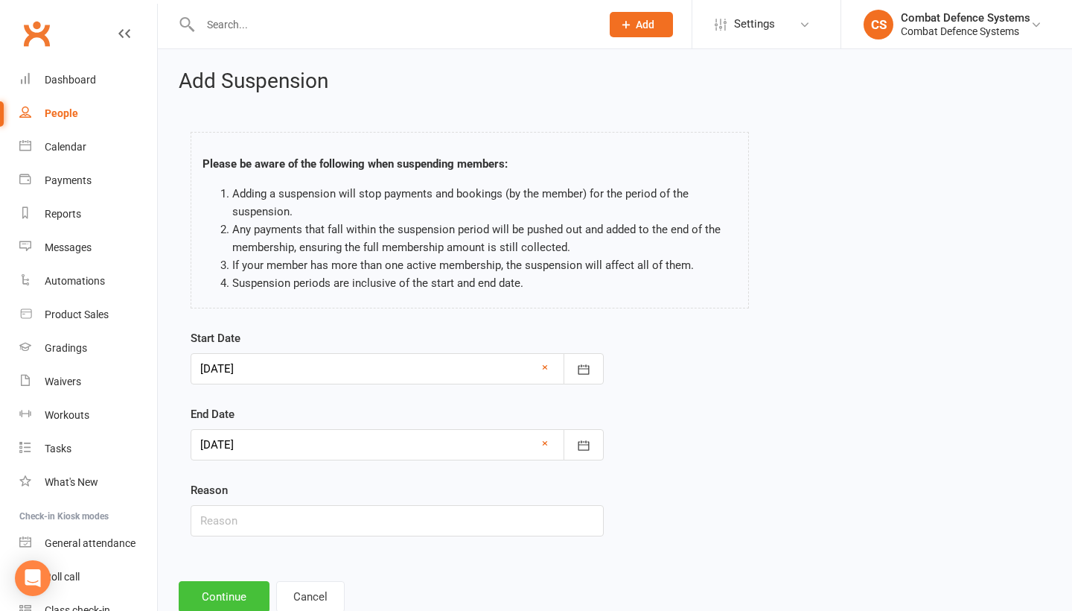
click at [213, 593] on button "Continue" at bounding box center [224, 596] width 91 height 31
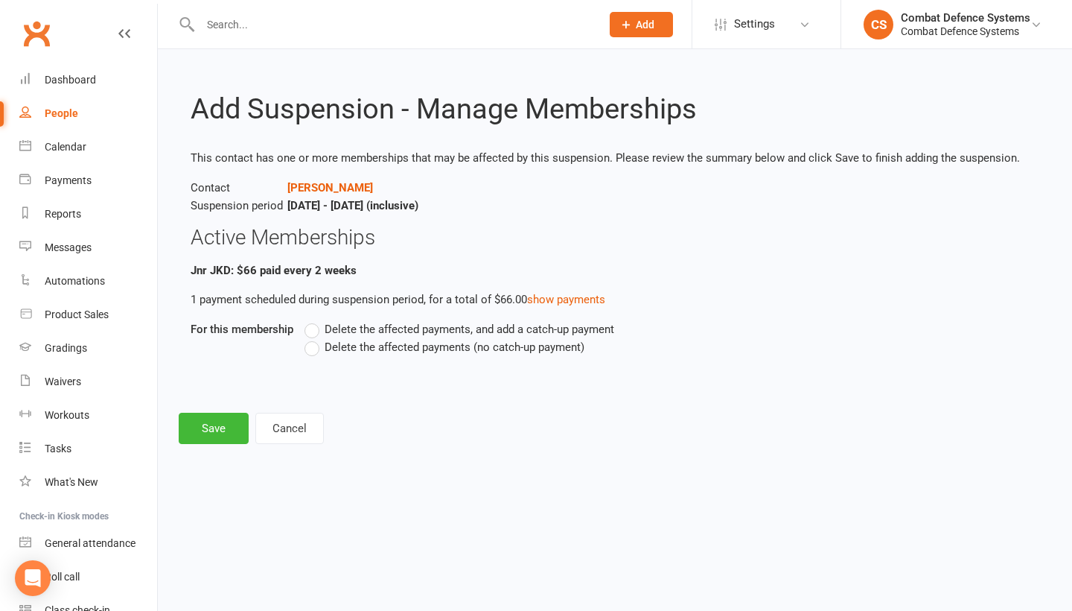
click at [313, 345] on label "Delete the affected payments (no catch-up payment)" at bounding box center [445, 347] width 280 height 18
click at [313, 338] on input "Delete the affected payments (no catch-up payment)" at bounding box center [310, 338] width 10 height 0
click at [220, 427] on button "Save" at bounding box center [214, 427] width 70 height 31
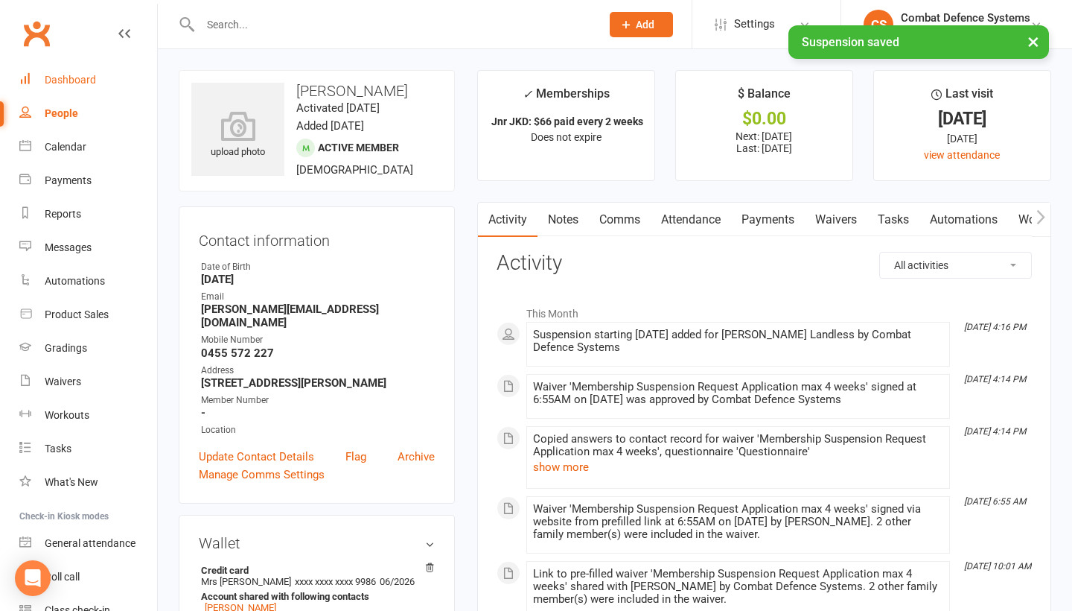
click at [73, 78] on div "Dashboard" at bounding box center [70, 80] width 51 height 12
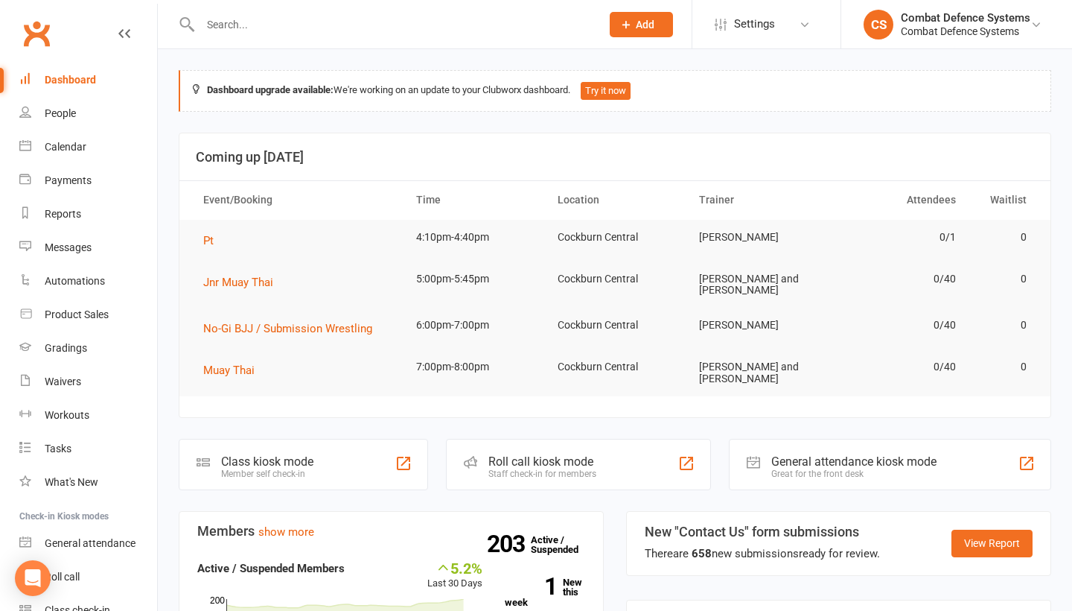
click at [273, 30] on input "text" at bounding box center [393, 24] width 395 height 21
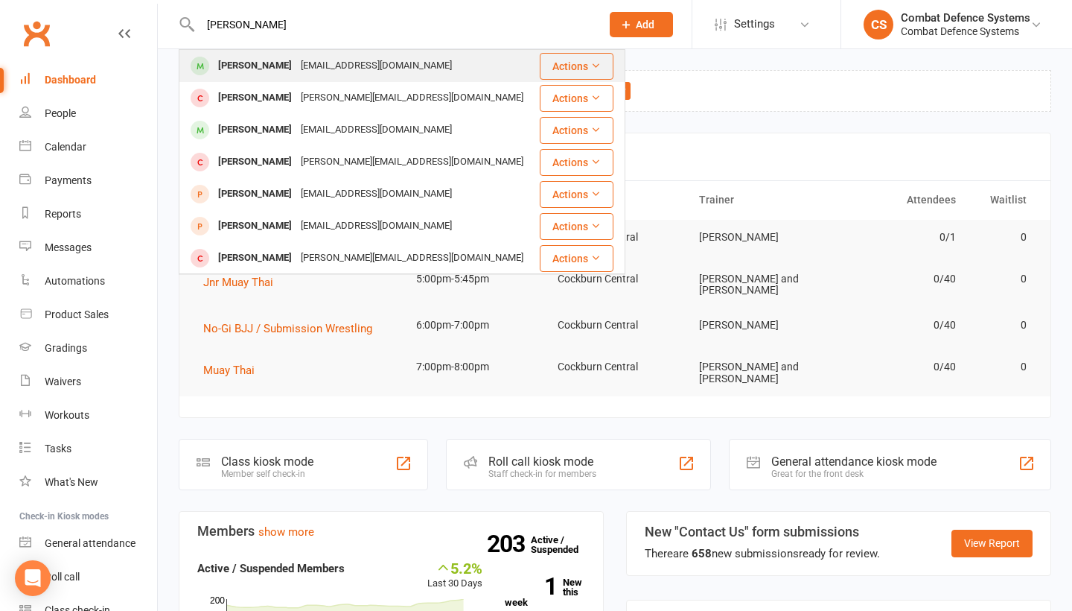
type input "[PERSON_NAME]"
click at [267, 66] on div "[PERSON_NAME]" at bounding box center [255, 66] width 83 height 22
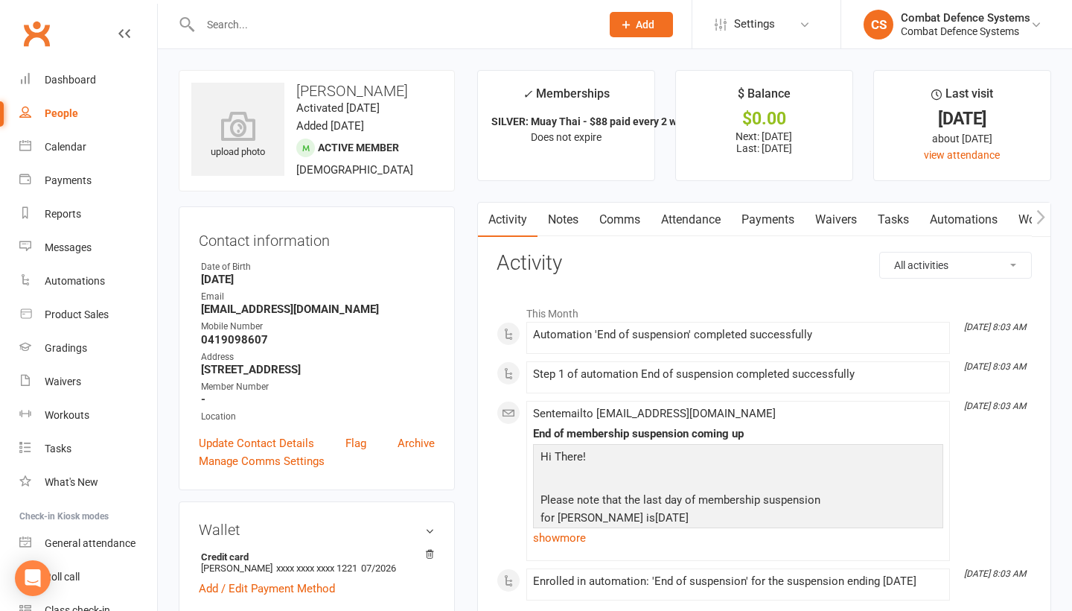
click at [844, 220] on link "Waivers" at bounding box center [836, 220] width 63 height 34
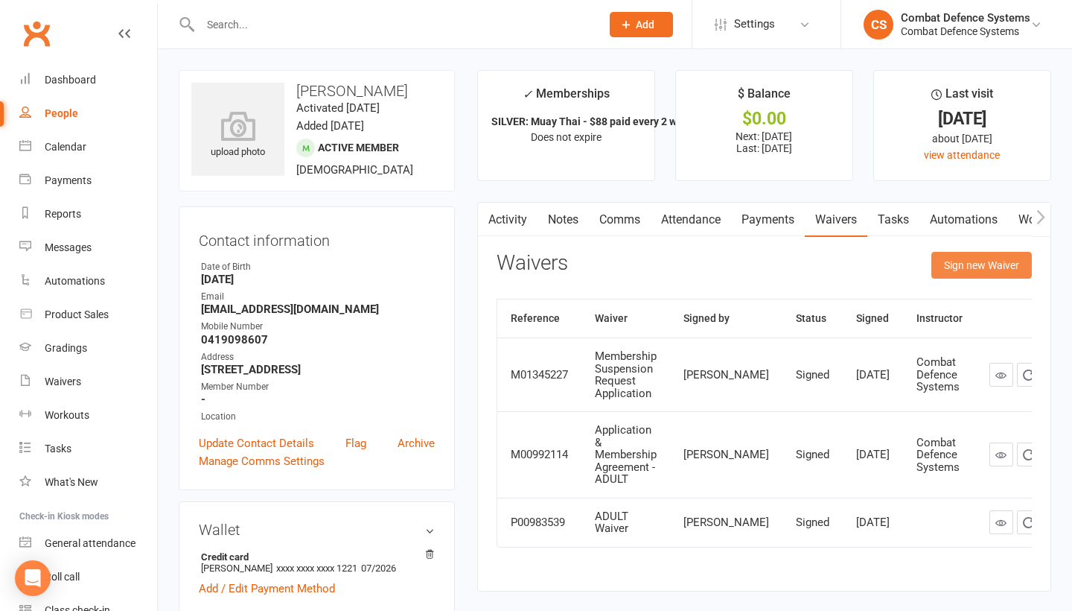
click at [955, 259] on button "Sign new Waiver" at bounding box center [981, 265] width 101 height 27
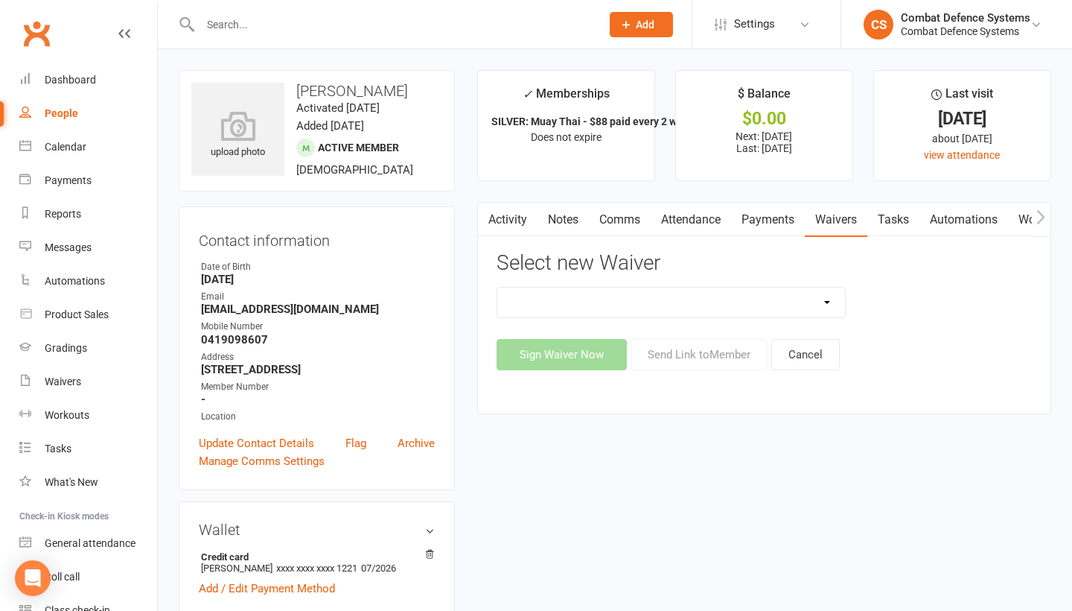
select select "7772"
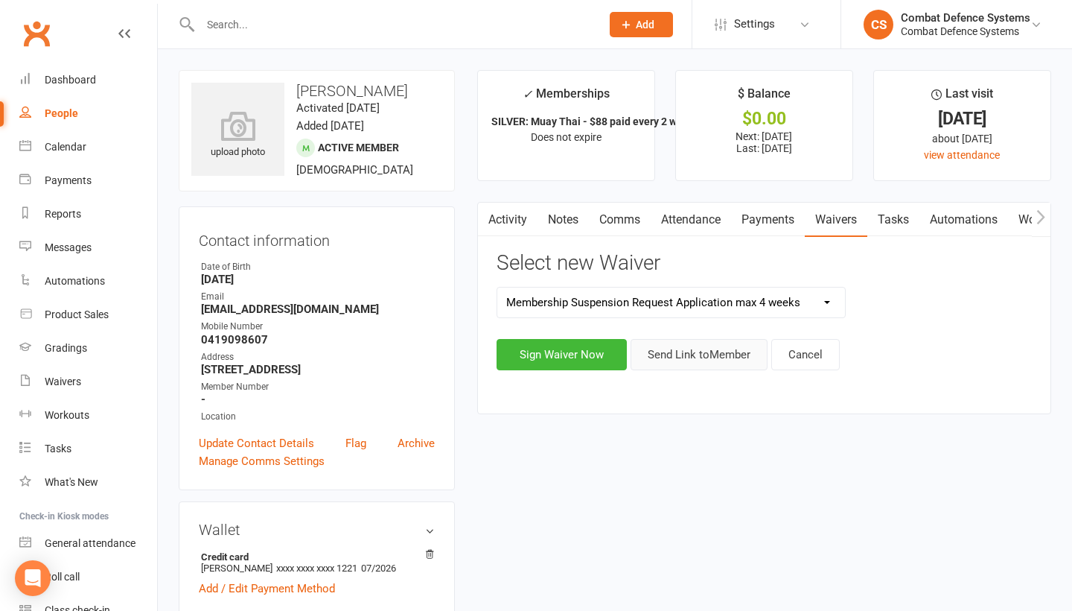
click at [685, 349] on button "Send Link to Member" at bounding box center [699, 354] width 137 height 31
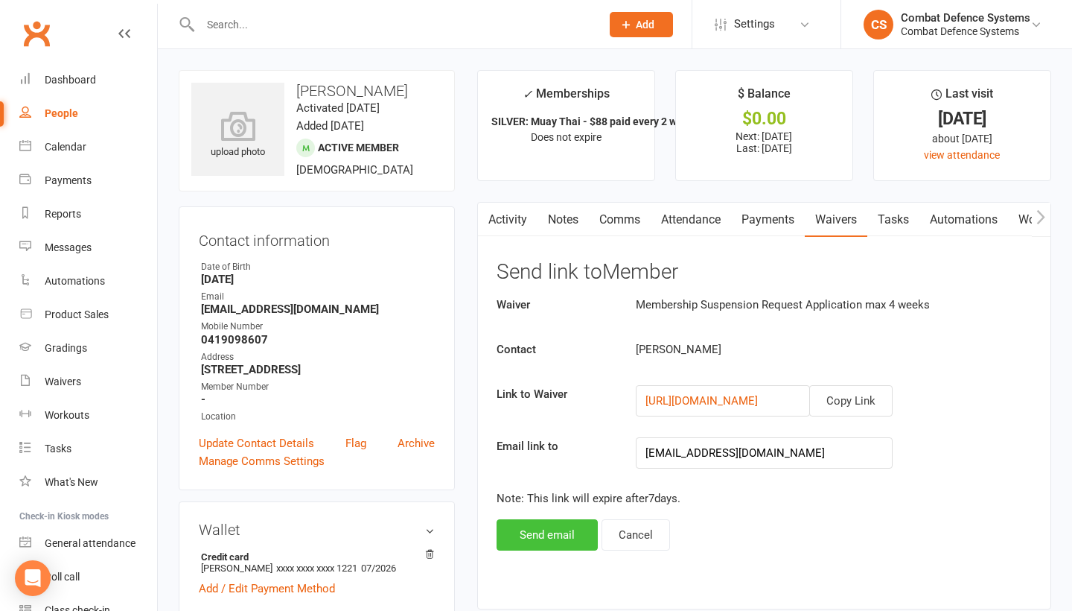
click at [548, 536] on button "Send email" at bounding box center [547, 534] width 101 height 31
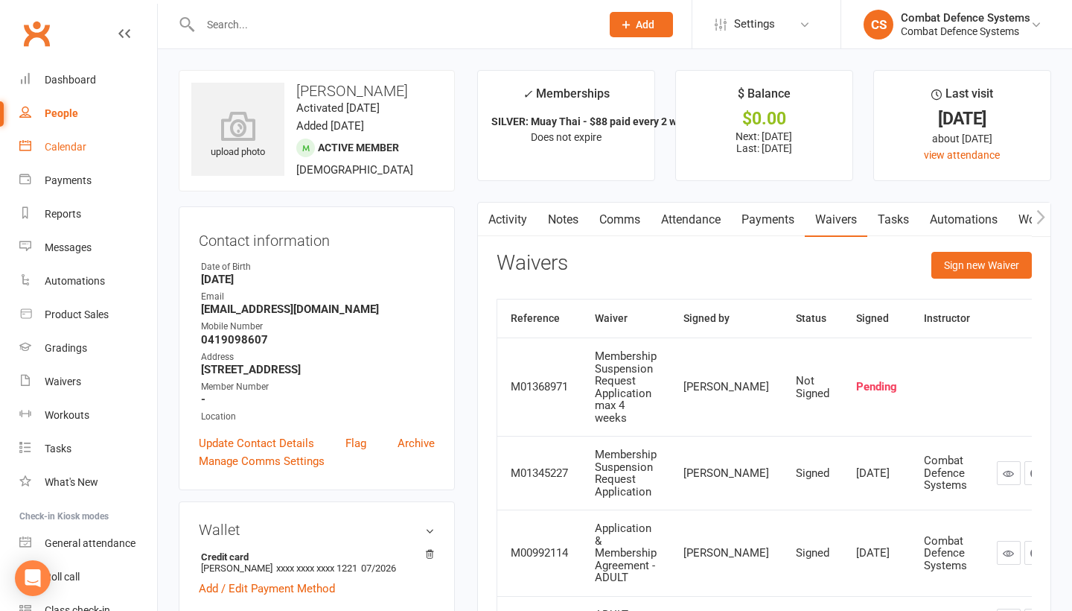
click at [79, 148] on div "Calendar" at bounding box center [66, 147] width 42 height 12
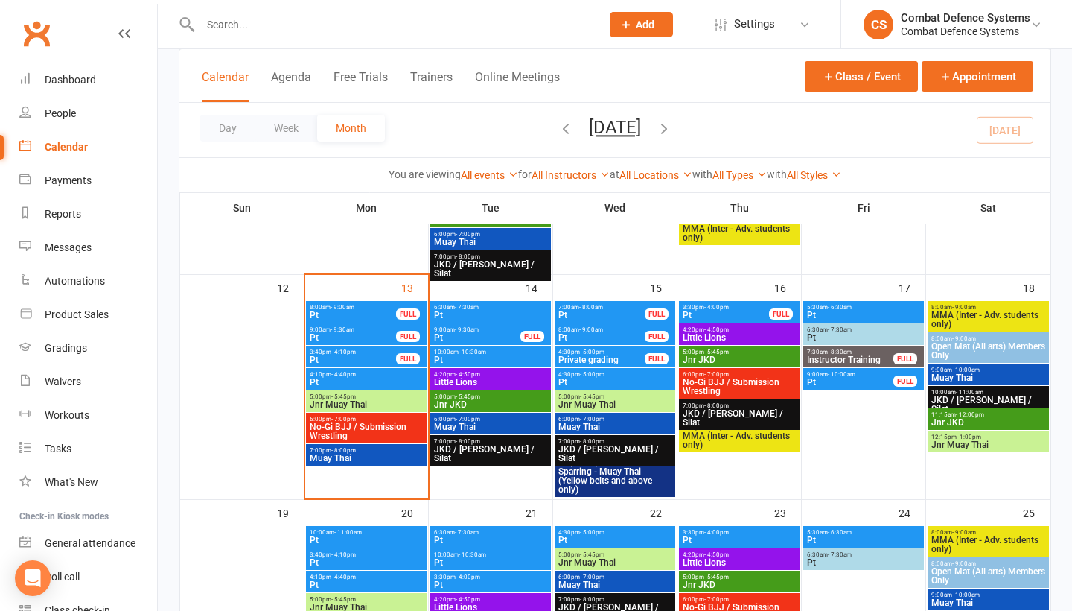
scroll to position [585, 0]
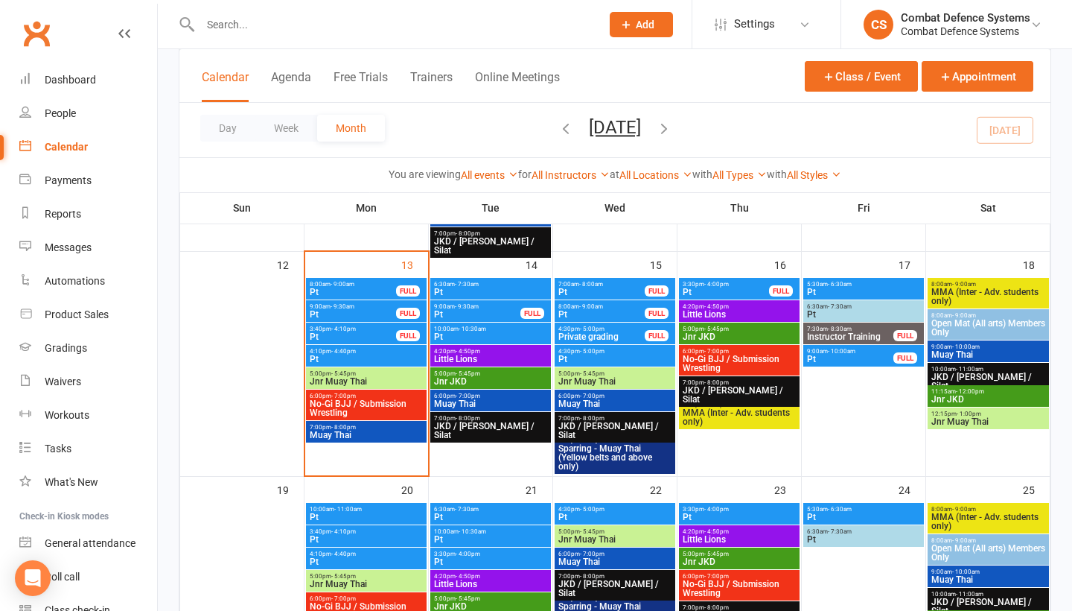
click at [367, 428] on span "7:00pm - 8:00pm" at bounding box center [366, 427] width 115 height 7
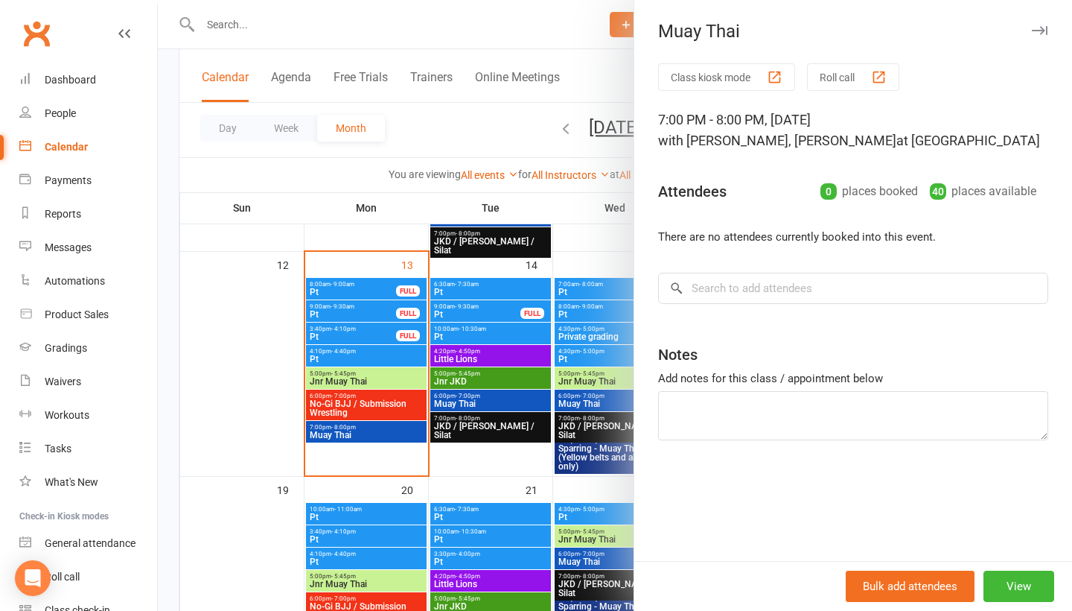
click at [367, 428] on div at bounding box center [615, 305] width 914 height 611
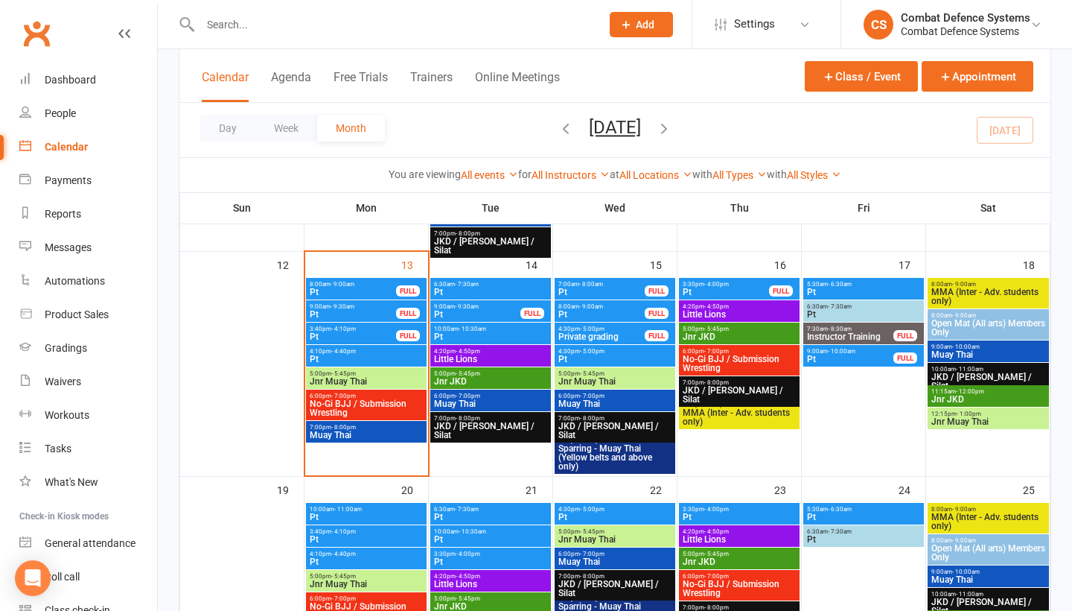
click at [366, 401] on span "No-Gi BJJ / Submission Wrestling" at bounding box center [366, 408] width 115 height 18
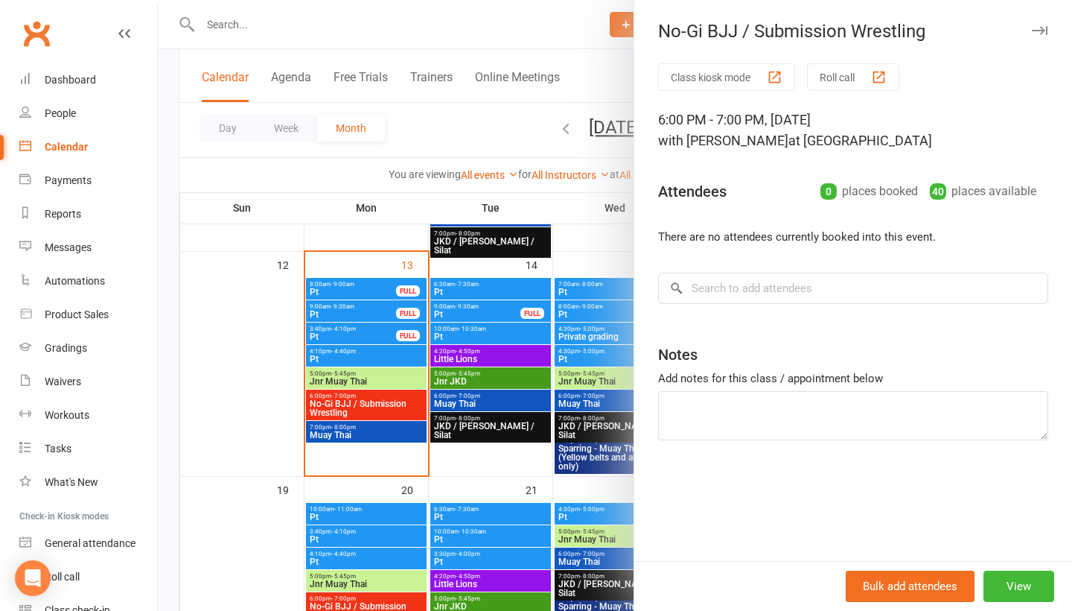
click at [366, 401] on div at bounding box center [615, 305] width 914 height 611
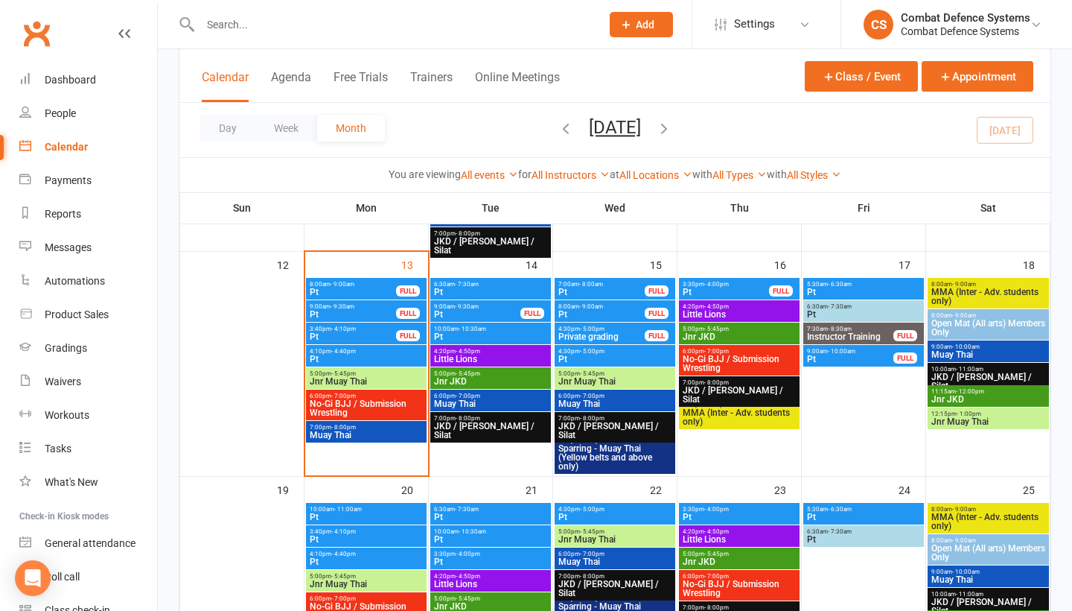
click at [375, 377] on span "Jnr Muay Thai" at bounding box center [366, 381] width 115 height 9
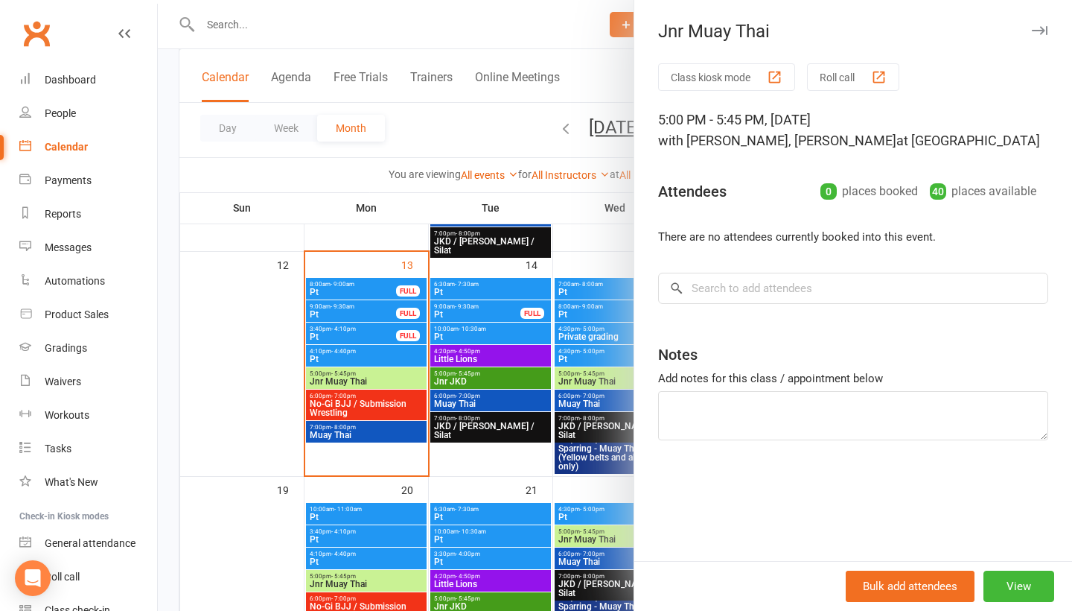
click at [375, 377] on div at bounding box center [615, 305] width 914 height 611
